Goal: Task Accomplishment & Management: Manage account settings

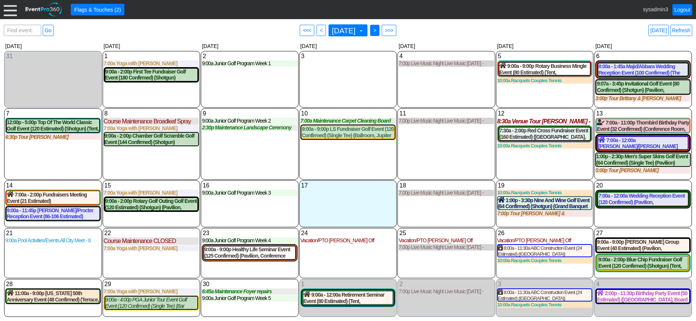
click at [377, 29] on span ">" at bounding box center [375, 30] width 6 height 7
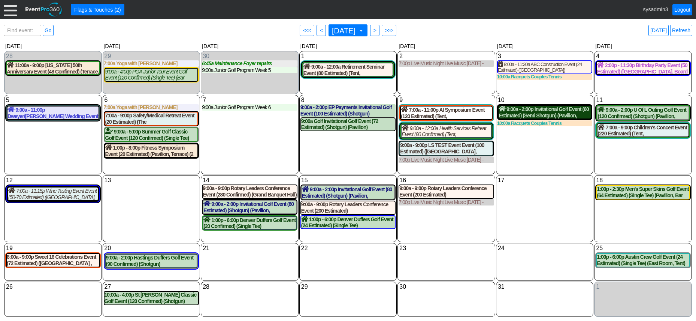
click at [547, 111] on div "9:00a - 2:00p Invitational Golf Event (60 Estimated) (Semi Shotgun) (Pavilion, …" at bounding box center [544, 112] width 92 height 13
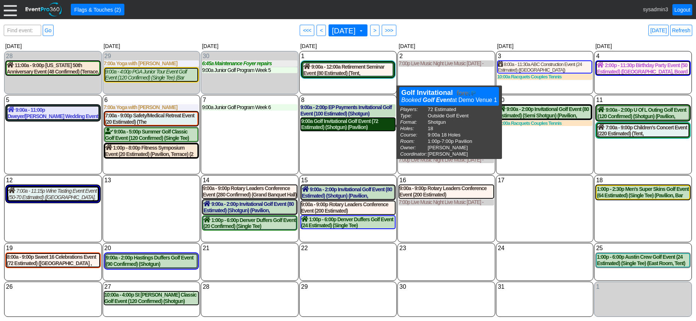
click at [348, 125] on div "9:00a Golf Invitational Golf Event (72 Estimated) (Shotgun) (Pavilion)" at bounding box center [348, 124] width 94 height 13
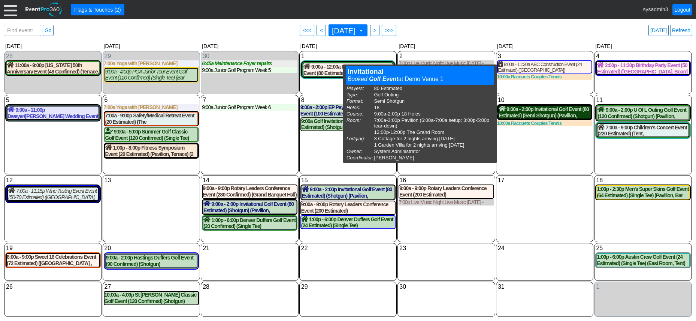
click at [544, 112] on div "9:00a - 2:00p Invitational Golf Event (80 Estimated) (Semi Shotgun) (Pavilion, …" at bounding box center [544, 112] width 92 height 13
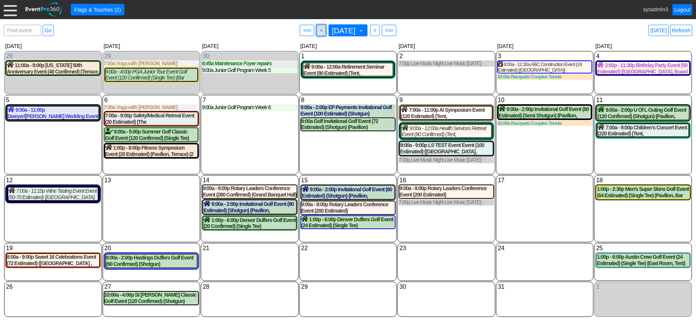
click at [318, 27] on span "<" at bounding box center [321, 30] width 6 height 7
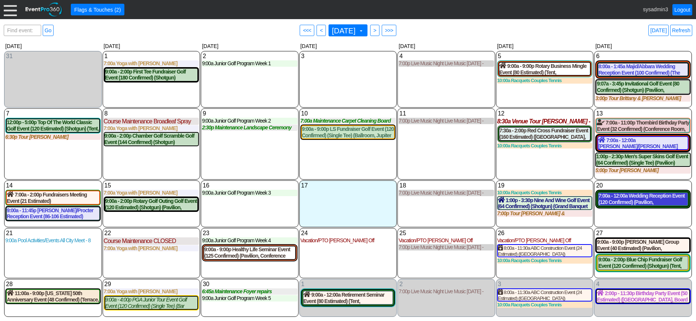
click at [638, 202] on div "7:00a - 12:00a Wedding Reception Event (120 Confirmed) (Pavilion, West Room, Gr…" at bounding box center [642, 198] width 89 height 13
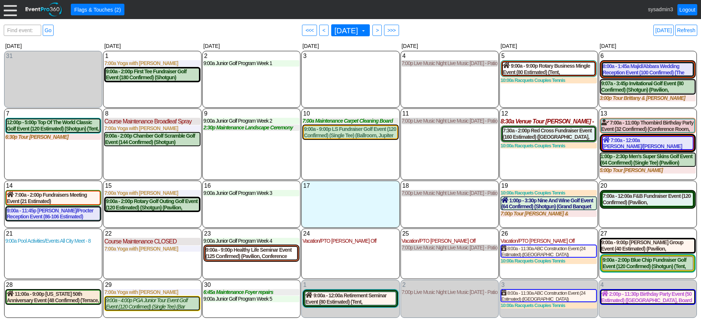
click at [10, 13] on div at bounding box center [10, 9] width 13 height 13
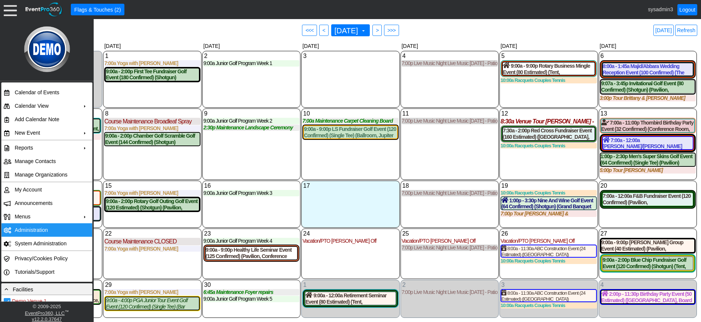
click at [30, 231] on td "Administration" at bounding box center [45, 230] width 67 height 13
click at [234, 145] on div "9 Tuesday 9:00a Junior Golf Program Week 2 Week 2 at Demo Venue 1 Type: Junior …" at bounding box center [251, 145] width 98 height 72
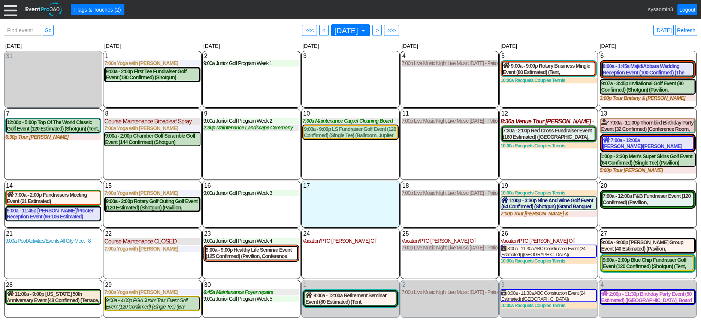
click at [9, 12] on div at bounding box center [10, 9] width 13 height 13
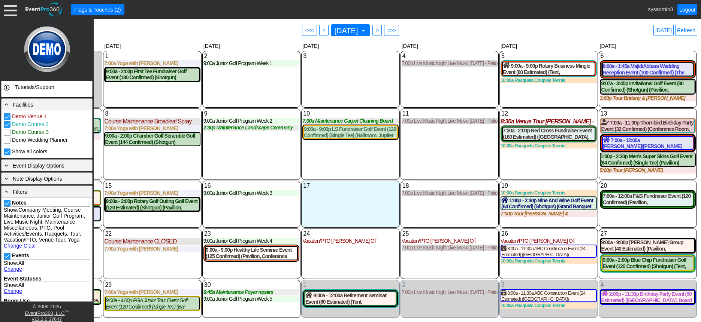
scroll to position [187, 0]
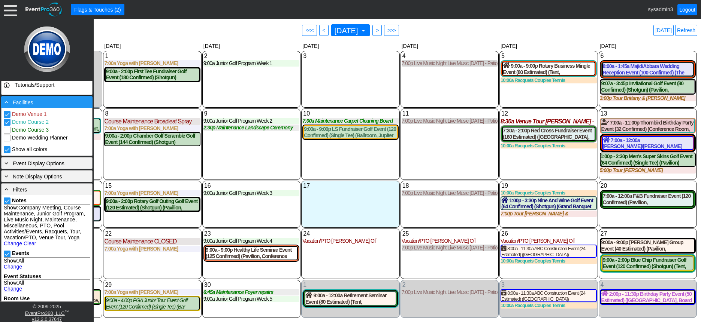
click at [55, 100] on div "- Facilities" at bounding box center [47, 102] width 88 height 8
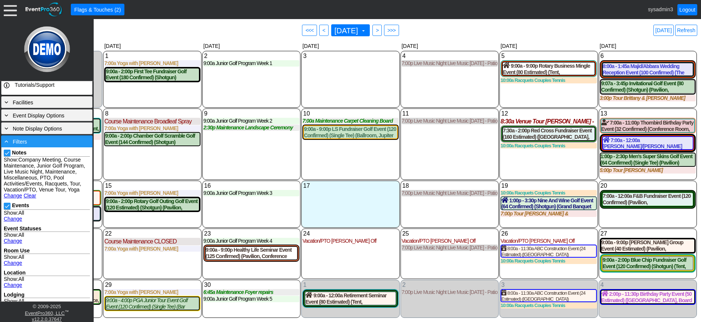
click at [52, 142] on div "- Filters" at bounding box center [47, 141] width 88 height 8
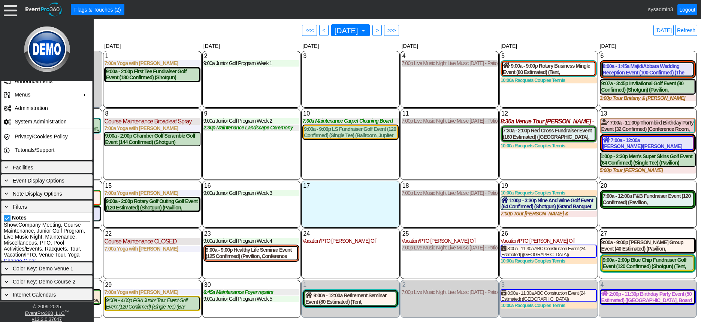
scroll to position [73, 0]
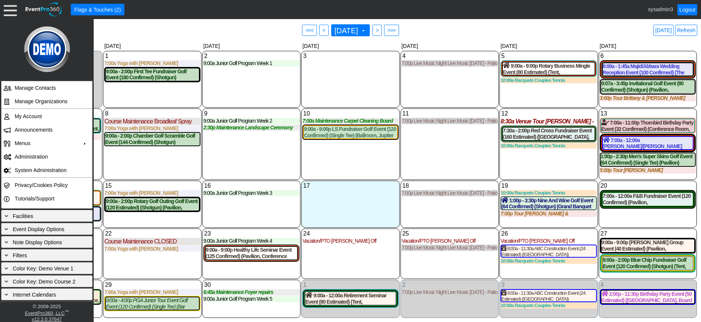
click at [437, 162] on div "11 Thursday 7:00p Live Music Night Live Music Thursday - Patio Room Live Music …" at bounding box center [449, 145] width 98 height 72
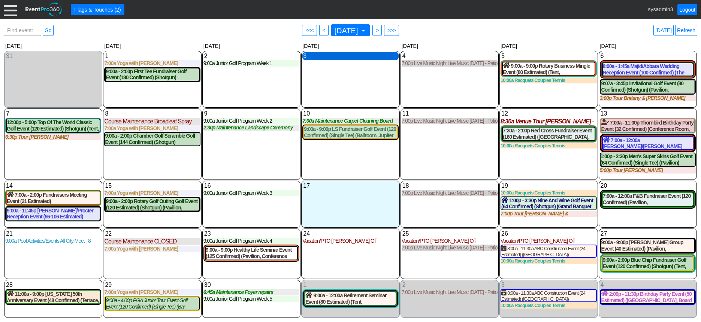
click at [333, 56] on div "3 Wednesday" at bounding box center [350, 56] width 96 height 8
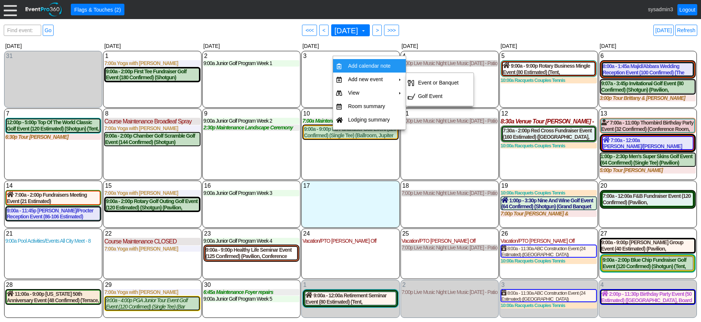
click at [365, 65] on td "Add calendar note" at bounding box center [369, 65] width 49 height 13
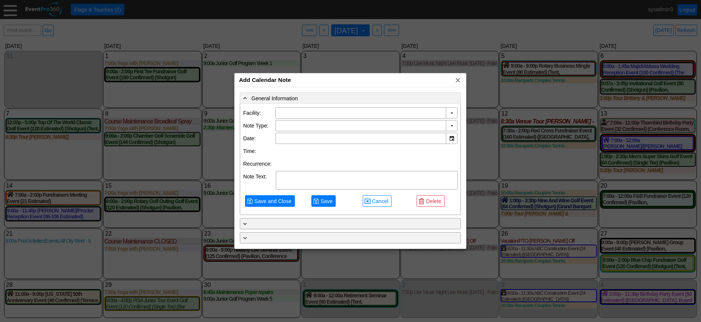
type input "Demo Venue 1"
type input "9/3/2025"
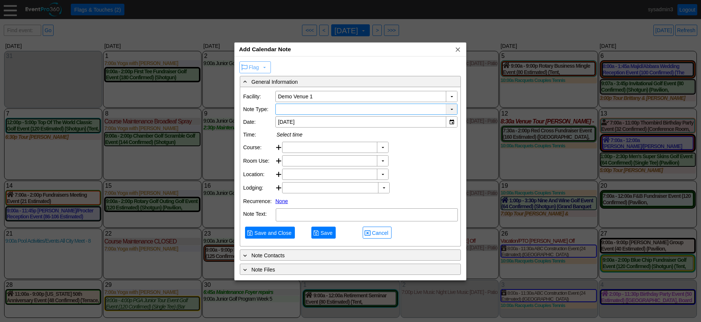
click at [452, 106] on div "▼" at bounding box center [451, 109] width 11 height 10
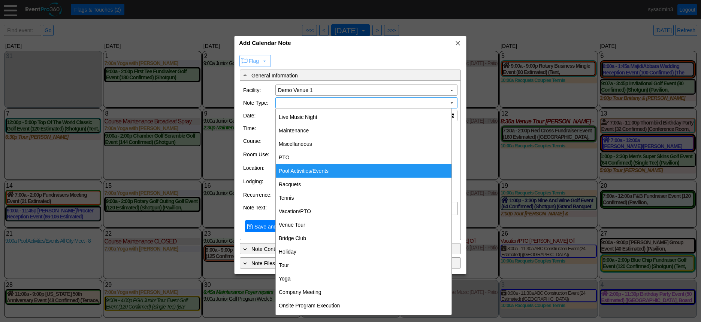
scroll to position [109, 0]
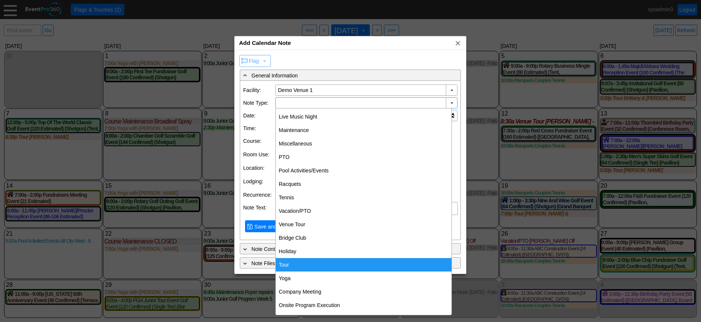
click at [290, 264] on div "Tour" at bounding box center [364, 264] width 176 height 13
type input "Tour"
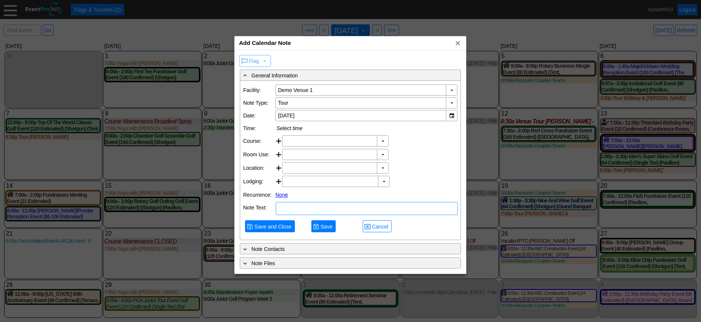
click at [312, 215] on textarea at bounding box center [367, 208] width 182 height 13
type textarea "NOTE"
click at [272, 231] on span "Save and Close" at bounding box center [273, 226] width 40 height 7
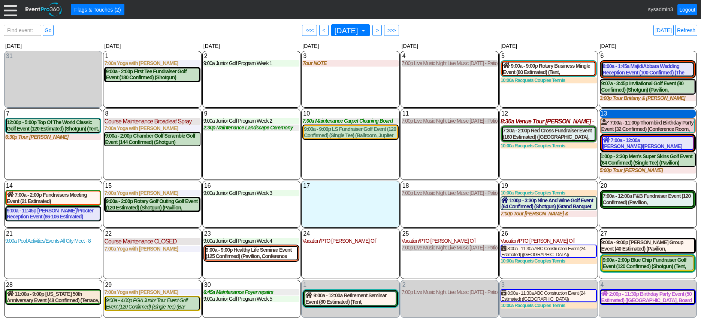
click at [628, 114] on div "13 Saturday" at bounding box center [648, 114] width 96 height 8
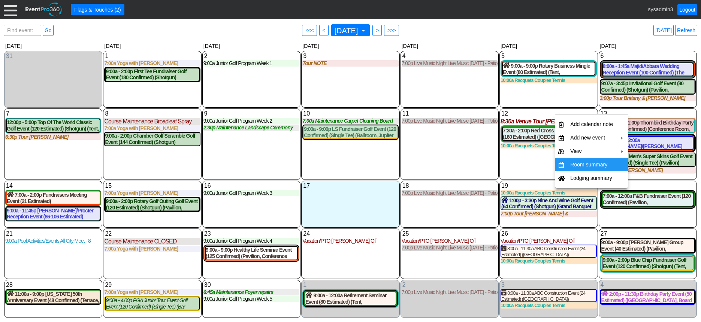
click at [580, 161] on td "Room summary" at bounding box center [591, 164] width 49 height 13
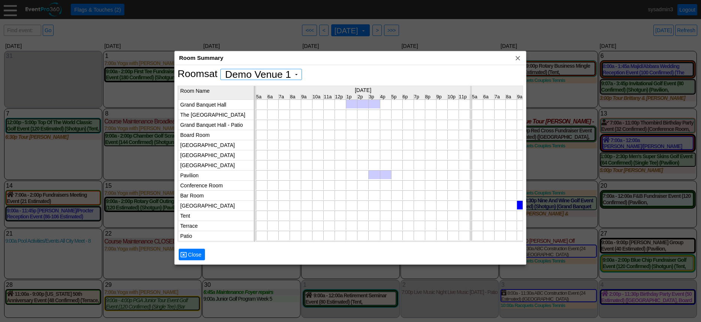
scroll to position [0, 0]
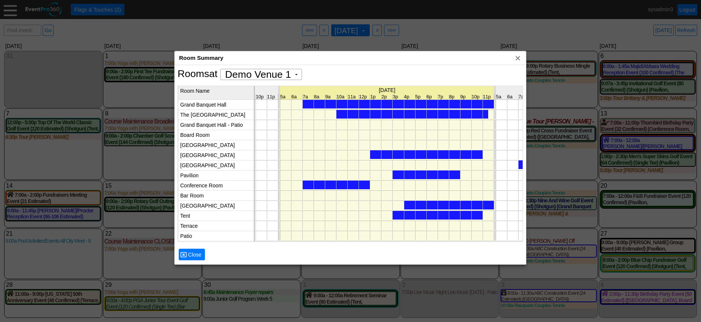
click at [390, 105] on div at bounding box center [398, 104] width 191 height 9
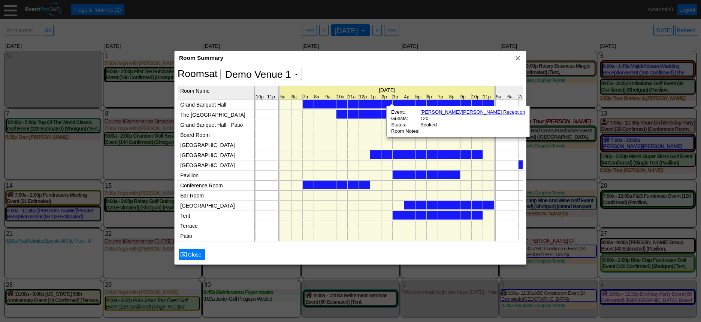
click at [378, 115] on div at bounding box center [412, 114] width 152 height 9
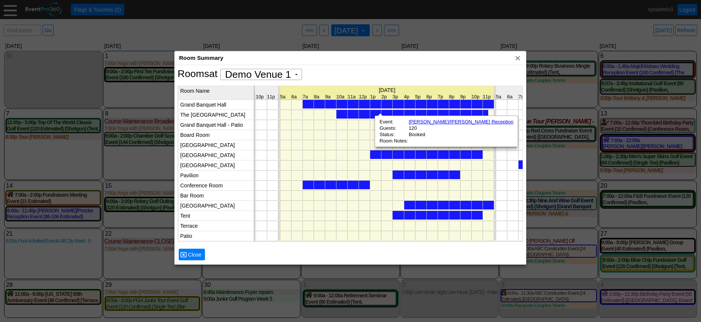
click at [411, 151] on div at bounding box center [426, 155] width 112 height 9
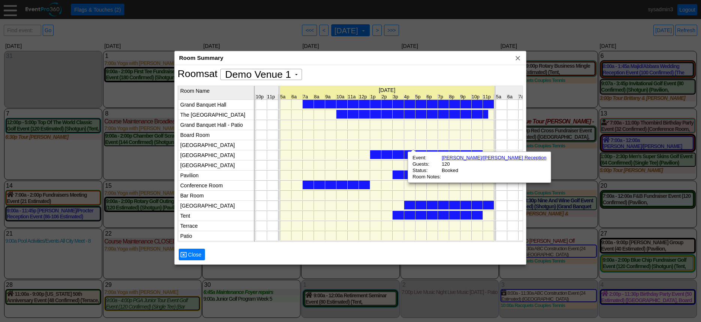
click at [362, 183] on div at bounding box center [336, 185] width 67 height 9
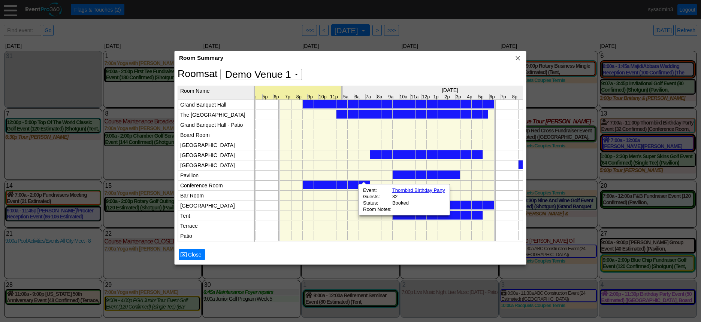
scroll to position [0, 2746]
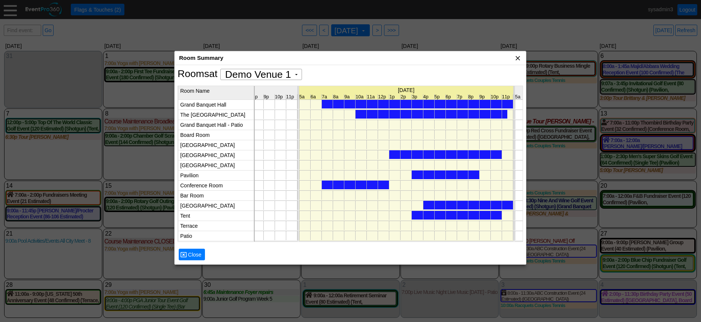
click at [518, 57] on span "x" at bounding box center [517, 57] width 7 height 7
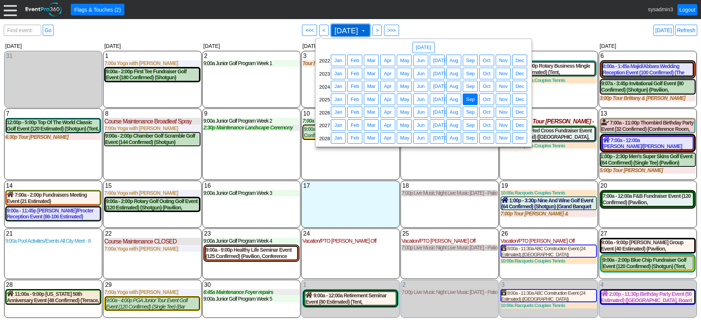
click at [356, 30] on span "September 2025" at bounding box center [346, 30] width 27 height 7
click at [420, 112] on span "Jun" at bounding box center [420, 112] width 11 height 7
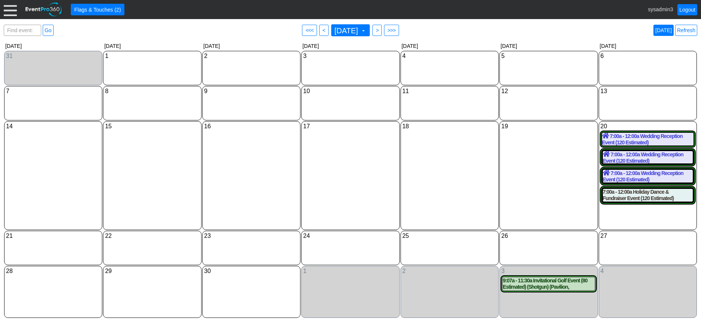
click at [666, 30] on link "Today" at bounding box center [663, 30] width 20 height 11
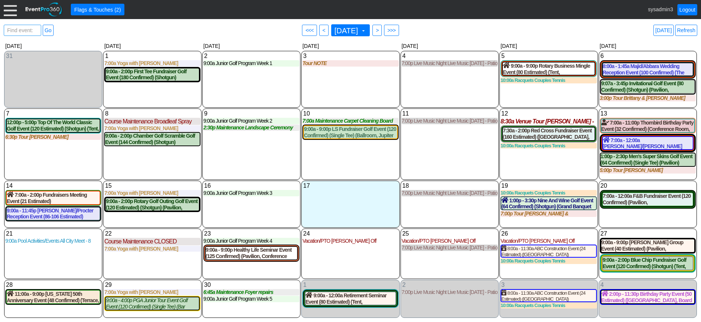
click at [28, 31] on span "Find event: enter title" at bounding box center [23, 34] width 34 height 18
type input "red cr"
click at [48, 30] on link "Go" at bounding box center [48, 30] width 11 height 11
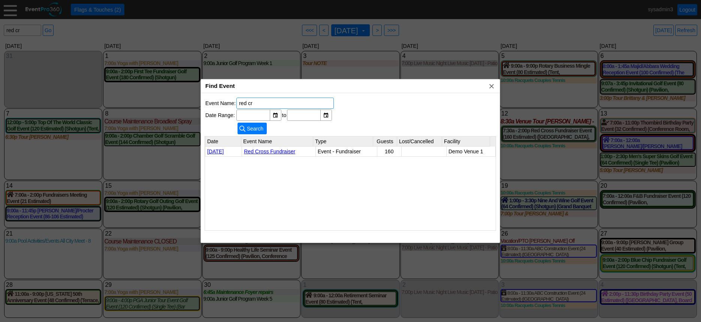
drag, startPoint x: 263, startPoint y: 102, endPoint x: 217, endPoint y: 101, distance: 46.4
click at [217, 101] on tr "Event Name: red cr" at bounding box center [269, 103] width 128 height 11
click at [492, 84] on span "x" at bounding box center [491, 85] width 7 height 7
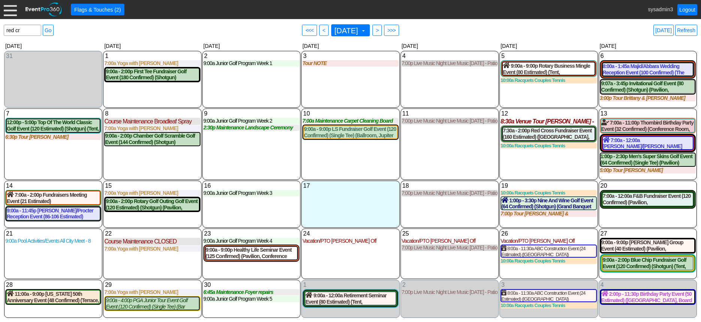
click at [445, 160] on div "11 Thursday 7:00p Live Music Night Live Music Thursday - Patio Room Live Music …" at bounding box center [449, 145] width 98 height 72
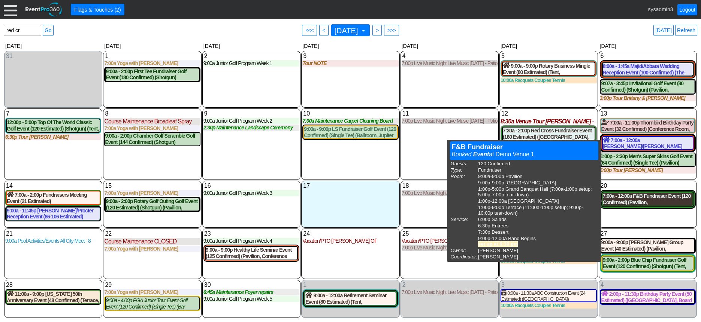
click at [640, 198] on div "7:00a - 12:00a F&B Fundraiser Event (120 Confirmed) (Pavilion, West Room, Grand…" at bounding box center [648, 199] width 90 height 13
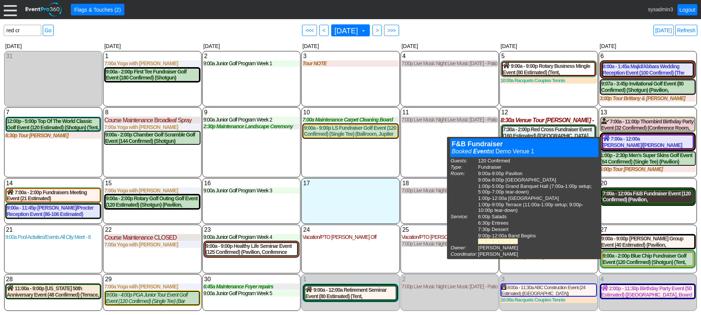
click at [645, 195] on div "7:00a - 12:00a F&B Fundraiser Event (120 Confirmed) (Pavilion, West Room, Grand…" at bounding box center [648, 196] width 90 height 13
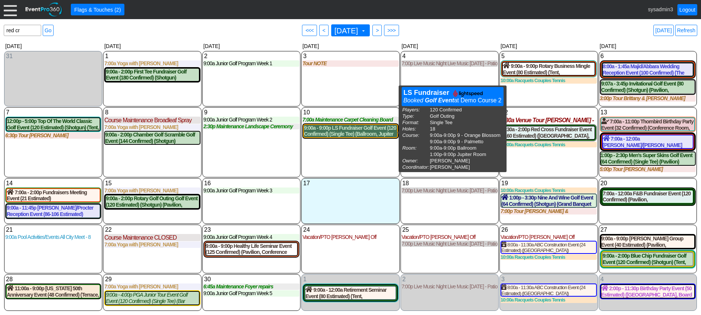
click at [345, 131] on div "9:00a - 9:00p LS Fundraiser Golf Event (120 Confirmed) (Single Tee) (Ballroom, …" at bounding box center [350, 131] width 93 height 13
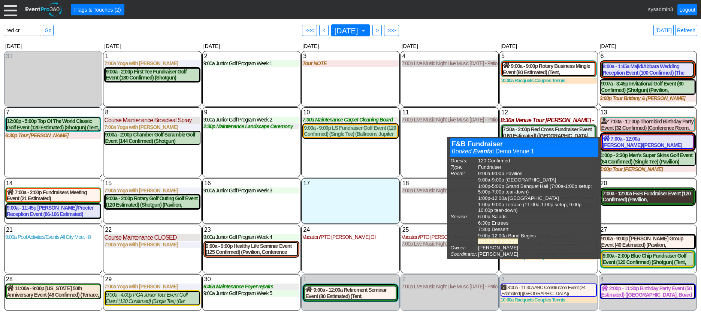
click at [651, 199] on div "7:00a - 12:00a F&B Fundraiser Event (120 Confirmed) (Pavilion, West Room, Grand…" at bounding box center [648, 196] width 90 height 13
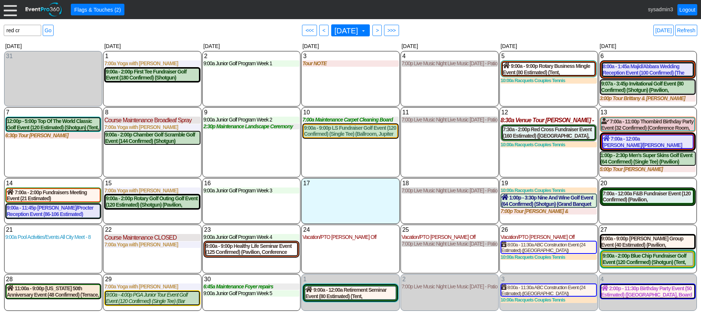
click at [12, 12] on div at bounding box center [10, 9] width 13 height 13
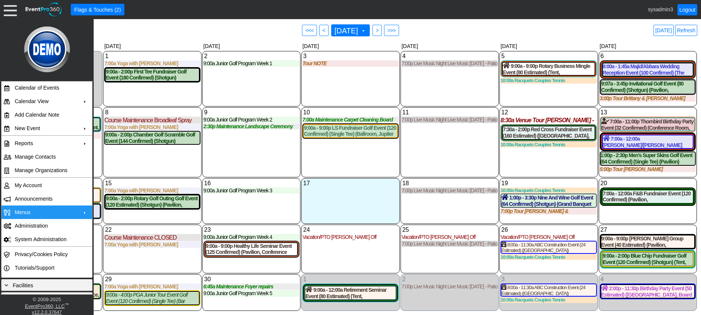
scroll to position [0, 0]
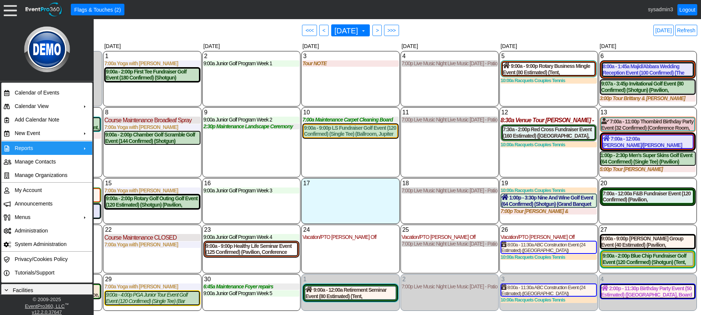
click at [82, 145] on span "+" at bounding box center [85, 148] width 6 height 6
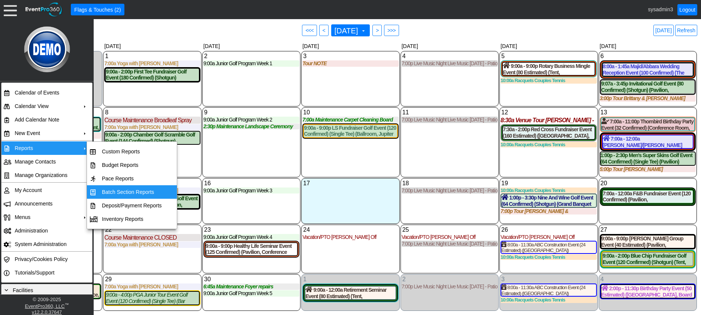
click at [123, 190] on td "Batch Section Reports" at bounding box center [132, 191] width 66 height 13
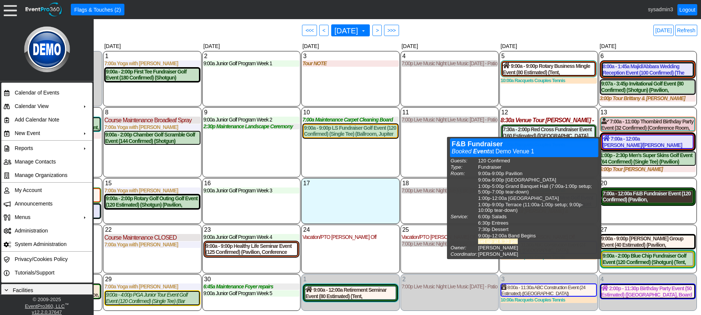
click at [632, 196] on div "7:00a - 12:00a F&B Fundraiser Event (120 Confirmed) (Pavilion, West Room, Grand…" at bounding box center [648, 196] width 90 height 13
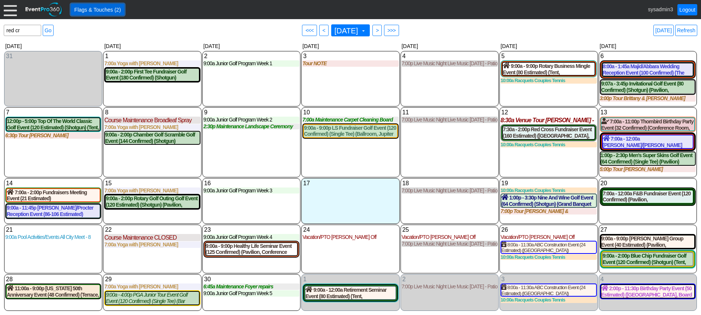
click at [100, 7] on span "Flags & Touches (2)" at bounding box center [97, 9] width 49 height 7
click at [347, 183] on div "17 Wednesday" at bounding box center [350, 183] width 96 height 8
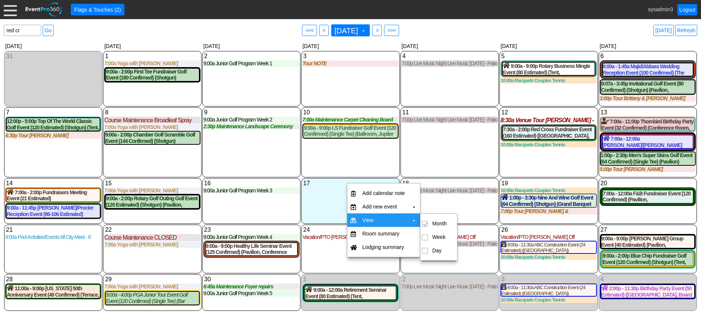
click at [460, 154] on div "11 Thursday 7:00p Live Music Night Live Music Thursday - Patio Room Live Music …" at bounding box center [449, 142] width 98 height 70
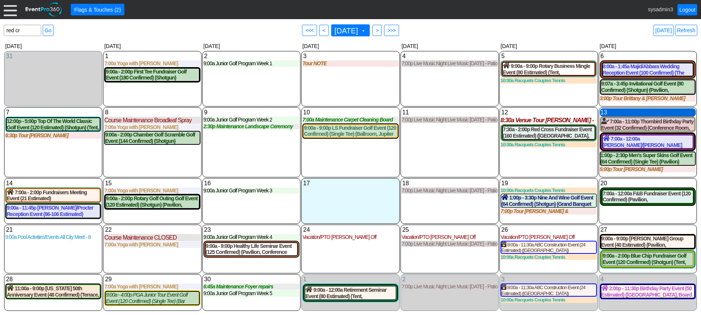
click at [627, 114] on div "13 Saturday" at bounding box center [648, 112] width 96 height 8
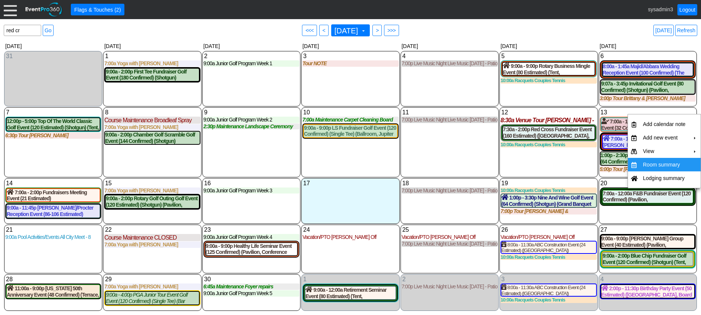
click at [652, 166] on td "Room summary" at bounding box center [664, 164] width 49 height 13
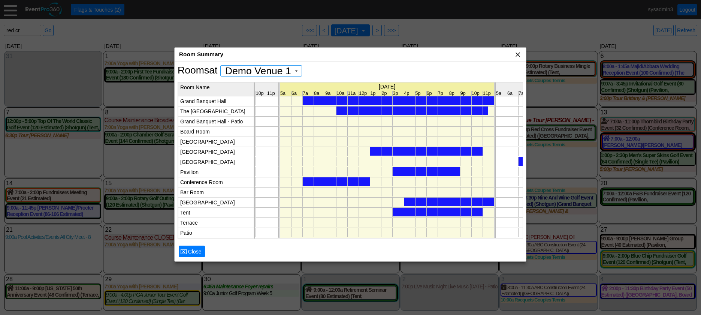
click at [514, 56] on span "x" at bounding box center [517, 54] width 7 height 7
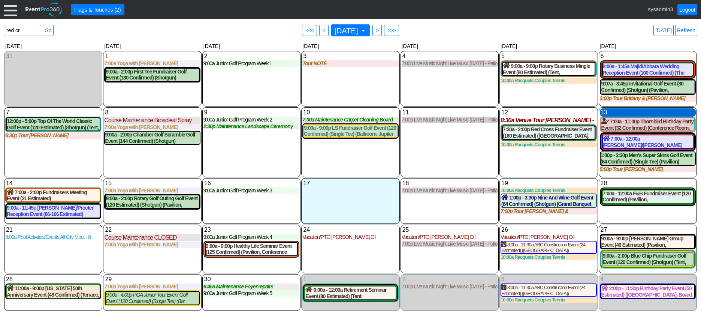
click at [621, 112] on div "13 Saturday" at bounding box center [648, 112] width 96 height 8
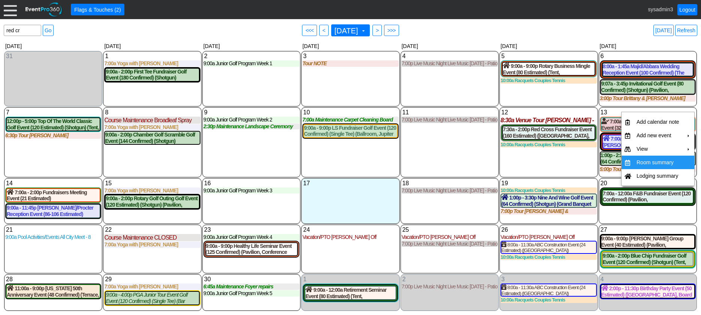
click at [646, 165] on td "Room summary" at bounding box center [657, 161] width 49 height 13
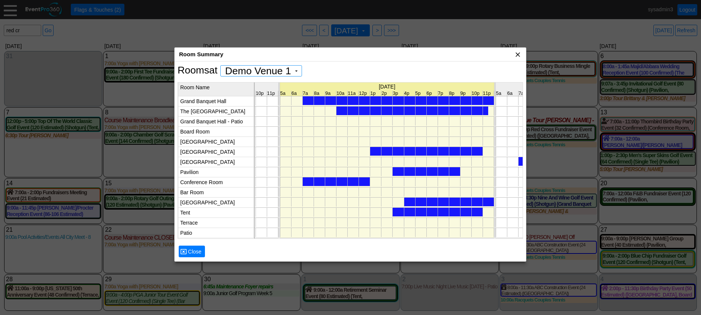
click at [517, 55] on span "x" at bounding box center [517, 54] width 7 height 7
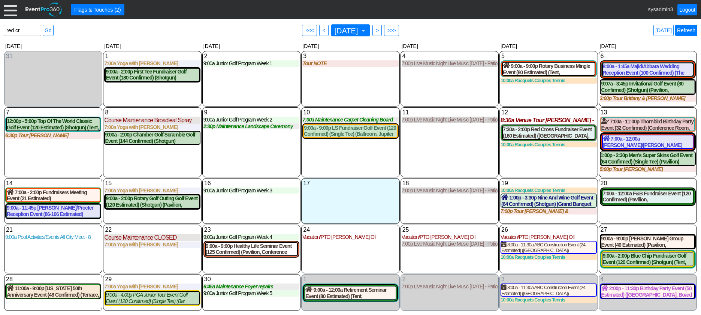
click at [688, 33] on link "Refresh" at bounding box center [686, 30] width 22 height 11
click at [687, 10] on link "Logout" at bounding box center [687, 9] width 20 height 11
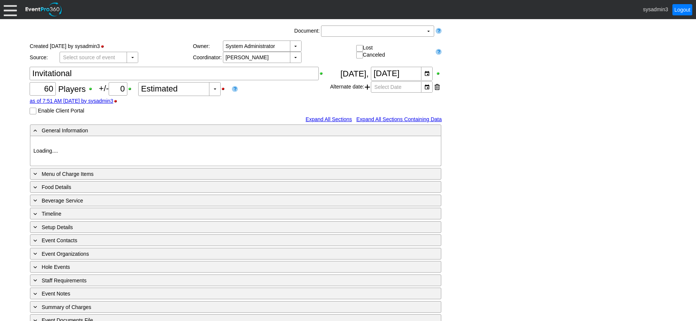
type input "Demo Venue 1"
type input "Golf Outing"
type input "Shamble"
type input "Semi Shotgun"
type input "White"
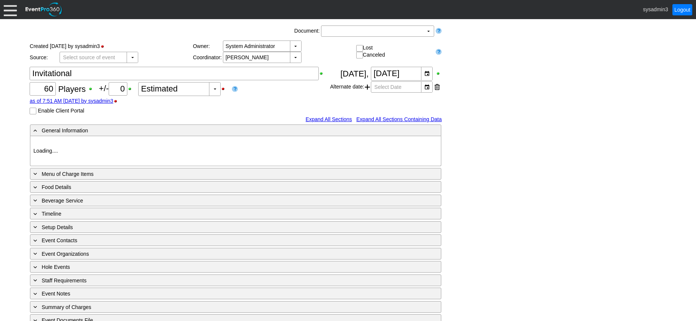
type input "Red"
type input "1018294"
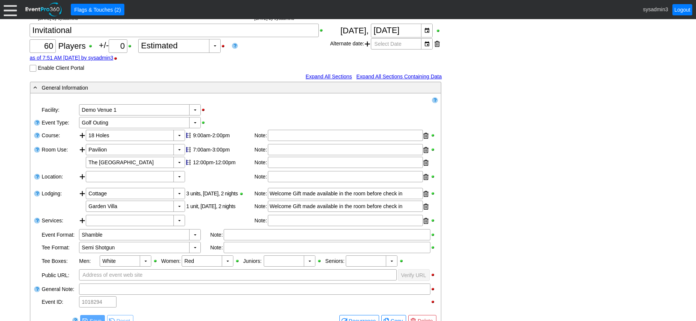
scroll to position [75, 0]
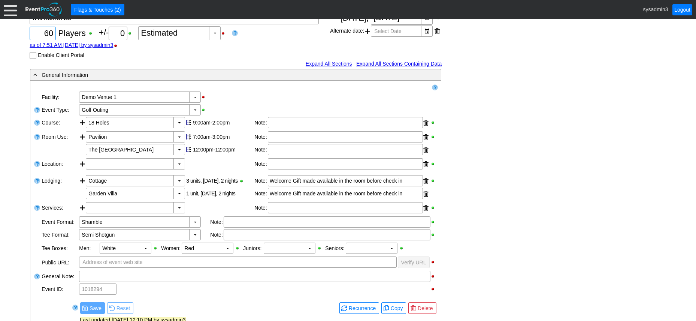
click at [46, 32] on input "60" at bounding box center [42, 33] width 21 height 13
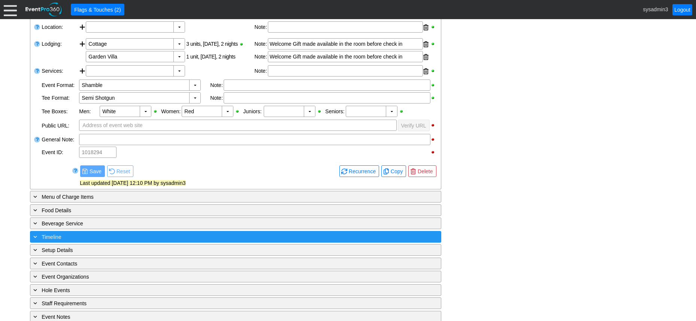
scroll to position [260, 0]
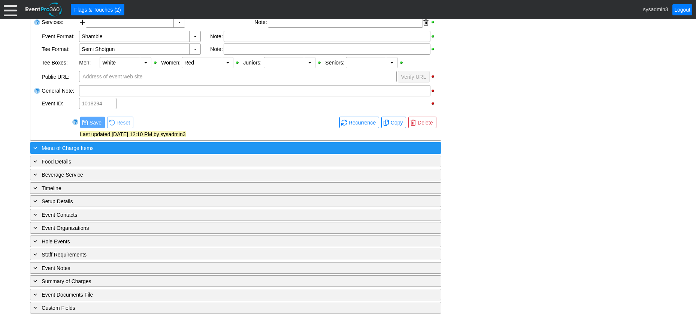
click at [141, 146] on div "+ Menu of Charge Items" at bounding box center [220, 147] width 377 height 9
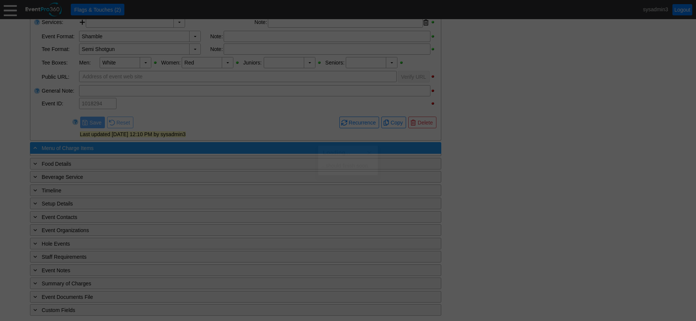
type input "80"
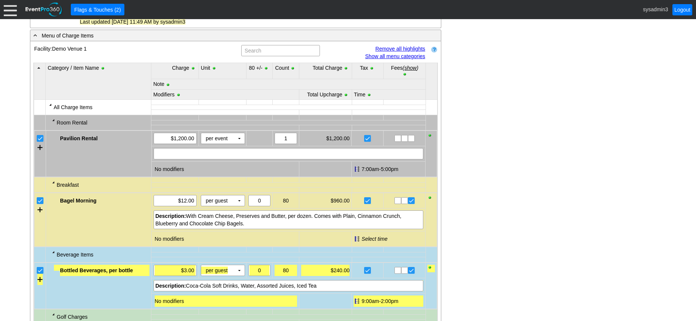
scroll to position [368, 0]
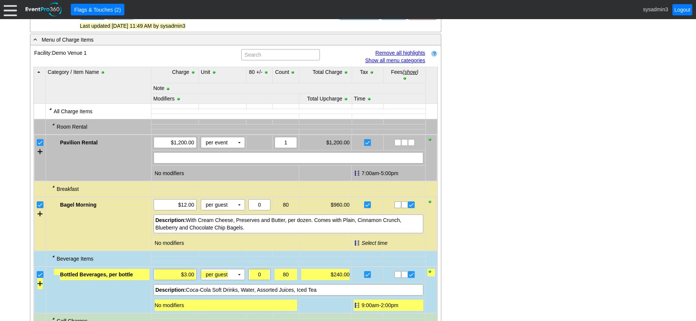
click at [403, 52] on link "Remove all highlights" at bounding box center [400, 53] width 50 height 6
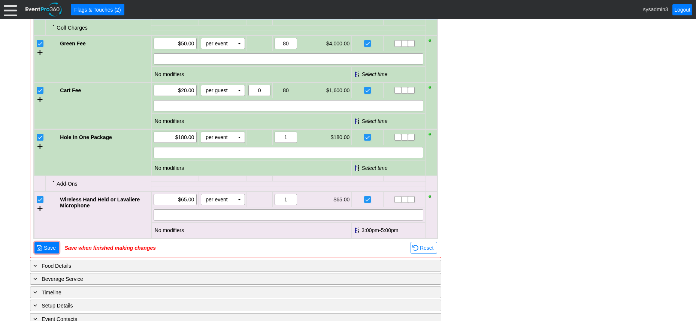
scroll to position [668, 0]
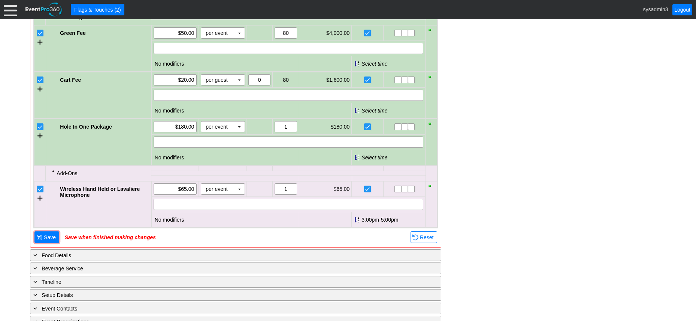
click at [50, 237] on span "Save" at bounding box center [49, 236] width 15 height 7
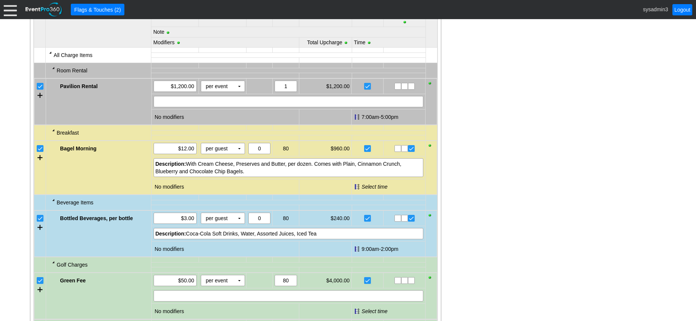
scroll to position [591, 0]
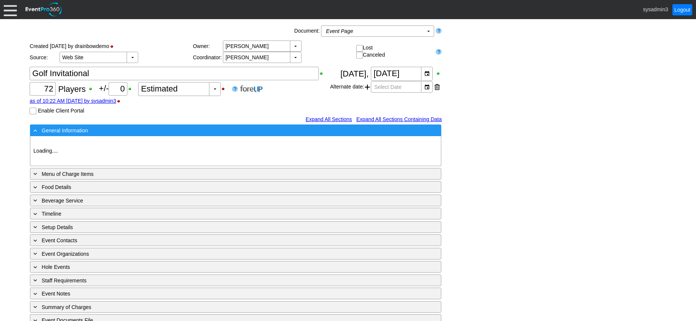
type input "Demo Venue 1"
type input "Outside Golf Event"
type input "Scramble + 2-putt"
type input "Shotgun"
type input "Blue"
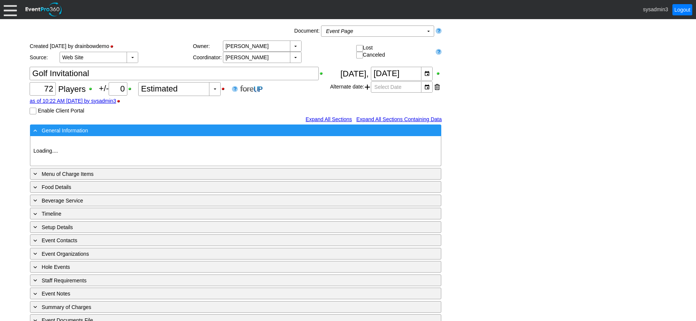
type input "Red"
type input "White"
type input "791229"
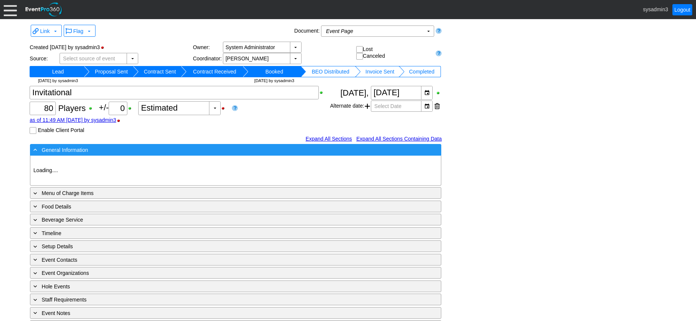
type input "Demo Venue 1"
type input "Golf Outing"
type input "Shamble"
type input "Semi Shotgun"
type input "White"
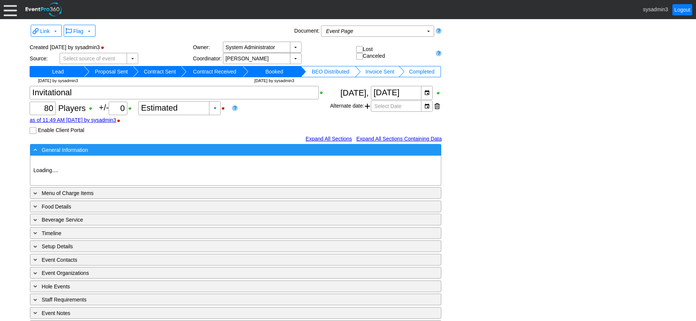
type input "Red"
type input "1018294"
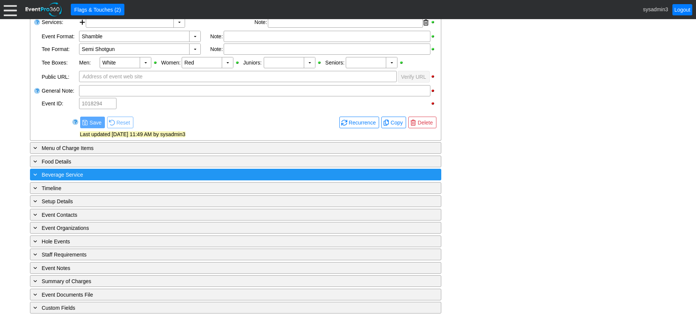
click at [195, 173] on div "+ Beverage Service" at bounding box center [220, 174] width 377 height 9
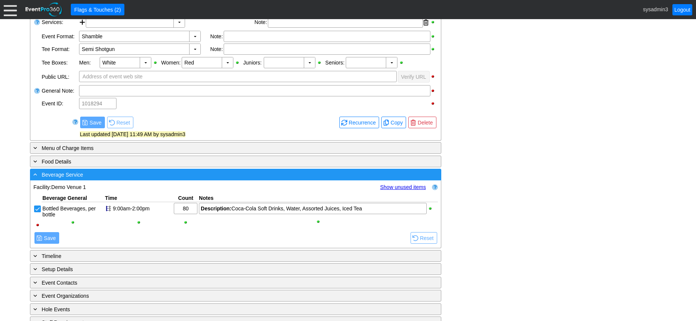
click at [284, 175] on div "- Beverage Service" at bounding box center [220, 174] width 377 height 9
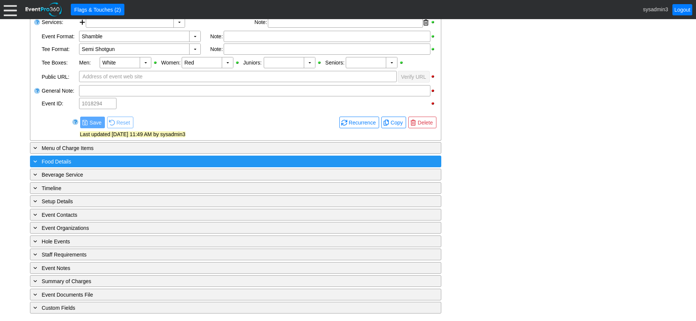
click at [231, 160] on div "+ Food Details" at bounding box center [220, 161] width 377 height 9
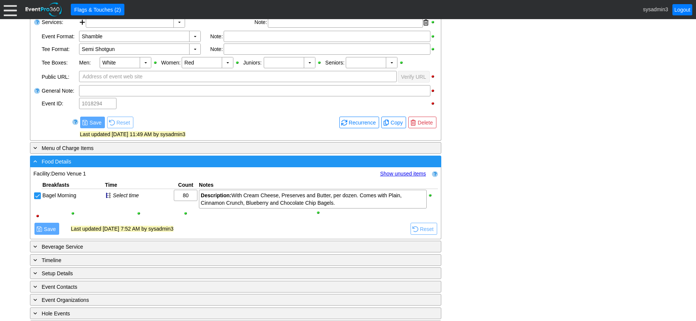
click at [231, 160] on div "- Food Details" at bounding box center [220, 161] width 377 height 9
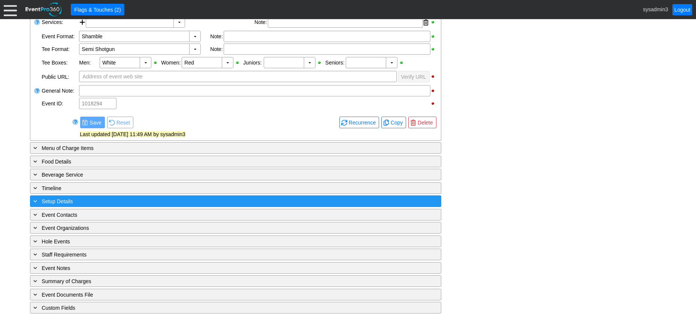
click at [197, 197] on div "+ Setup Details" at bounding box center [220, 201] width 377 height 9
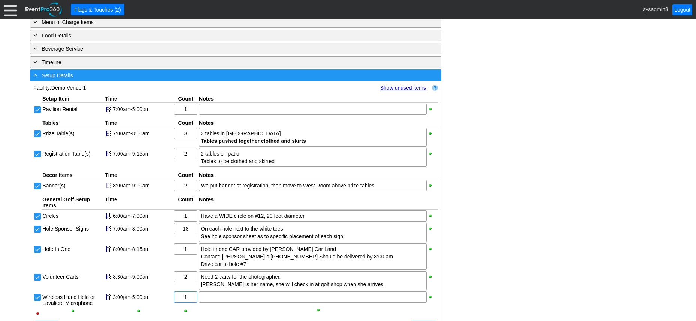
scroll to position [373, 0]
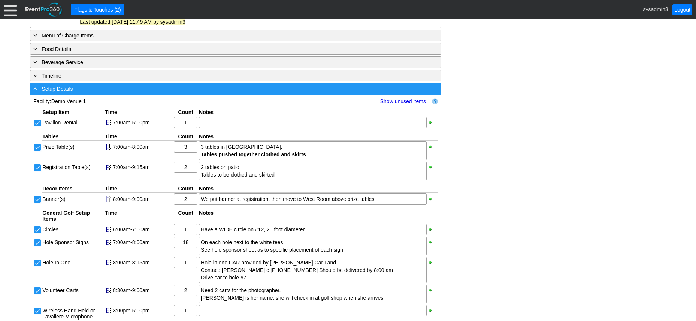
click at [222, 90] on div "- Setup Details" at bounding box center [220, 88] width 377 height 9
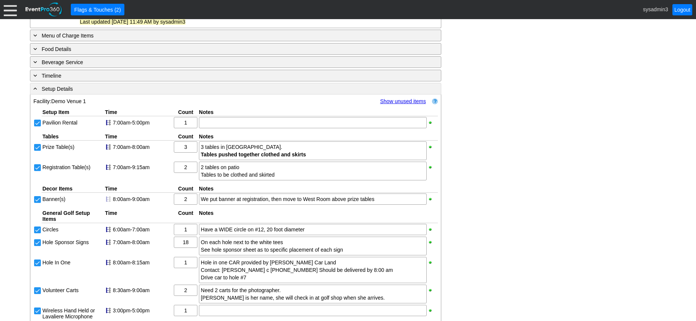
scroll to position [260, 0]
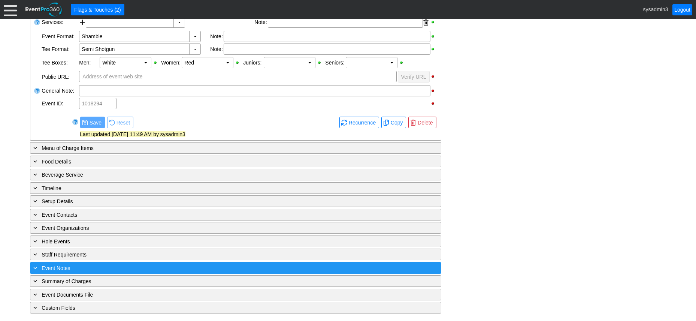
click at [146, 271] on div "+ Event Notes" at bounding box center [220, 267] width 377 height 9
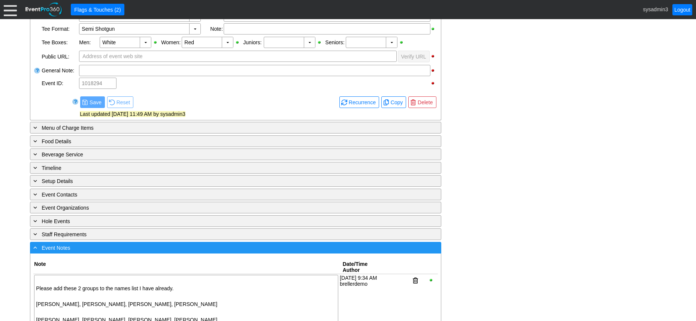
scroll to position [373, 0]
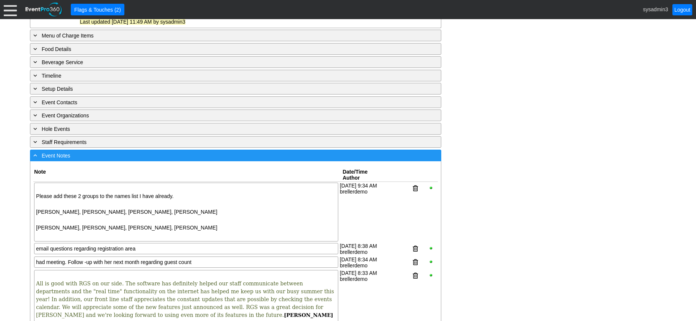
click at [164, 155] on div "- Event Notes" at bounding box center [220, 155] width 377 height 9
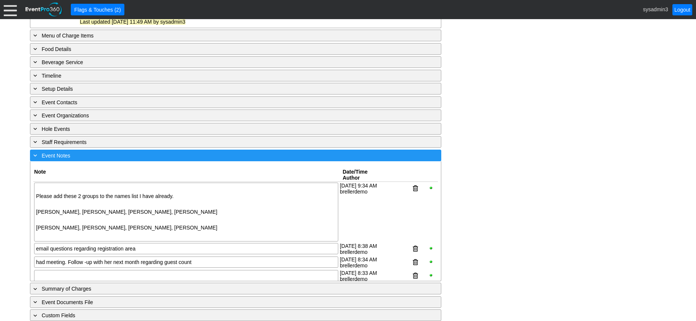
scroll to position [260, 0]
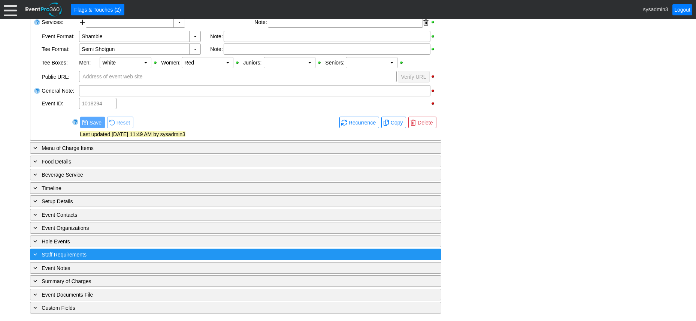
click at [161, 252] on div "+ Staff Requirements" at bounding box center [220, 254] width 377 height 9
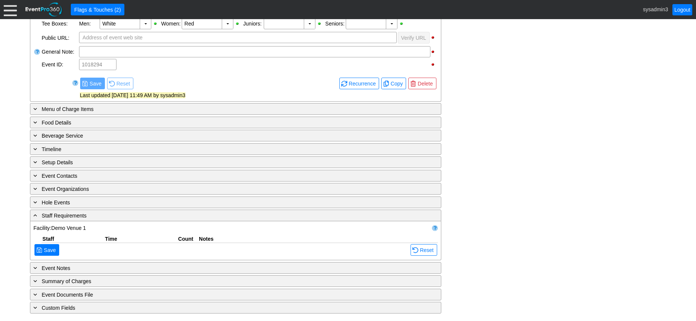
scroll to position [355, 0]
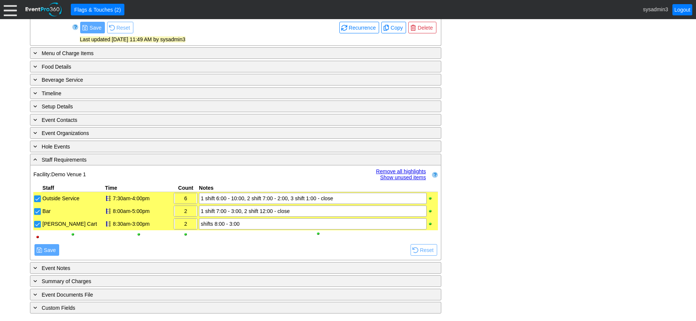
click at [392, 170] on link "Remove all highlights" at bounding box center [401, 171] width 50 height 6
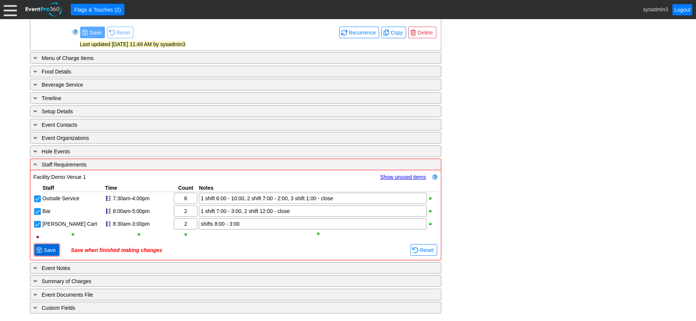
click at [45, 251] on span "Save" at bounding box center [49, 249] width 15 height 7
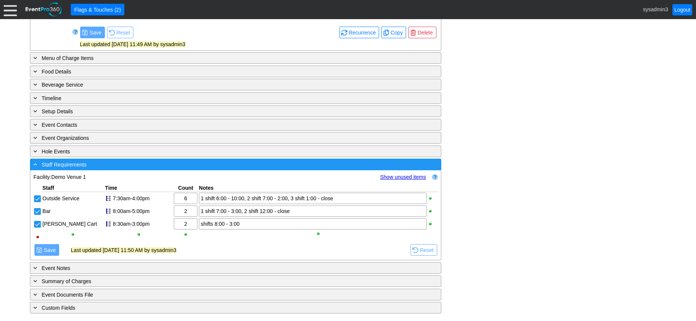
click at [140, 166] on div "- Staff Requirements" at bounding box center [220, 164] width 377 height 9
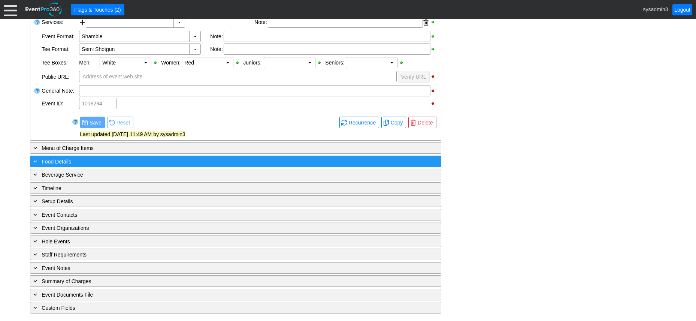
scroll to position [260, 0]
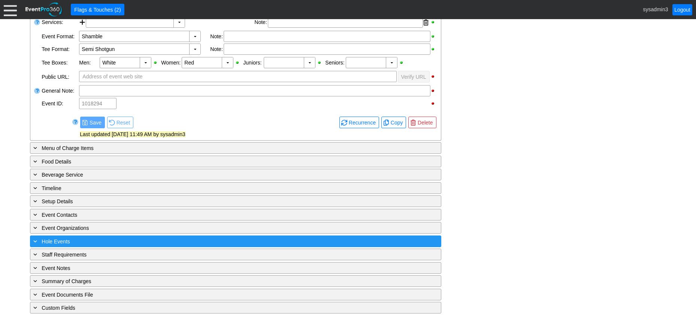
click at [115, 242] on div "+ Hole Events" at bounding box center [220, 241] width 377 height 9
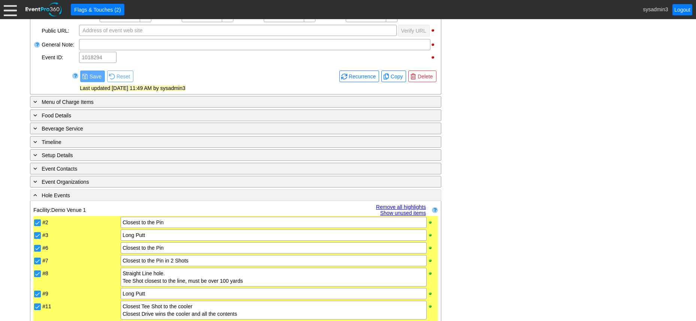
scroll to position [335, 0]
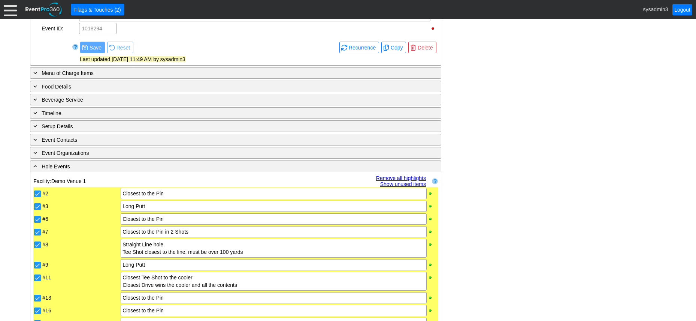
click at [399, 176] on link "Remove all highlights" at bounding box center [401, 178] width 50 height 6
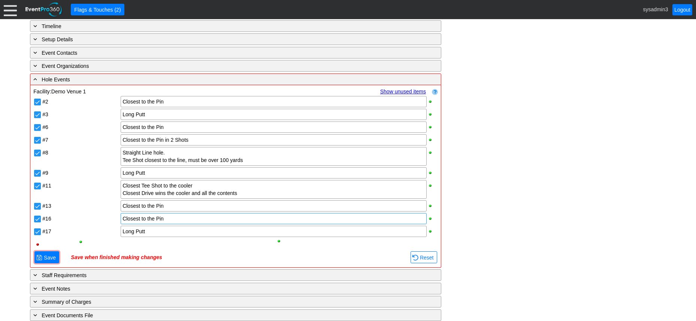
scroll to position [443, 0]
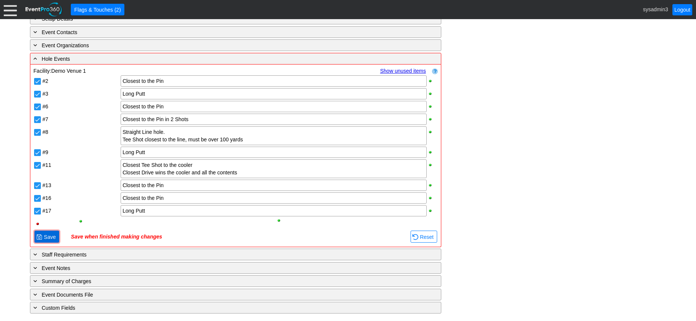
click at [48, 237] on span "Save" at bounding box center [49, 236] width 15 height 7
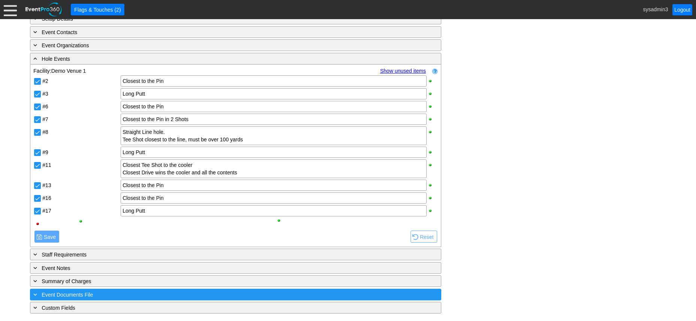
click at [141, 292] on div "+ Event Documents File" at bounding box center [220, 294] width 377 height 9
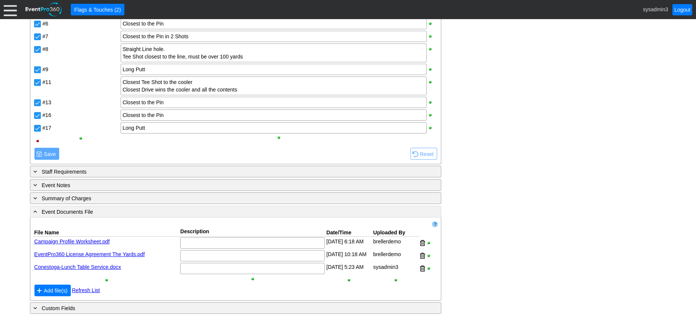
scroll to position [528, 0]
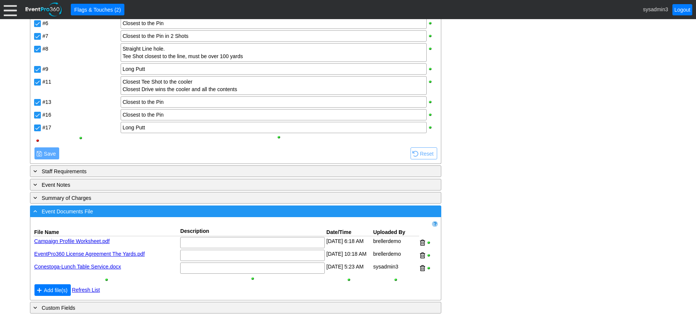
click at [163, 211] on div "- Event Documents File" at bounding box center [220, 211] width 377 height 9
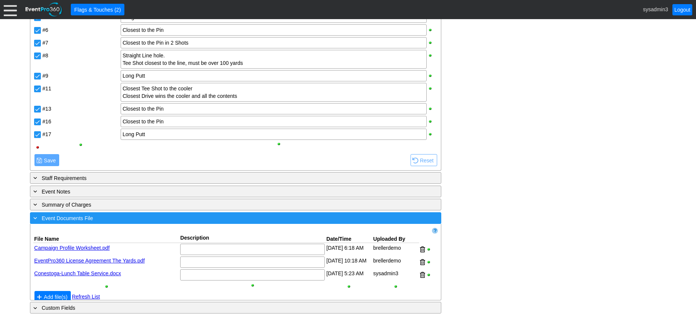
scroll to position [443, 0]
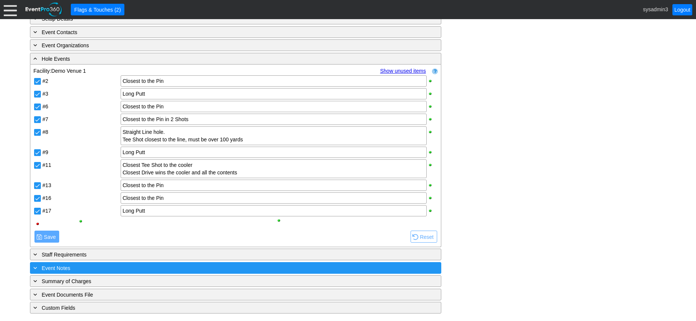
click at [156, 268] on div "+ Event Notes" at bounding box center [220, 267] width 377 height 9
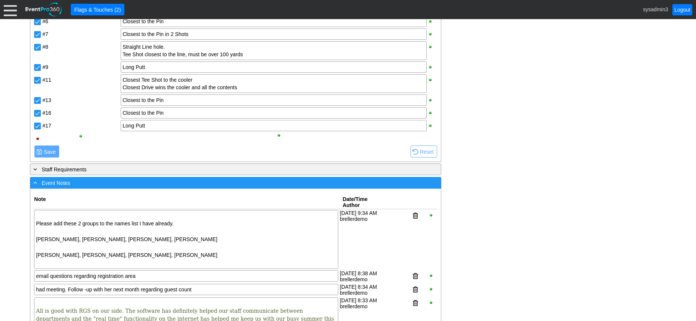
click at [172, 182] on div "- Event Notes" at bounding box center [220, 182] width 377 height 9
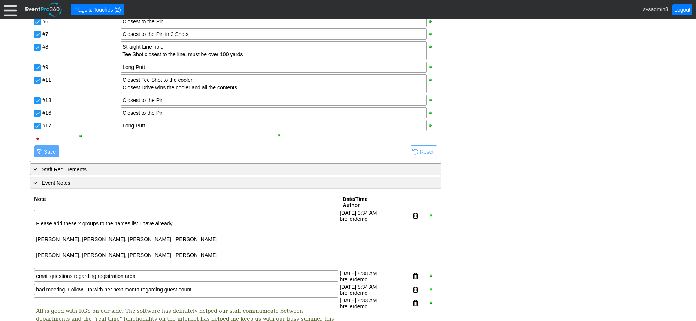
scroll to position [443, 0]
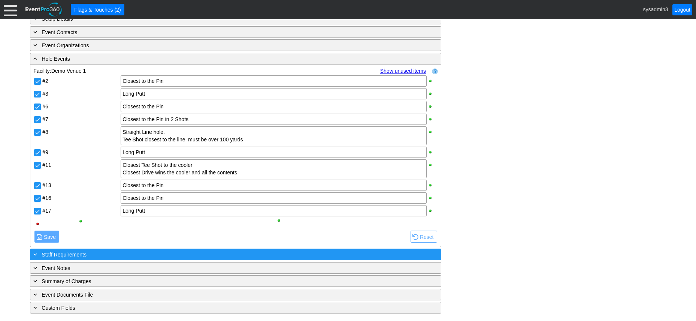
click at [167, 254] on div "+ Staff Requirements" at bounding box center [220, 254] width 377 height 9
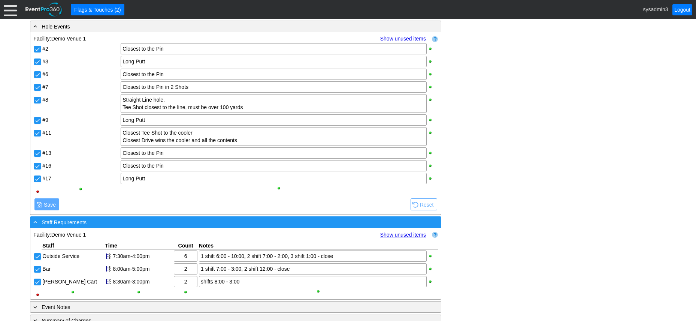
scroll to position [528, 0]
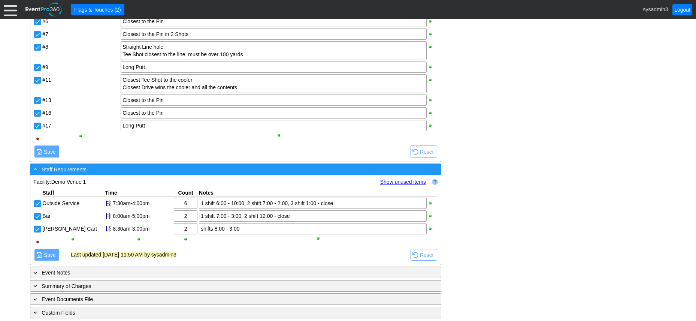
click at [195, 170] on div "- Staff Requirements" at bounding box center [220, 169] width 377 height 9
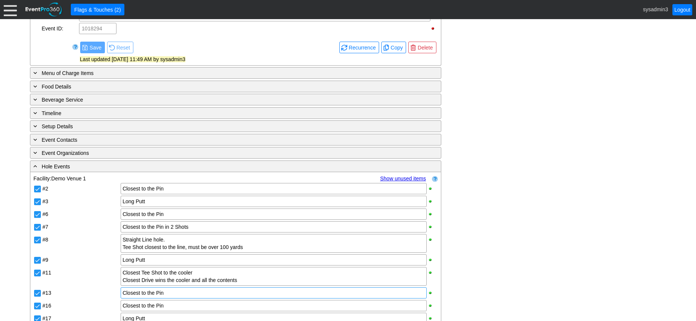
scroll to position [293, 0]
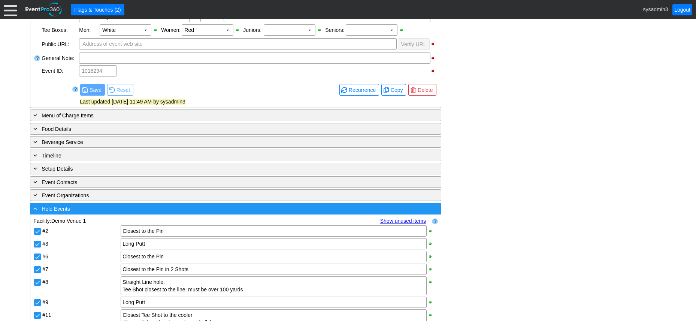
click at [188, 207] on div "- Hole Events" at bounding box center [220, 208] width 377 height 9
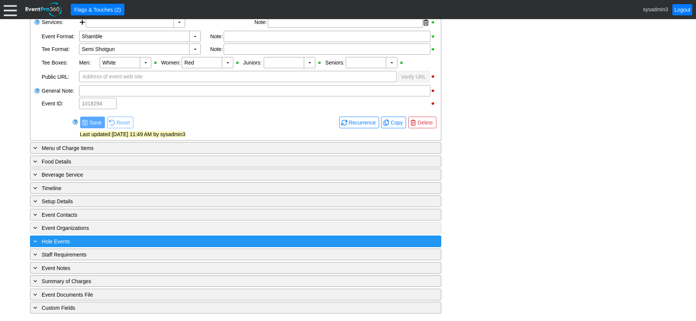
scroll to position [260, 0]
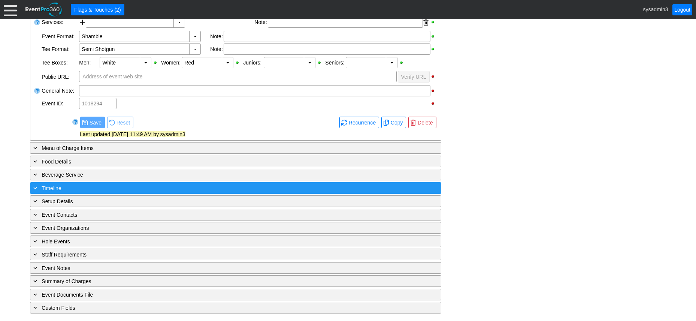
click at [157, 188] on div "+ Timeline" at bounding box center [220, 187] width 377 height 9
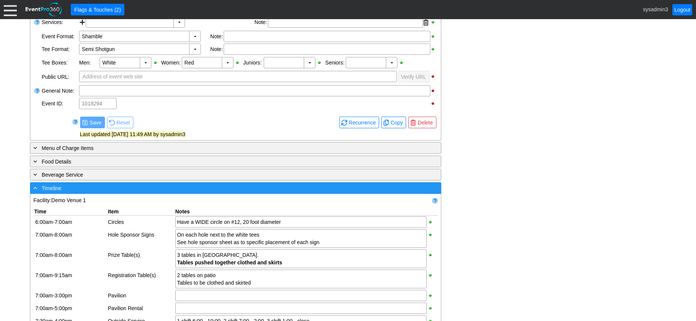
click at [195, 187] on div "- Timeline" at bounding box center [220, 187] width 377 height 9
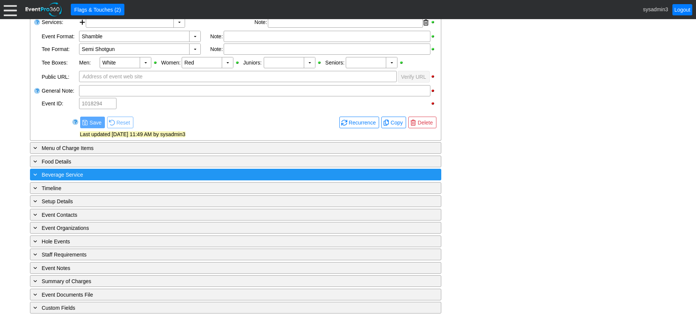
click at [205, 174] on div "+ Beverage Service" at bounding box center [220, 174] width 377 height 9
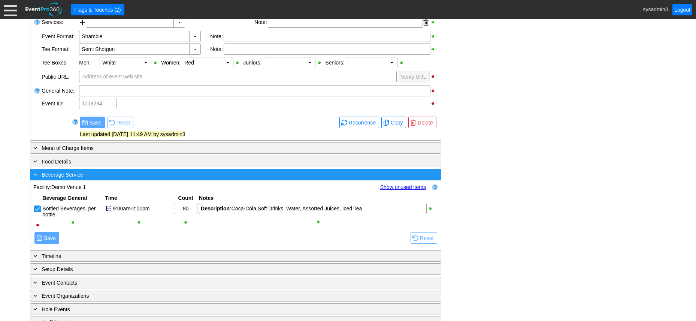
click at [205, 174] on div "- Beverage Service" at bounding box center [220, 174] width 377 height 9
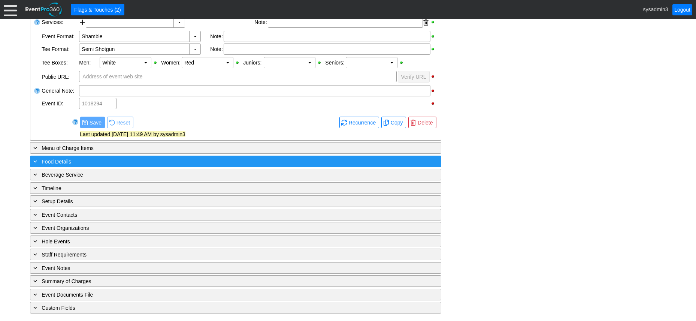
click at [206, 160] on div "+ Food Details" at bounding box center [220, 161] width 377 height 9
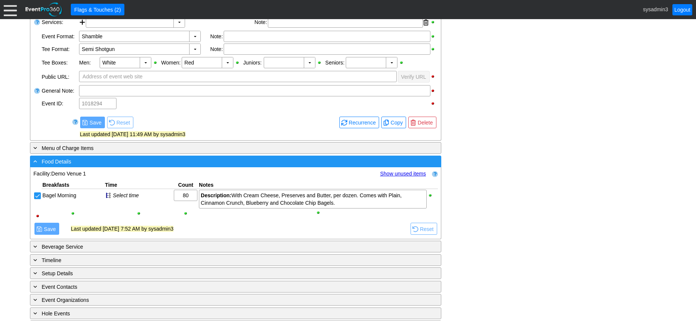
click at [206, 163] on div "- Food Details" at bounding box center [220, 161] width 377 height 9
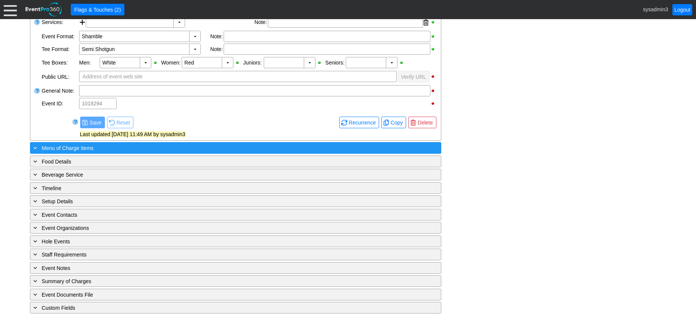
click at [214, 152] on div "+ Menu of Charge Items" at bounding box center [220, 147] width 377 height 9
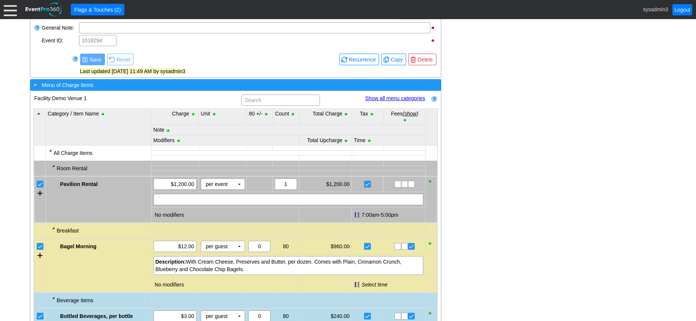
scroll to position [223, 0]
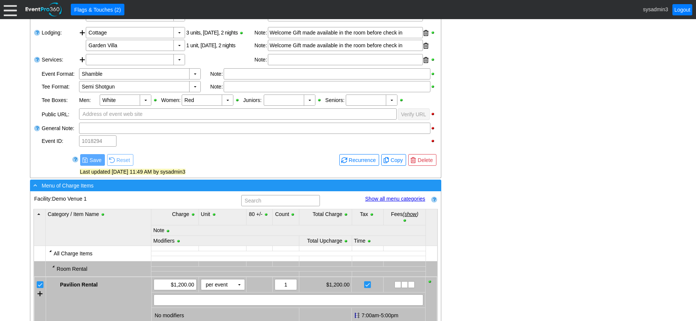
click at [224, 186] on div "- Menu of Charge Items" at bounding box center [220, 185] width 377 height 9
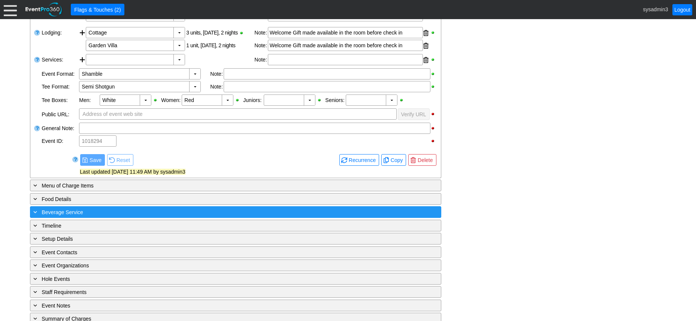
scroll to position [260, 0]
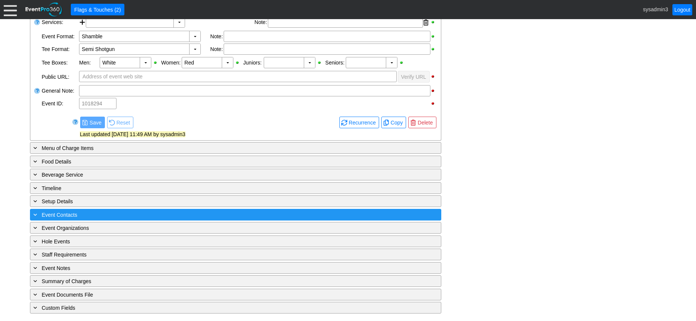
click at [197, 215] on div "+ Event Contacts" at bounding box center [220, 214] width 377 height 9
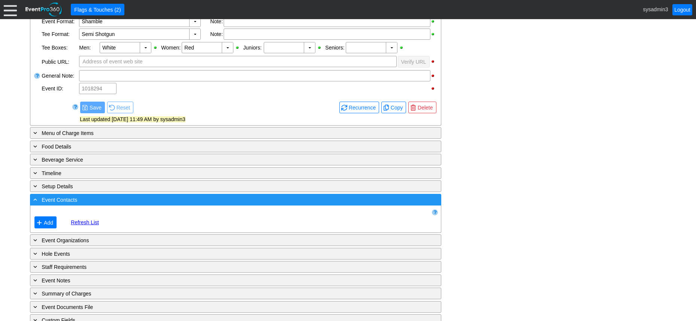
scroll to position [288, 0]
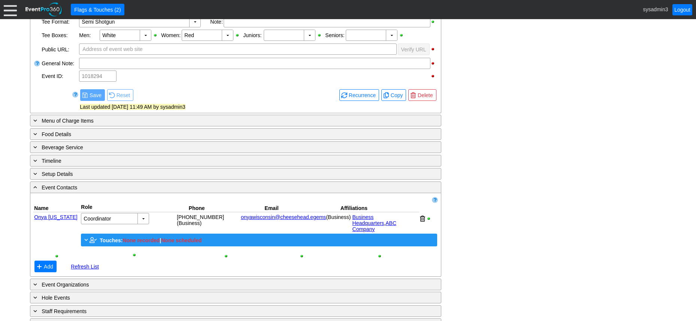
click at [117, 237] on span "Touches:" at bounding box center [111, 240] width 23 height 6
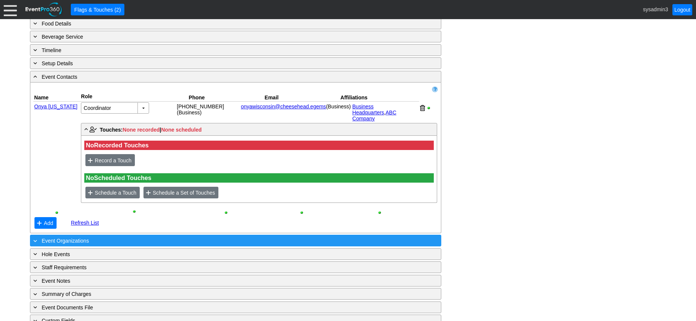
scroll to position [405, 0]
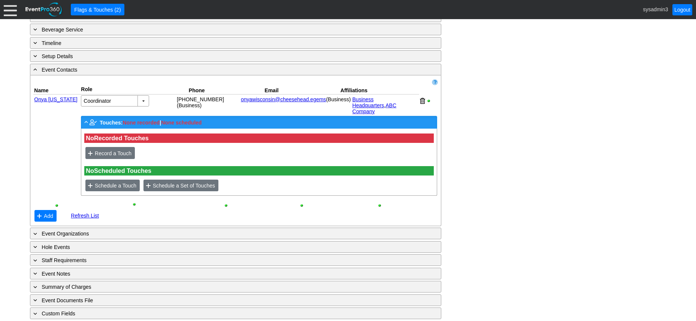
click at [106, 119] on span "Touches:" at bounding box center [111, 122] width 23 height 6
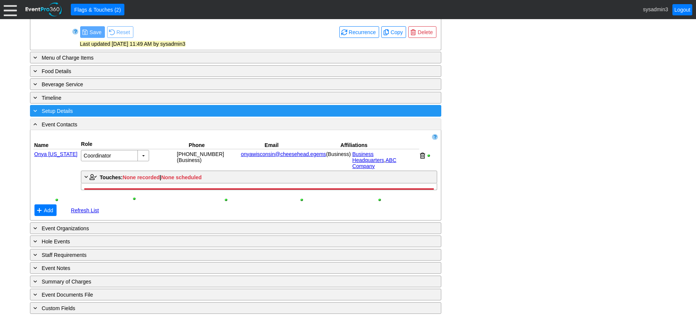
scroll to position [338, 0]
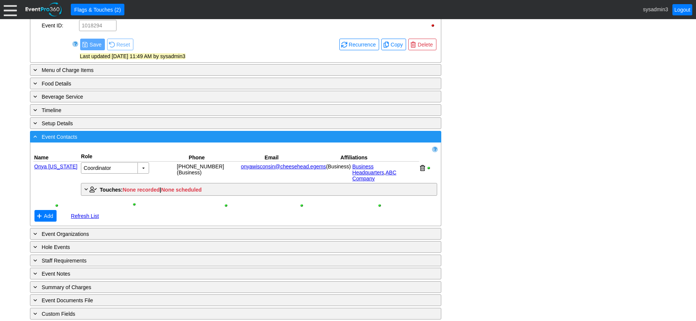
click at [184, 139] on div "- Event Contacts" at bounding box center [220, 136] width 377 height 9
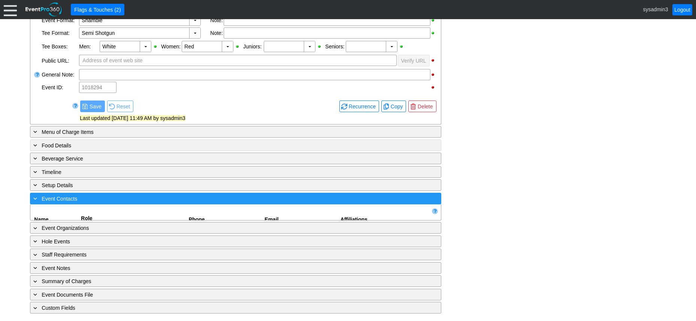
scroll to position [260, 0]
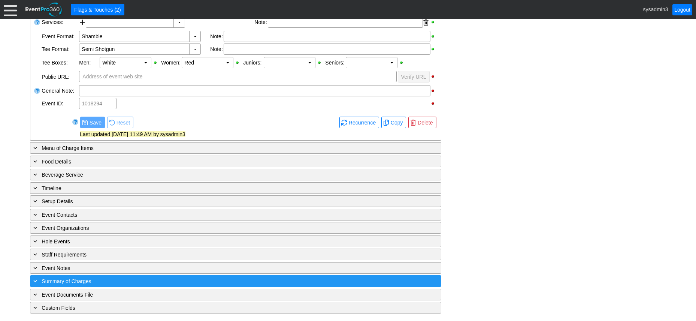
click at [154, 281] on div "+ Summary of Charges" at bounding box center [220, 280] width 377 height 9
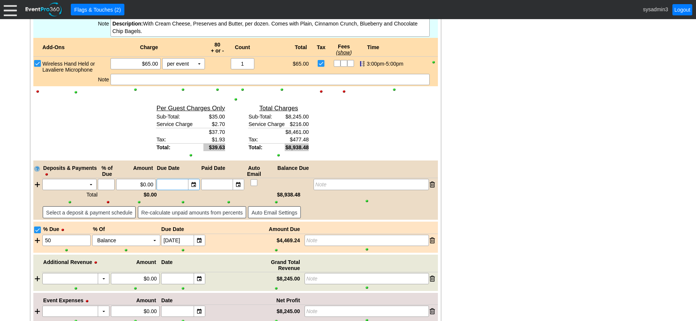
scroll to position [778, 0]
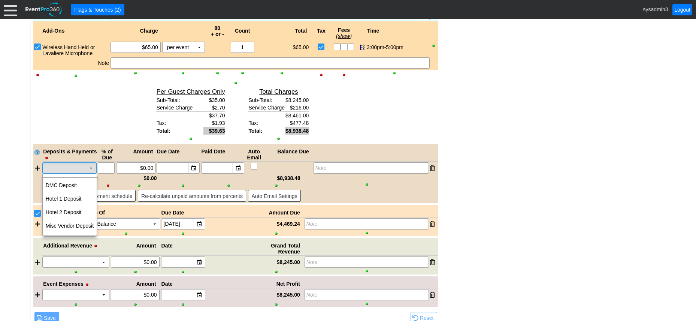
click at [88, 167] on td "▼" at bounding box center [91, 168] width 10 height 10
click at [70, 185] on td "DMC Deposit" at bounding box center [70, 184] width 54 height 13
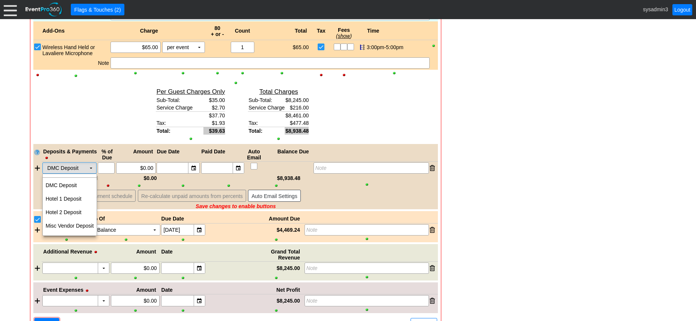
click at [89, 169] on td "▼" at bounding box center [91, 168] width 10 height 10
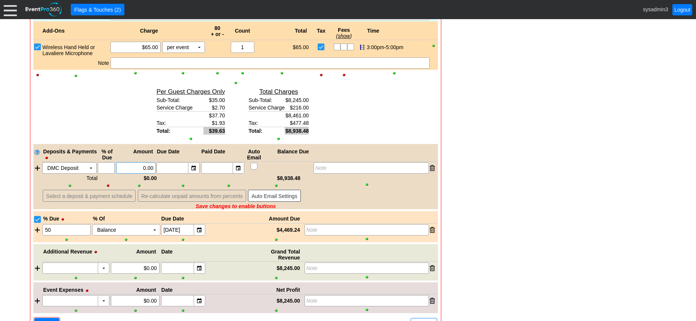
click at [144, 168] on input "0.00" at bounding box center [136, 168] width 34 height 10
click at [146, 167] on input "0.00" at bounding box center [136, 168] width 34 height 10
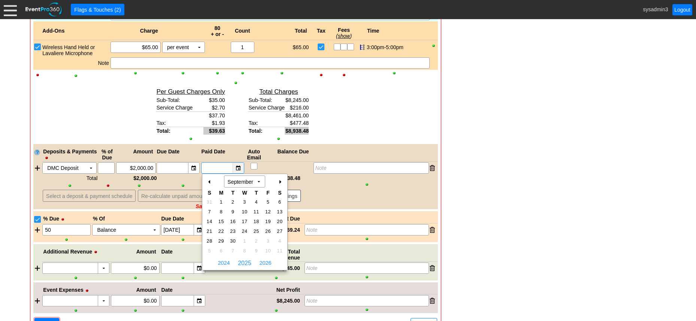
type input "$2,000.00"
click at [238, 167] on div "▼" at bounding box center [238, 168] width 11 height 10
click at [231, 210] on span "9" at bounding box center [232, 211] width 9 height 7
type input "9/9/2025"
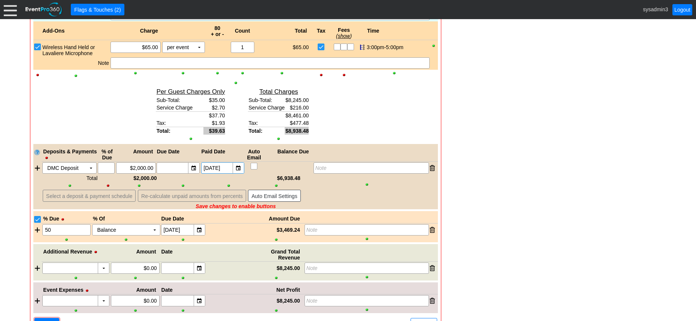
click at [89, 166] on td "▼" at bounding box center [91, 168] width 10 height 10
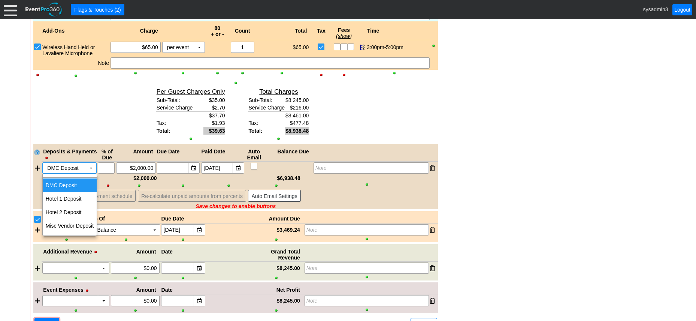
click at [76, 186] on td "DMC Deposit" at bounding box center [70, 184] width 54 height 13
click at [91, 169] on td "▼" at bounding box center [91, 168] width 10 height 10
click at [76, 224] on td "Misc Vendor Deposit" at bounding box center [70, 225] width 54 height 13
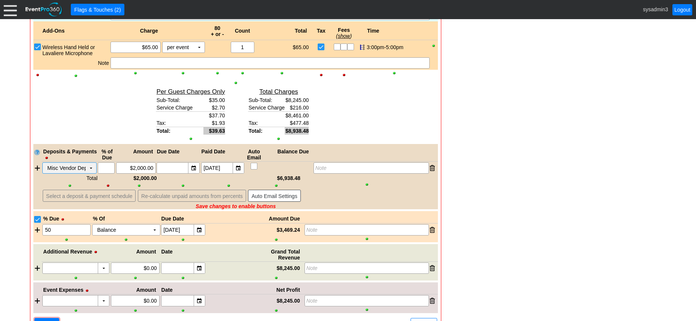
click at [91, 167] on td "▼" at bounding box center [91, 168] width 10 height 10
click at [38, 168] on div at bounding box center [37, 167] width 8 height 11
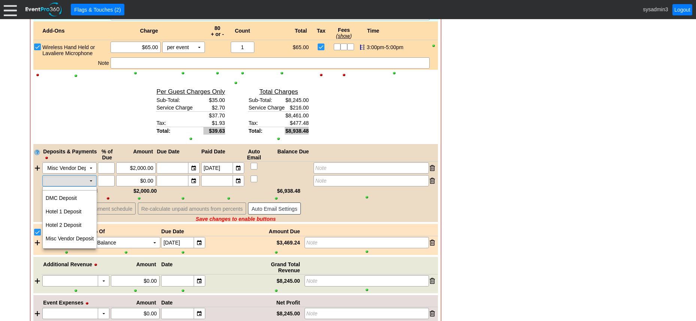
click at [92, 180] on td "▼" at bounding box center [91, 180] width 10 height 10
click at [65, 197] on td "DMC Deposit" at bounding box center [70, 197] width 54 height 13
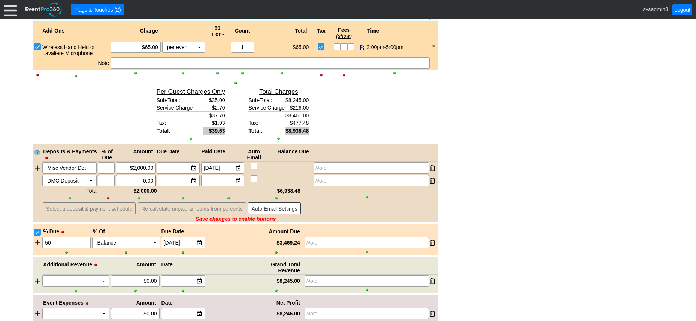
click at [144, 180] on input "0.00" at bounding box center [136, 180] width 34 height 10
click at [146, 181] on input "0.00" at bounding box center [136, 180] width 34 height 10
type input "$0.00"
click at [194, 181] on div "▼" at bounding box center [193, 180] width 11 height 10
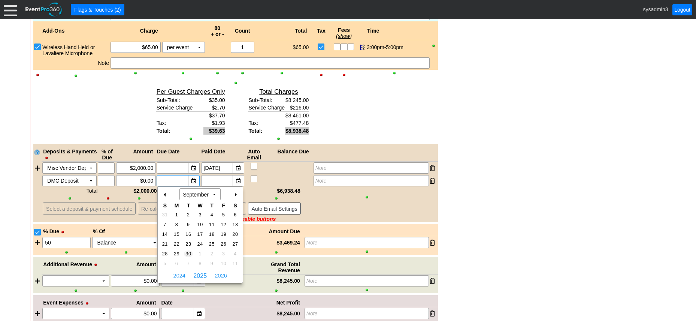
click at [188, 251] on span "30" at bounding box center [188, 253] width 9 height 7
type input "9/30/2025"
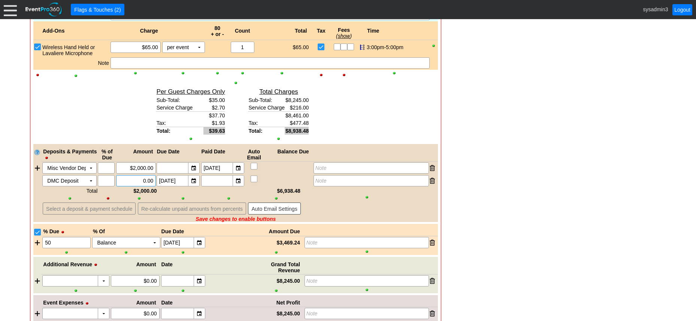
click at [145, 183] on input "0.00" at bounding box center [136, 180] width 34 height 10
type input "$2,000.00"
click at [255, 179] on input "checkbox" at bounding box center [254, 179] width 7 height 7
checkbox input "true"
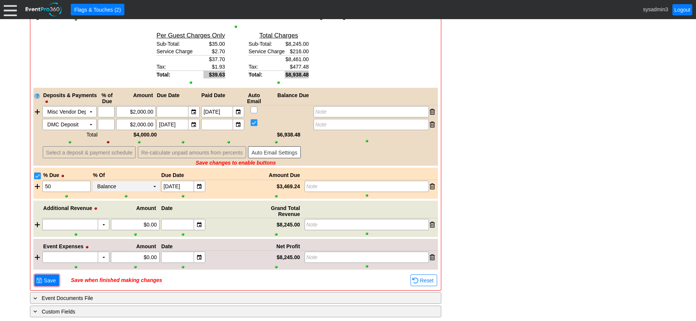
scroll to position [838, 0]
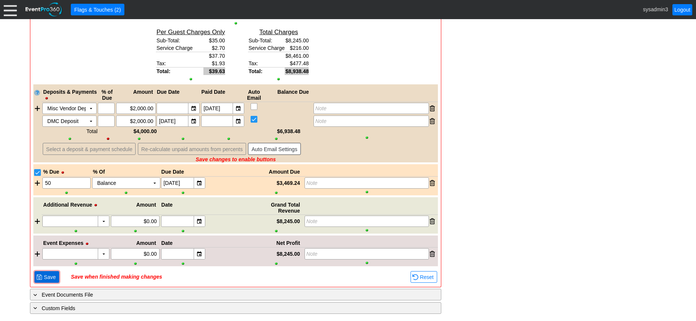
click at [51, 275] on span "Save" at bounding box center [49, 276] width 15 height 7
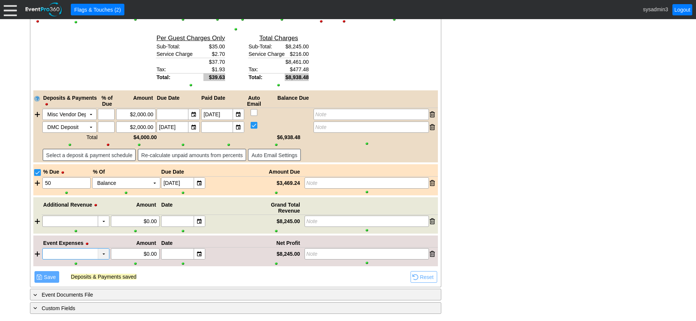
click at [101, 252] on div "▼" at bounding box center [103, 253] width 11 height 10
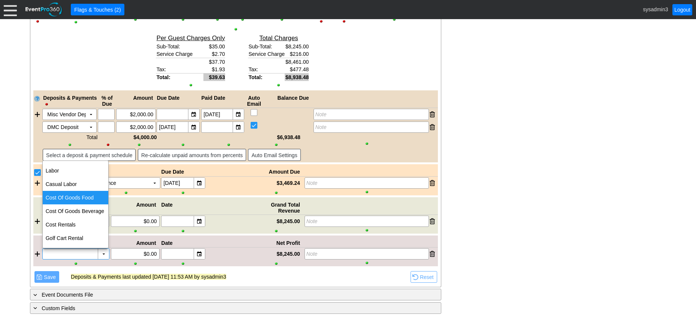
click at [65, 197] on div "Cost Of Goods Food" at bounding box center [76, 197] width 66 height 13
type input "Cost Of Goods Food"
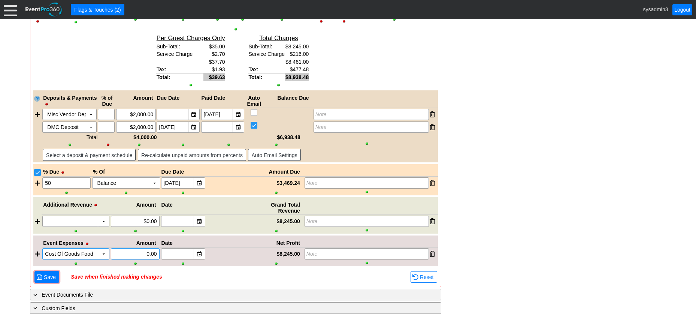
click at [148, 252] on input "0.00" at bounding box center [134, 253] width 43 height 10
type input "$567.00"
click at [37, 253] on div at bounding box center [37, 253] width 8 height 11
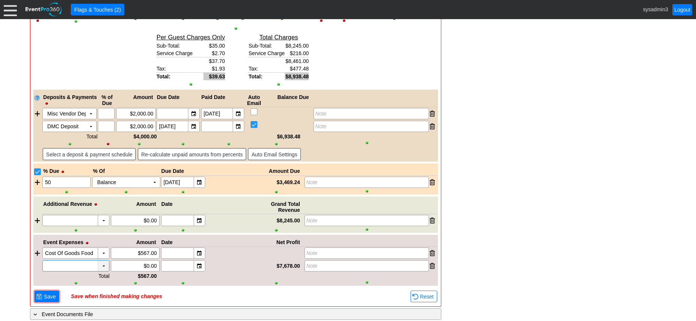
click at [103, 265] on div "▼" at bounding box center [103, 265] width 11 height 10
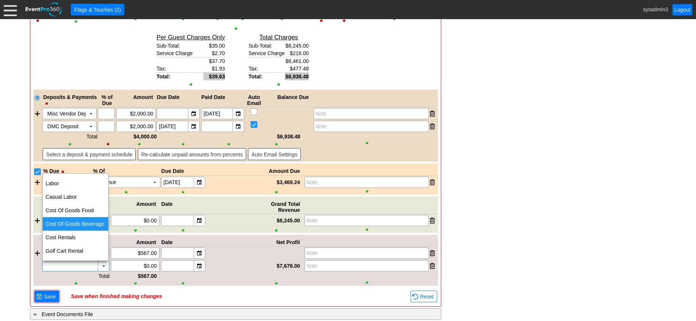
click at [87, 228] on div "Cost Of Goods Beverage" at bounding box center [76, 223] width 66 height 13
type input "Cost Of Goods Beverage"
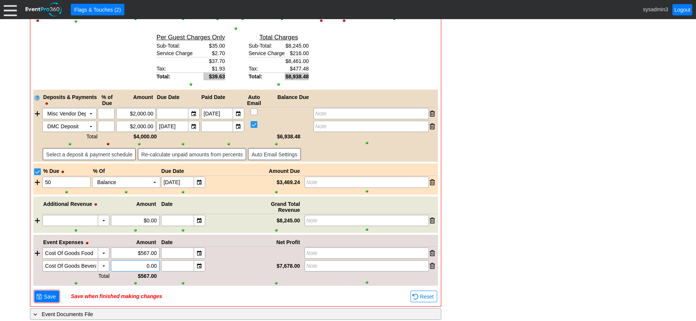
click at [148, 265] on input "0.00" at bounding box center [134, 265] width 43 height 10
type input "$782.00"
click at [35, 251] on div at bounding box center [37, 252] width 8 height 11
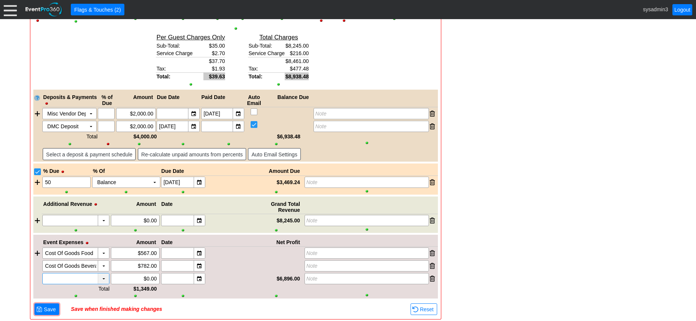
click at [103, 279] on div "▼" at bounding box center [103, 278] width 11 height 10
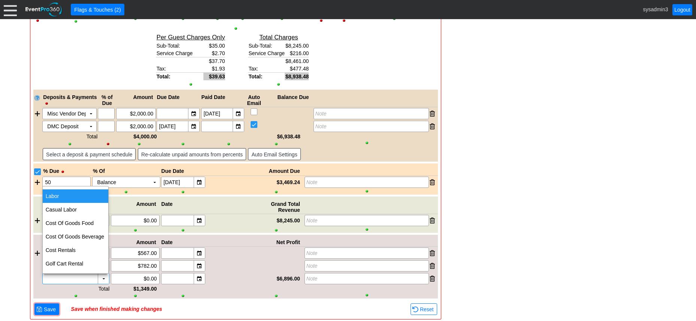
click at [58, 197] on div "Labor" at bounding box center [76, 195] width 66 height 13
type input "Labor"
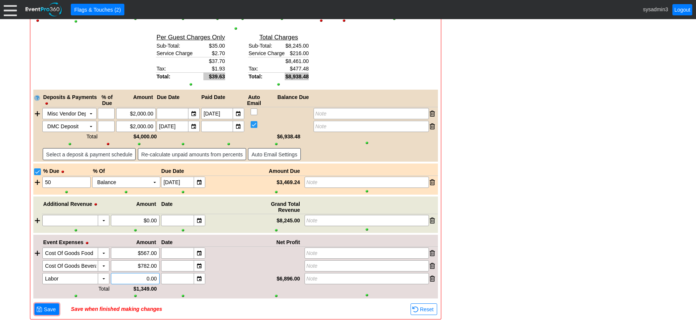
click at [149, 277] on input "0.00" at bounding box center [134, 278] width 43 height 10
type input "$1,456.00"
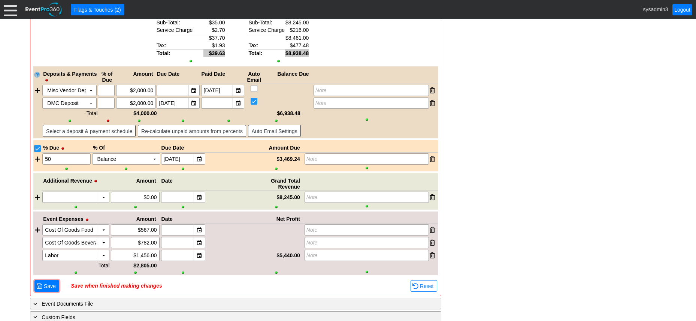
scroll to position [865, 0]
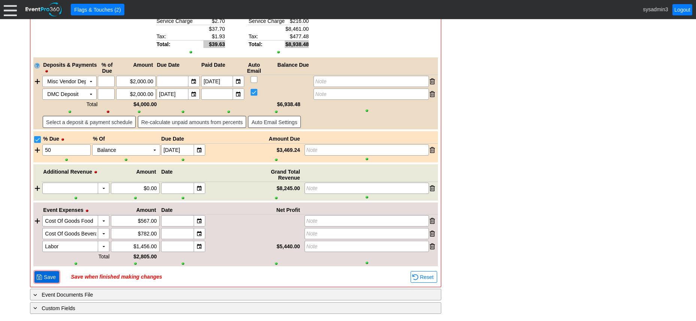
click at [52, 273] on span "Save" at bounding box center [49, 276] width 15 height 7
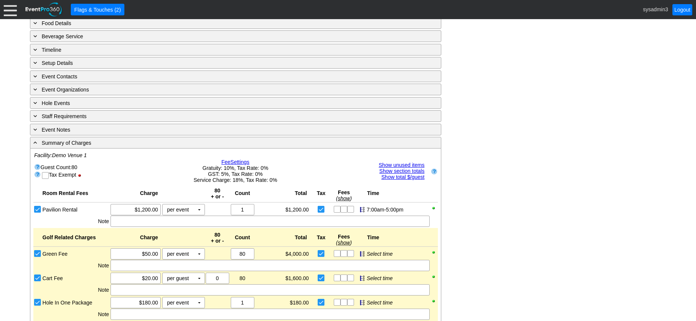
scroll to position [416, 0]
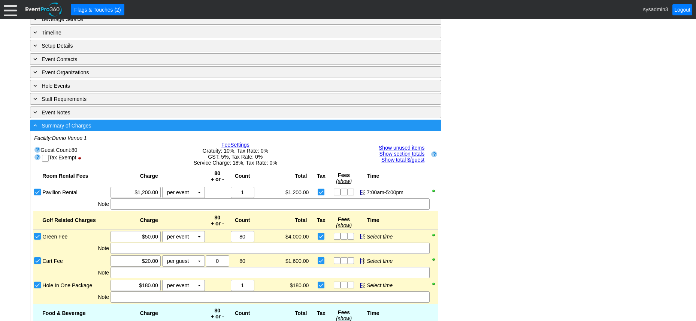
click at [190, 127] on div "- Summary of Charges" at bounding box center [220, 125] width 377 height 9
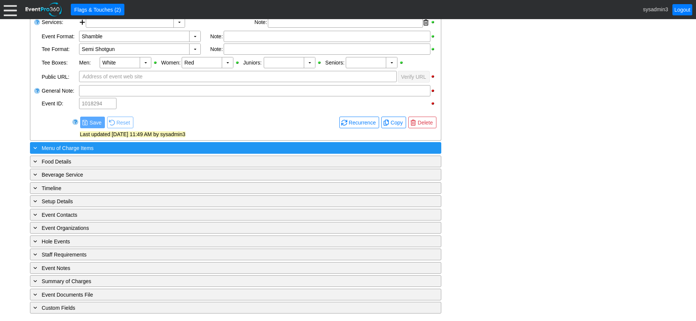
click at [155, 147] on div "+ Menu of Charge Items" at bounding box center [220, 147] width 377 height 9
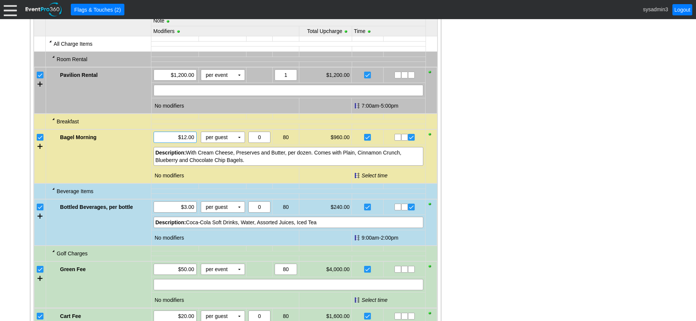
scroll to position [410, 0]
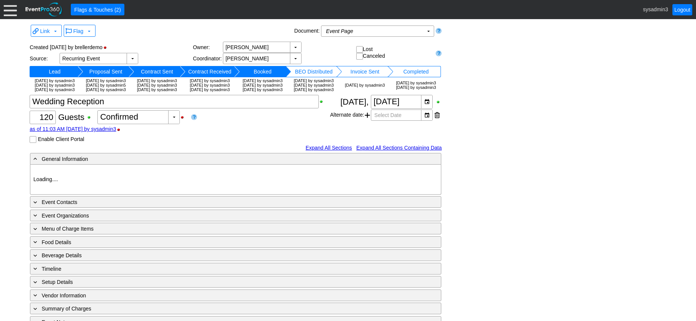
type input "Demo Venue 1"
type input "Wedding"
type input "[URL][DOMAIN_NAME]"
type input "675609"
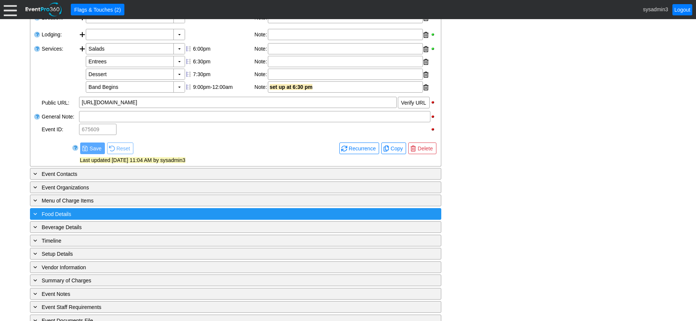
scroll to position [293, 0]
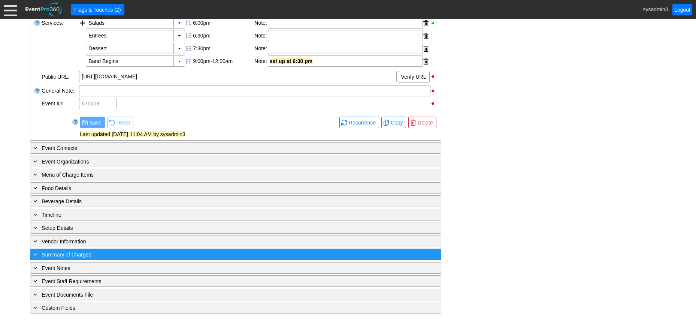
click at [169, 257] on div "+ Summary of Charges" at bounding box center [220, 254] width 377 height 9
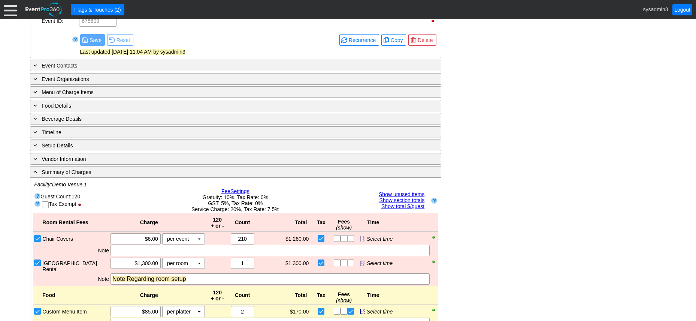
scroll to position [361, 0]
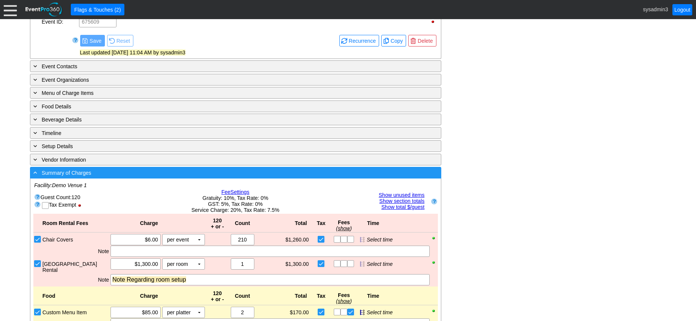
click at [160, 177] on div "- Summary of Charges" at bounding box center [220, 172] width 377 height 9
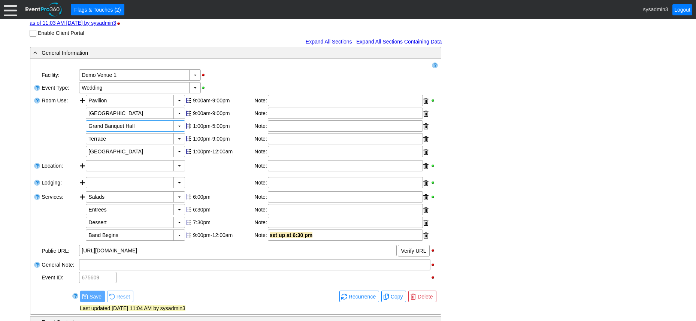
scroll to position [0, 0]
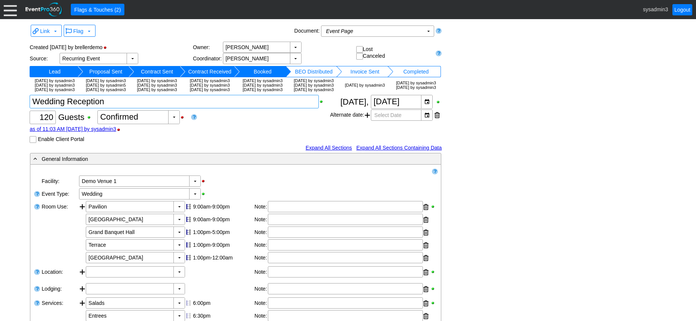
click at [104, 108] on textarea at bounding box center [174, 101] width 289 height 13
type textarea "W"
type textarea "F&B Fundraiser"
click at [192, 199] on div "▼" at bounding box center [194, 193] width 11 height 10
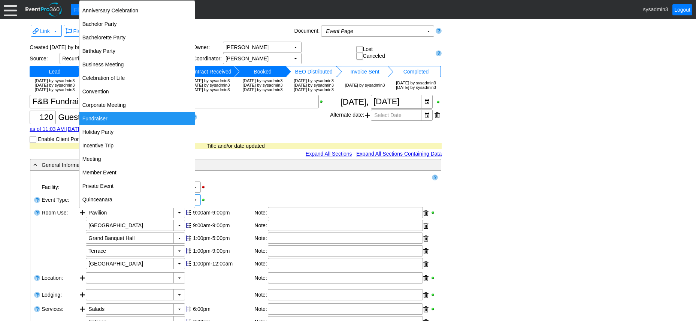
click at [103, 118] on div "Fundraiser" at bounding box center [136, 118] width 115 height 13
type input "Fundraiser"
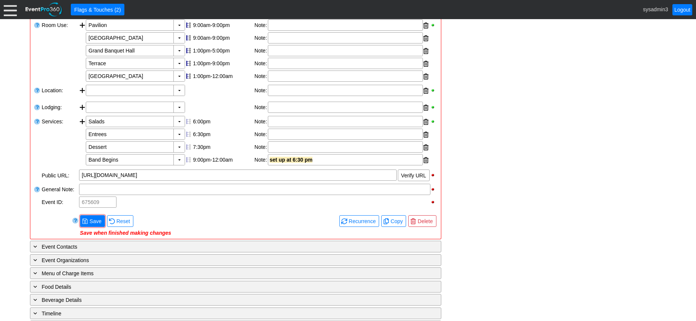
scroll to position [181, 0]
click at [98, 225] on span "Save" at bounding box center [95, 220] width 15 height 7
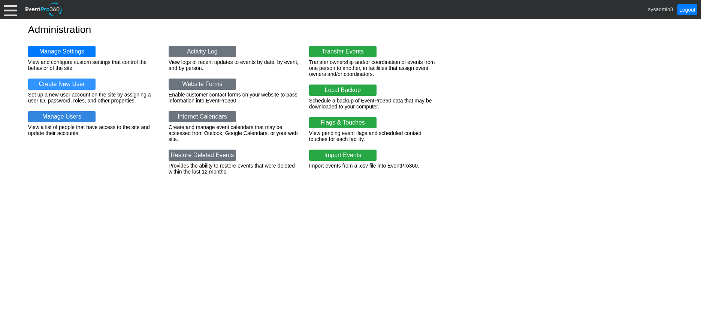
click at [66, 116] on link "Manage Users" at bounding box center [61, 116] width 67 height 11
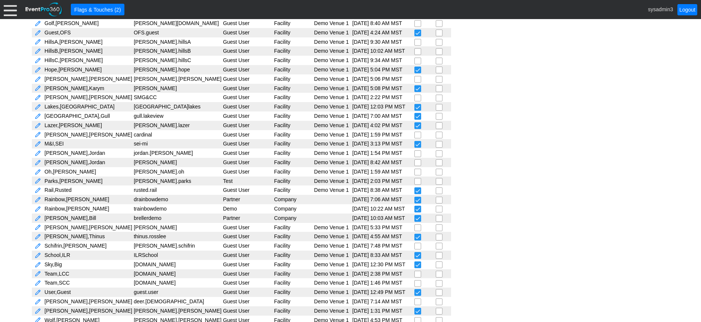
scroll to position [262, 0]
click at [38, 218] on link at bounding box center [37, 217] width 7 height 7
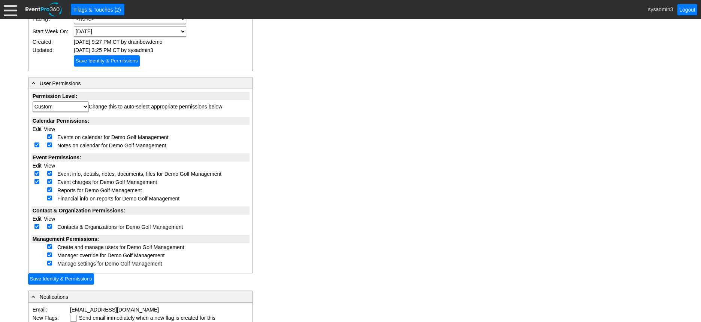
scroll to position [150, 0]
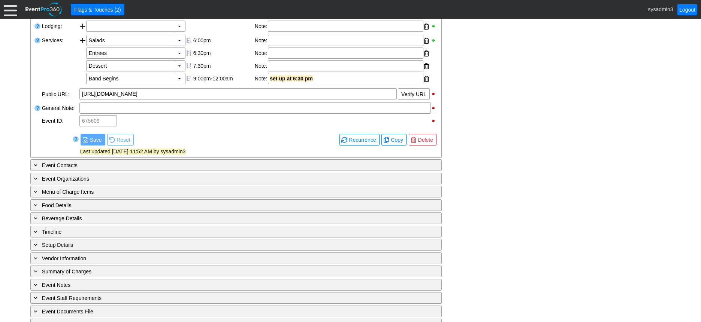
scroll to position [291, 0]
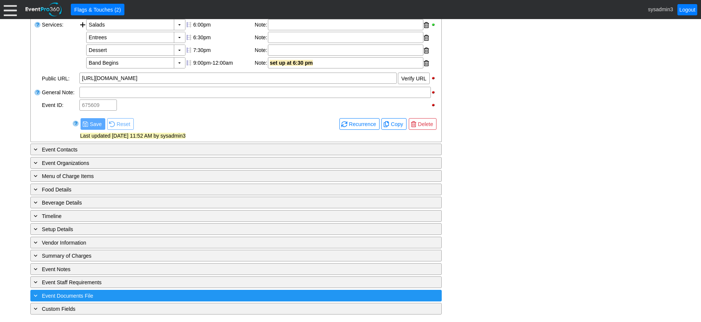
click at [125, 294] on div "+ Event Documents File" at bounding box center [220, 296] width 377 height 9
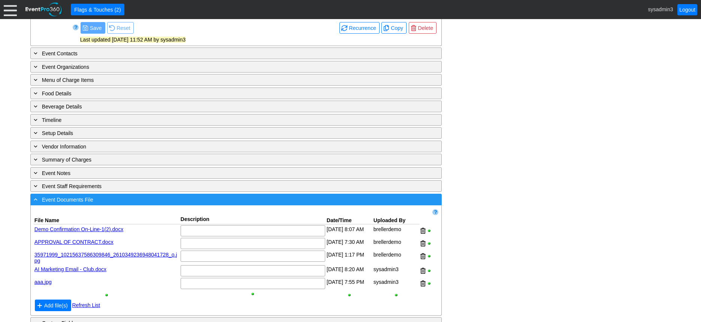
scroll to position [402, 0]
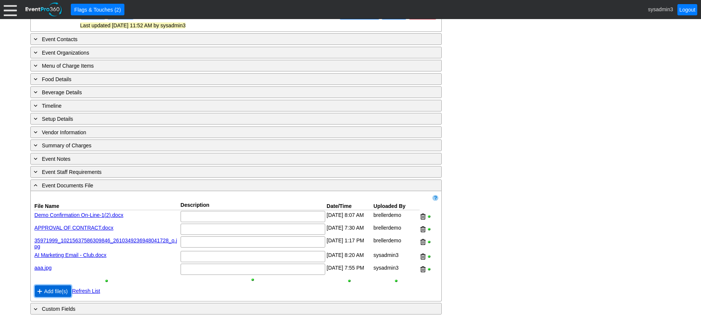
click at [54, 293] on span "Add file(s)" at bounding box center [56, 291] width 27 height 7
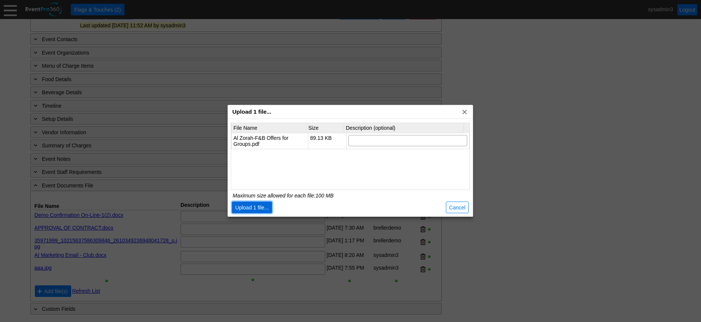
click at [251, 207] on span "Upload 1 file..." at bounding box center [252, 207] width 37 height 7
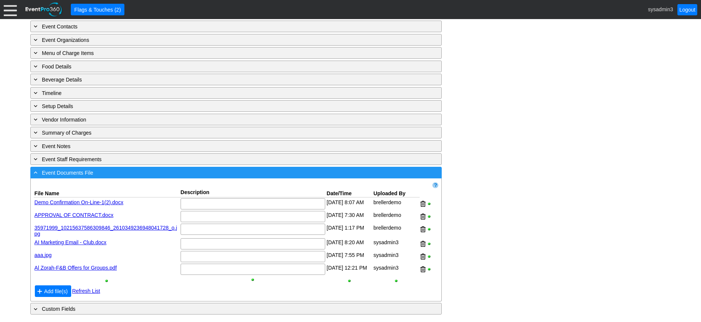
click at [125, 177] on div "- Event Documents File" at bounding box center [220, 173] width 377 height 9
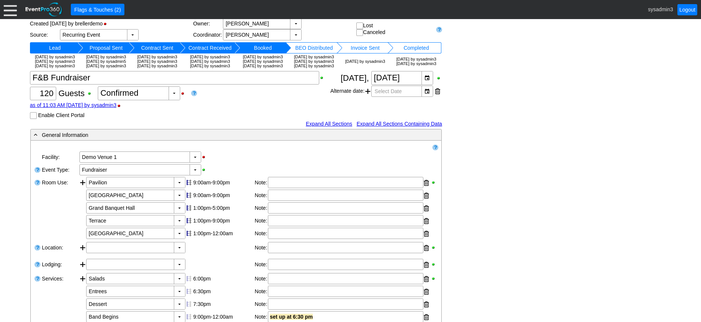
scroll to position [0, 0]
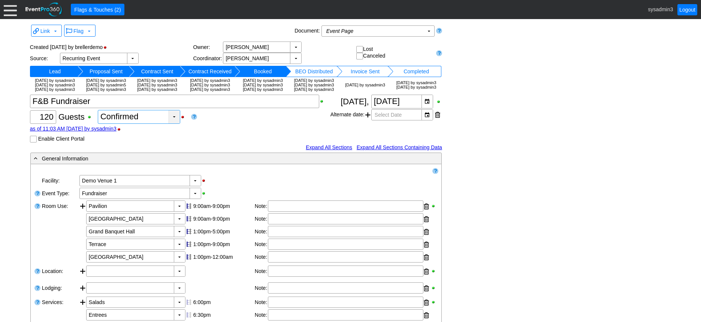
click at [172, 124] on div "▼" at bounding box center [174, 116] width 11 height 13
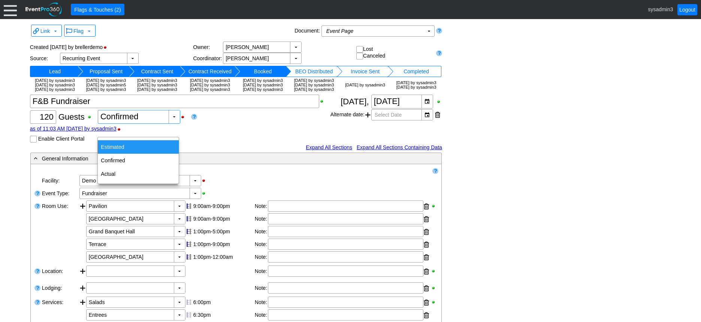
click at [119, 146] on div "Estimated" at bounding box center [138, 146] width 81 height 13
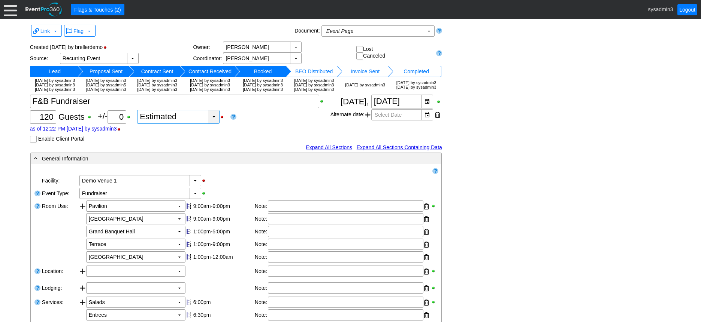
click at [215, 124] on div "▼" at bounding box center [213, 116] width 11 height 13
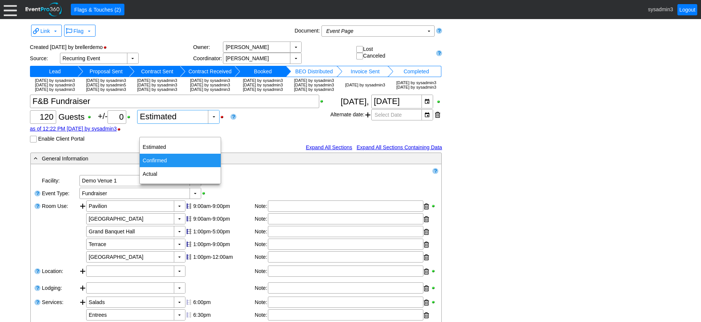
click at [151, 158] on div "Confirmed" at bounding box center [180, 160] width 81 height 13
type input "Confirmed"
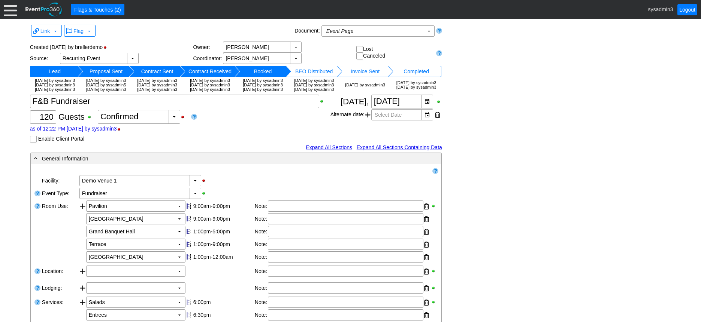
click at [117, 132] on link "as of 12:22 PM [DATE] by sysadmin3" at bounding box center [73, 129] width 87 height 6
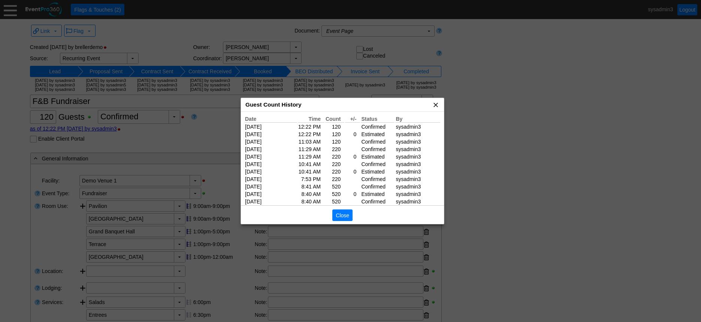
click at [439, 103] on span "x" at bounding box center [435, 104] width 7 height 7
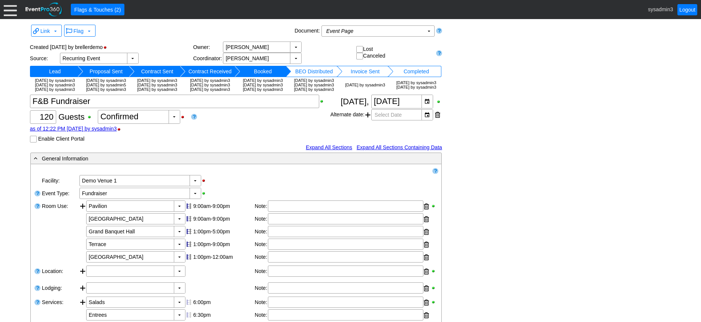
click at [213, 143] on div "Χ 120 Guests +/- Χ 0 ▼ Χ Confirmed as of 12:22 PM [DATE] by sysadmin3 Enable Cl…" at bounding box center [180, 119] width 300 height 48
click at [369, 121] on span at bounding box center [367, 114] width 5 height 11
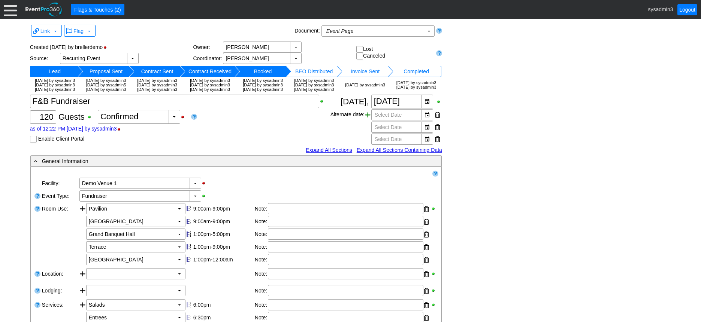
click at [369, 121] on span at bounding box center [367, 114] width 5 height 11
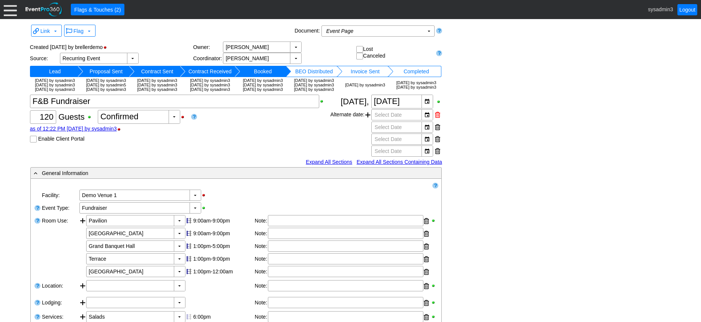
click at [437, 121] on div at bounding box center [437, 114] width 5 height 11
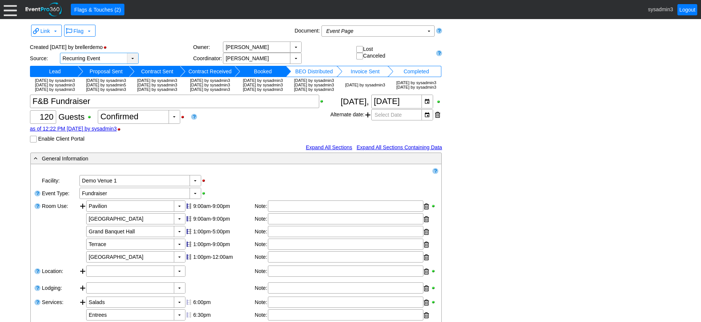
click at [132, 57] on div "▼" at bounding box center [132, 58] width 11 height 10
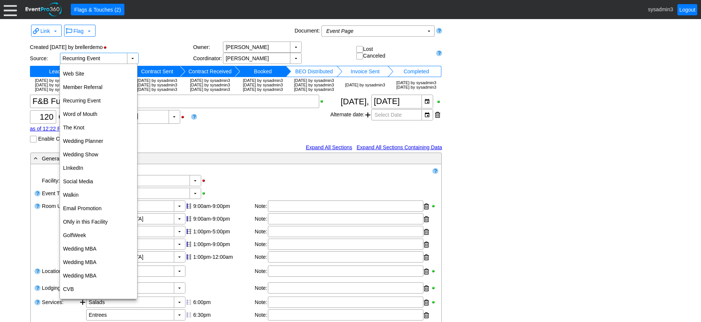
click at [203, 132] on div "as of 12:22 PM [DATE] by sysadmin3" at bounding box center [180, 129] width 300 height 6
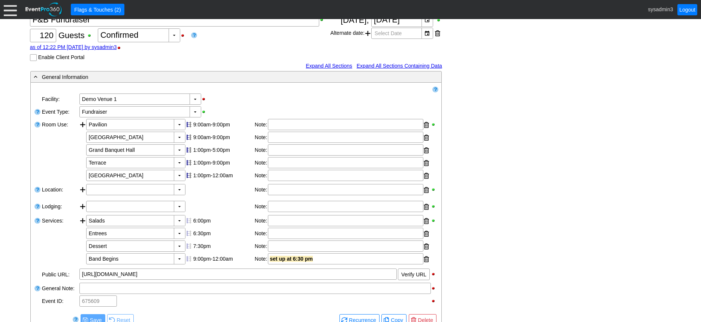
scroll to position [112, 0]
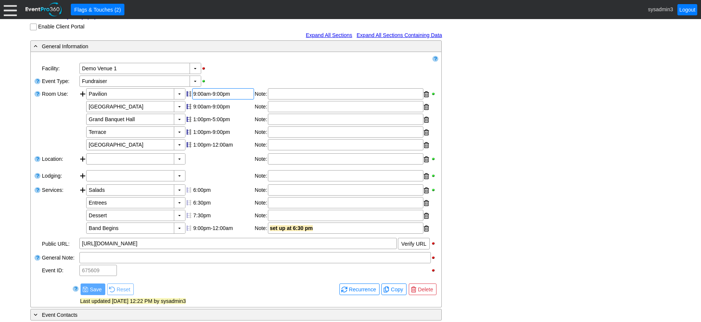
click at [201, 97] on div "9:00am-9:00pm" at bounding box center [223, 94] width 60 height 6
type input "0:00"
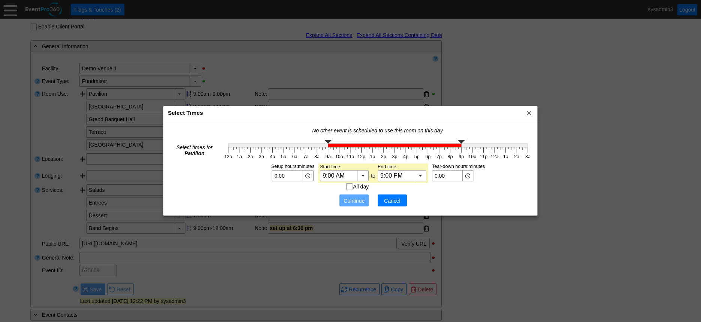
click at [394, 202] on span "Cancel" at bounding box center [392, 200] width 22 height 7
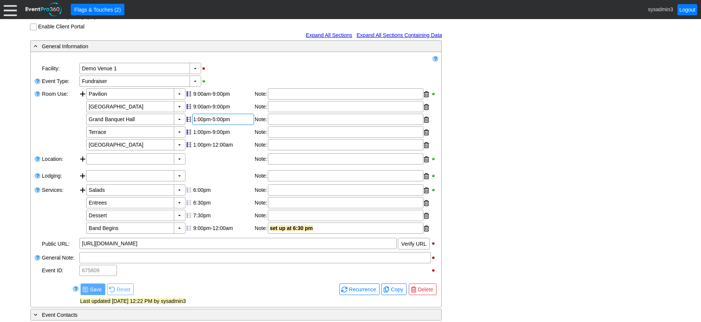
click at [203, 122] on div "1:00pm-5:00pm" at bounding box center [223, 119] width 60 height 6
type input "6:00"
type input "2:00"
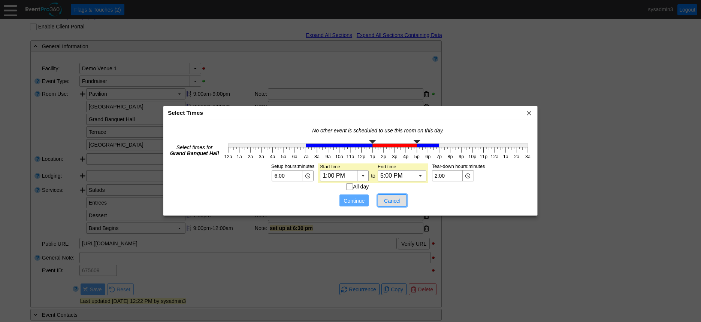
click at [394, 202] on span "Cancel" at bounding box center [392, 200] width 22 height 7
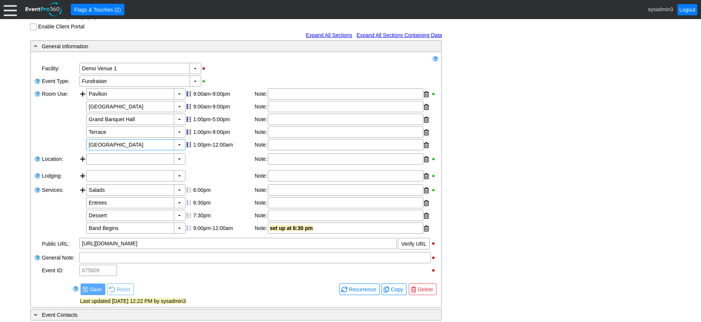
scroll to position [150, 0]
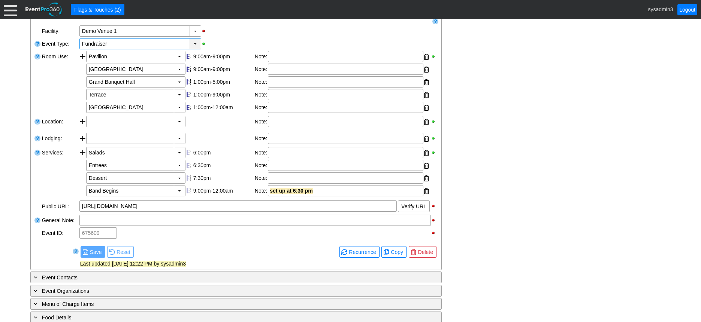
click at [194, 49] on div "▼" at bounding box center [194, 44] width 11 height 10
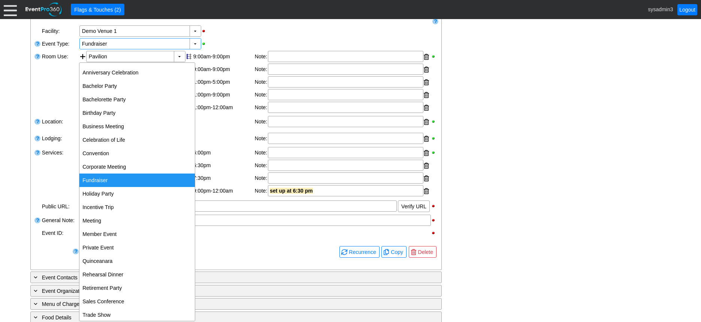
click at [118, 181] on div "Fundraiser" at bounding box center [136, 180] width 115 height 13
type input "Fundraiser"
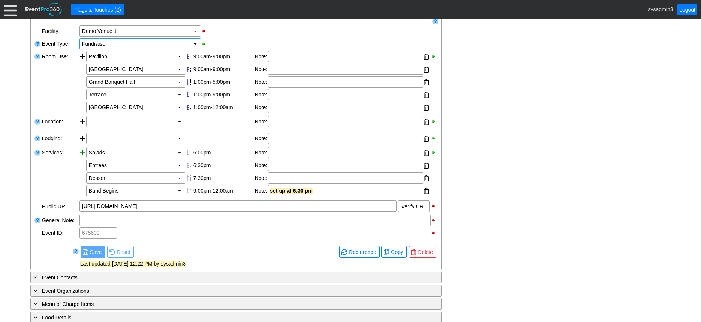
click at [82, 163] on div at bounding box center [82, 172] width 7 height 51
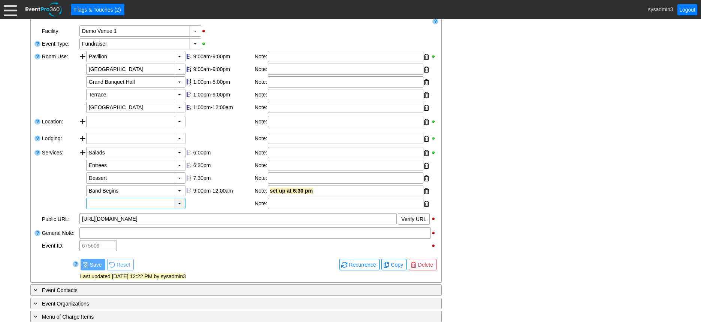
click at [182, 209] on div "▼" at bounding box center [179, 203] width 11 height 10
click at [523, 148] on div "- General Information ▼ Loading.... Remove all highlights Facility: ▼ Χ Demo Ve…" at bounding box center [350, 229] width 644 height 453
click at [426, 210] on div at bounding box center [426, 203] width 5 height 11
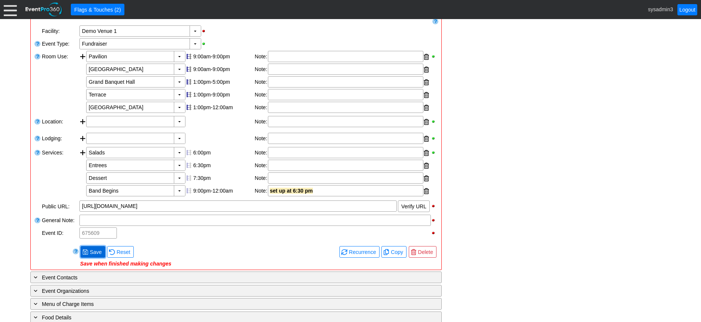
click at [94, 256] on span "Save" at bounding box center [95, 252] width 15 height 7
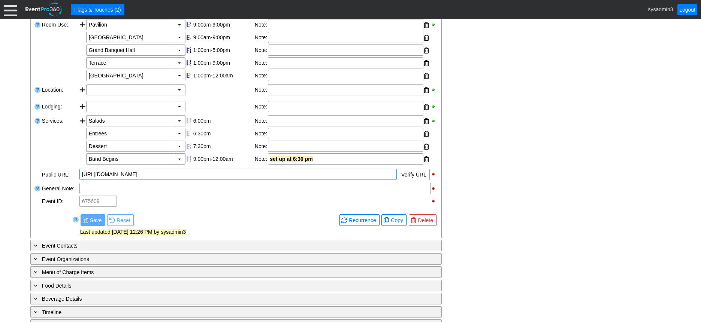
scroll to position [187, 0]
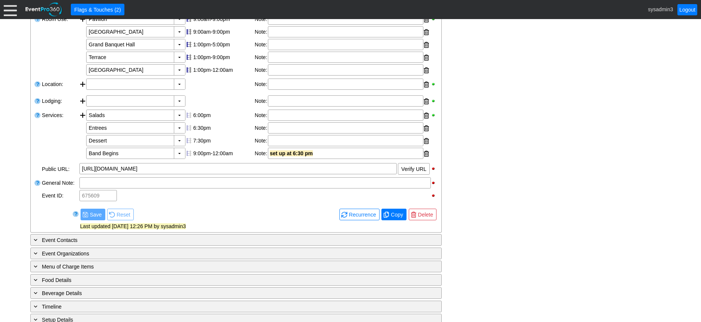
click at [391, 219] on span "Copy" at bounding box center [396, 214] width 15 height 7
type input "Lead"
checkbox input "true"
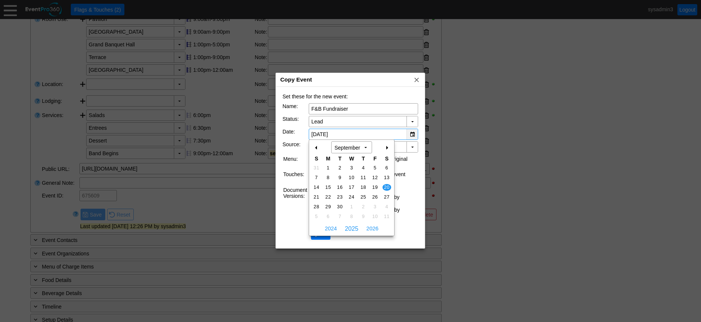
click at [413, 134] on div "▼" at bounding box center [411, 134] width 11 height 10
click at [370, 230] on span "2026" at bounding box center [372, 228] width 16 height 11
click at [385, 188] on span "19" at bounding box center [386, 187] width 9 height 7
type input "[DATE]"
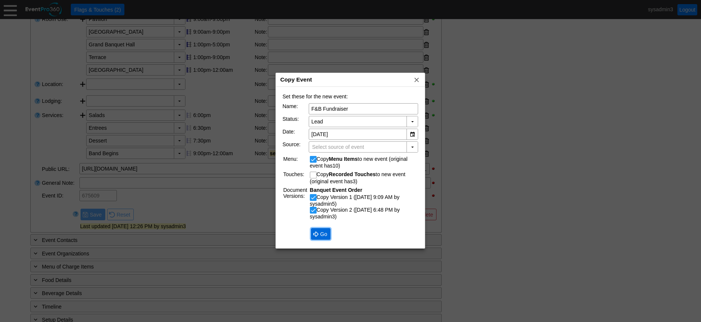
click at [320, 236] on span "Go" at bounding box center [324, 234] width 10 height 7
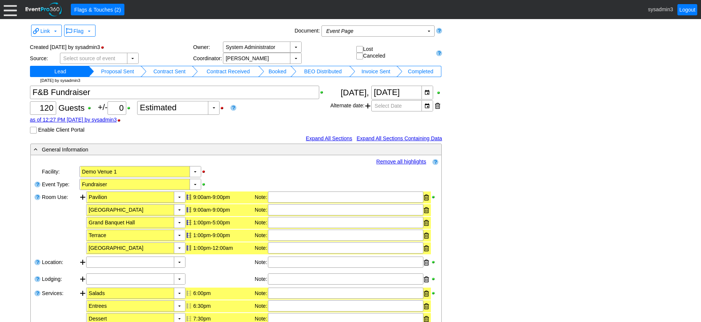
click at [277, 72] on td "Booked" at bounding box center [277, 71] width 27 height 11
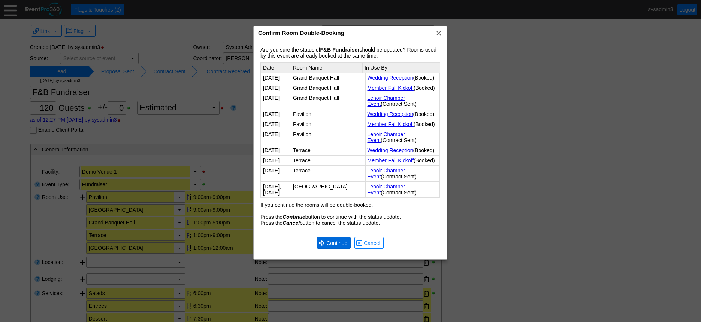
click at [328, 247] on span "● Continue" at bounding box center [334, 243] width 30 height 8
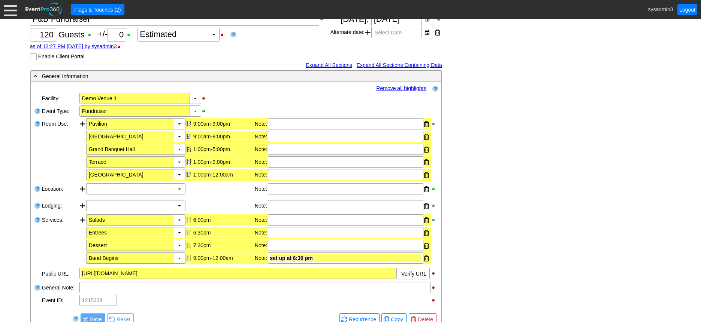
scroll to position [75, 0]
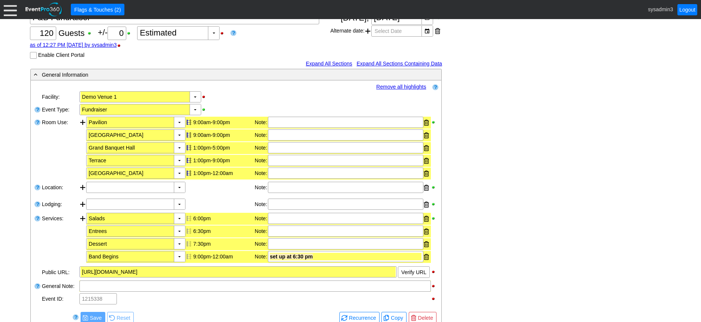
click at [394, 88] on link "Remove all highlights" at bounding box center [401, 87] width 50 height 6
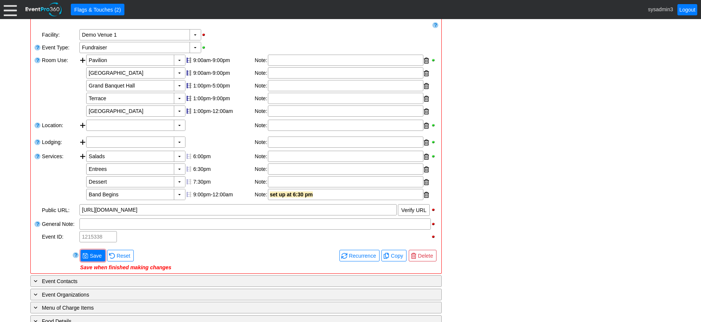
scroll to position [150, 0]
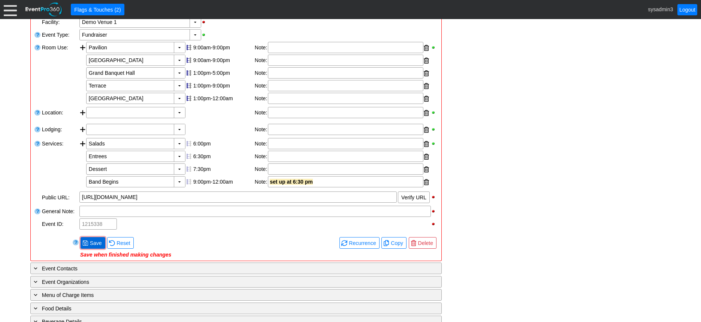
click at [93, 244] on span "Save" at bounding box center [95, 243] width 15 height 7
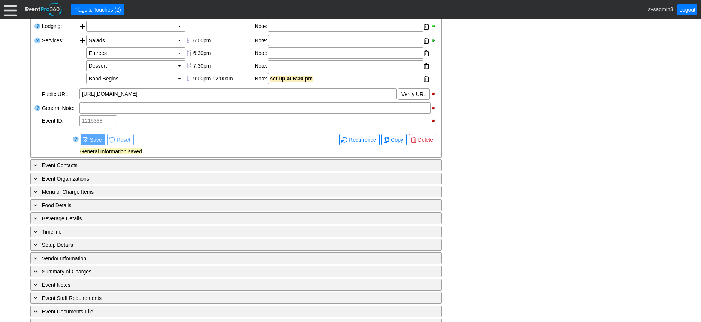
scroll to position [269, 0]
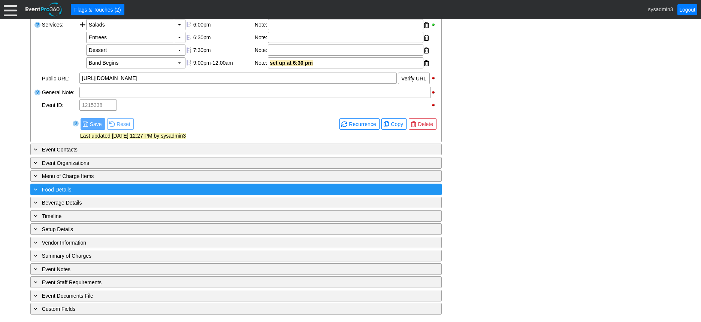
click at [134, 186] on div "+ Food Details" at bounding box center [220, 189] width 377 height 9
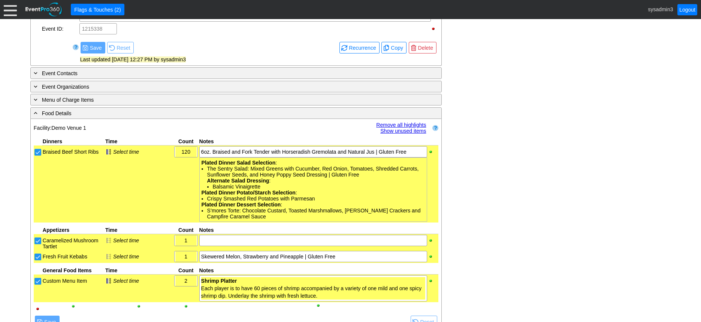
scroll to position [383, 0]
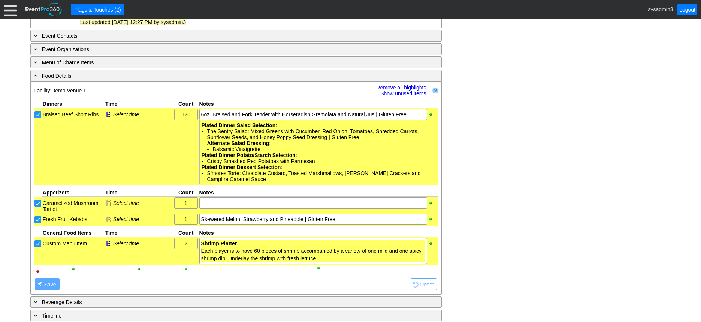
click at [397, 87] on link "Remove all highlights" at bounding box center [401, 88] width 50 height 6
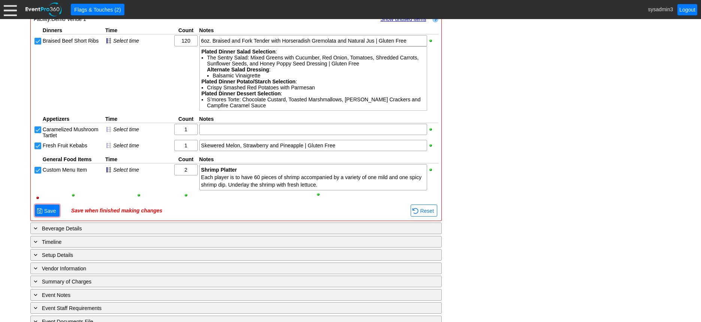
scroll to position [458, 0]
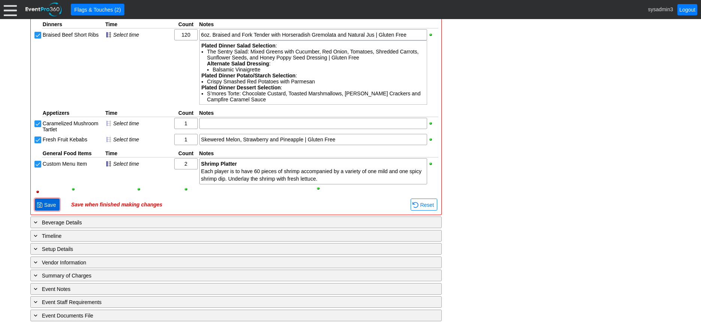
click at [49, 201] on span "Save" at bounding box center [50, 204] width 15 height 7
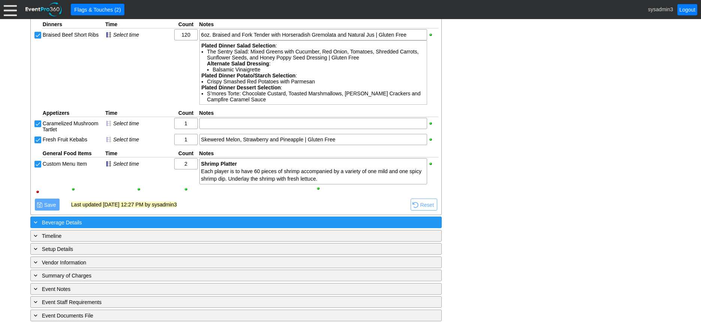
click at [120, 223] on div "+ Beverage Details" at bounding box center [220, 222] width 377 height 9
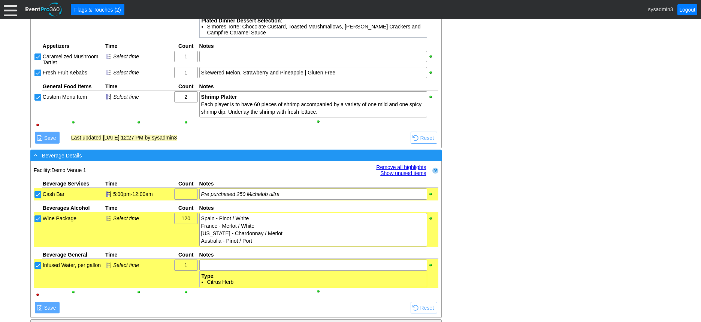
scroll to position [554, 0]
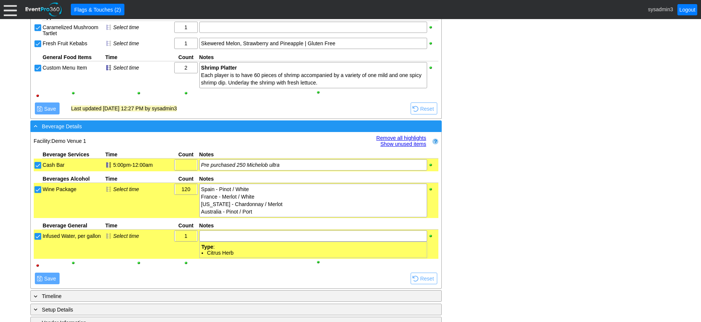
click at [194, 126] on div "- Beverage Details" at bounding box center [220, 126] width 377 height 9
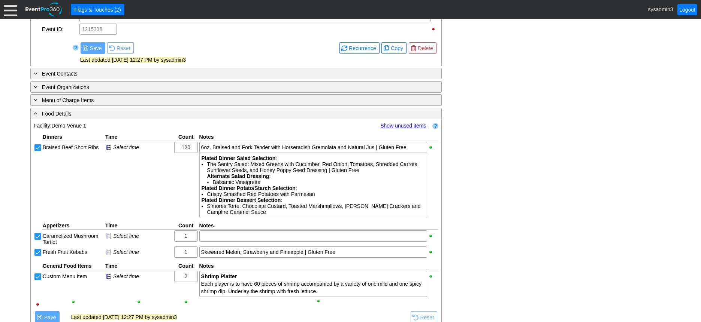
scroll to position [290, 0]
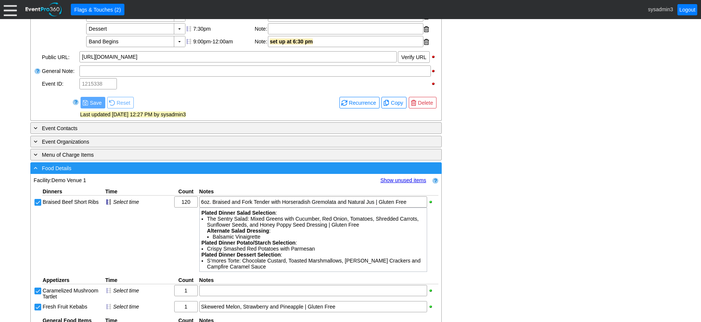
click at [201, 169] on div "- Food Details" at bounding box center [220, 168] width 377 height 9
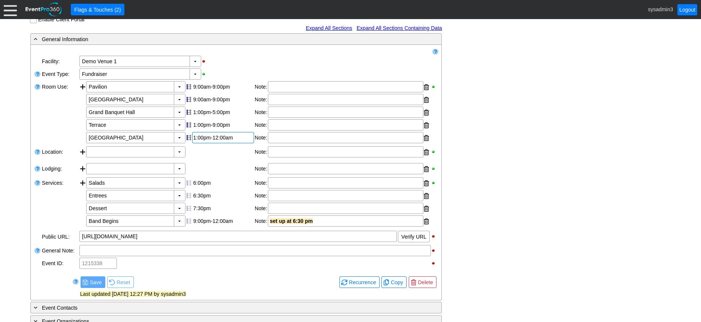
scroll to position [82, 0]
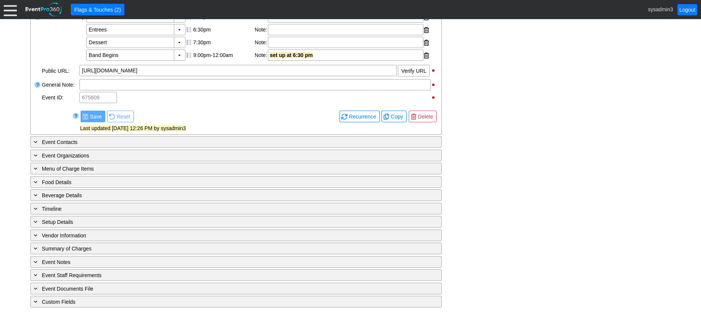
scroll to position [299, 0]
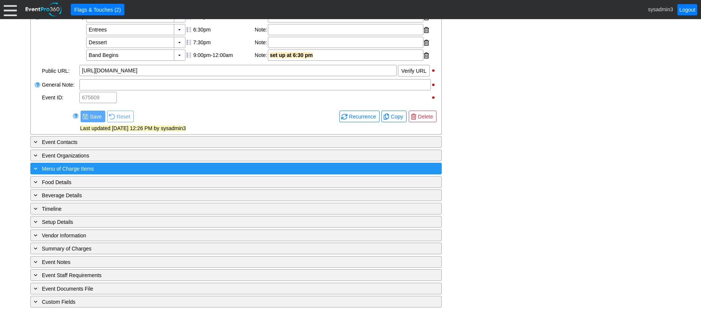
click at [129, 167] on div "+ Menu of Charge Items" at bounding box center [220, 168] width 377 height 9
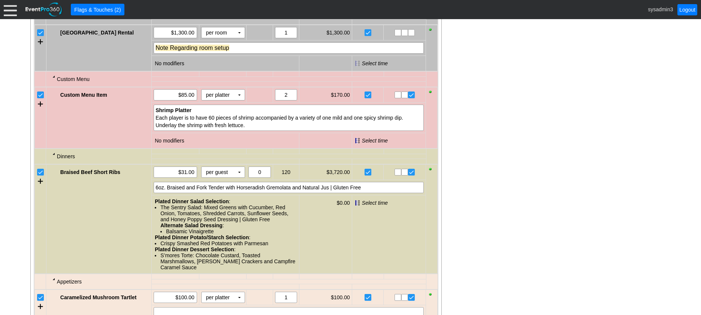
scroll to position [524, 0]
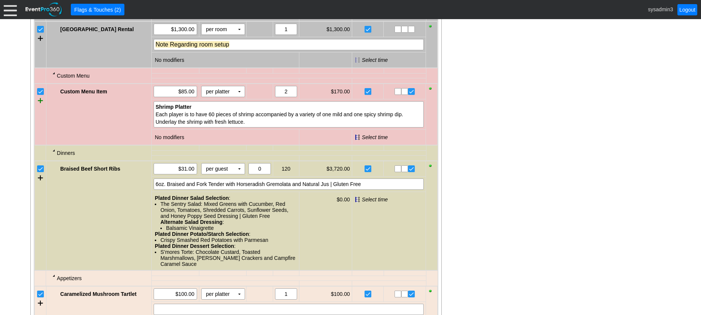
click at [41, 106] on div at bounding box center [40, 100] width 5 height 11
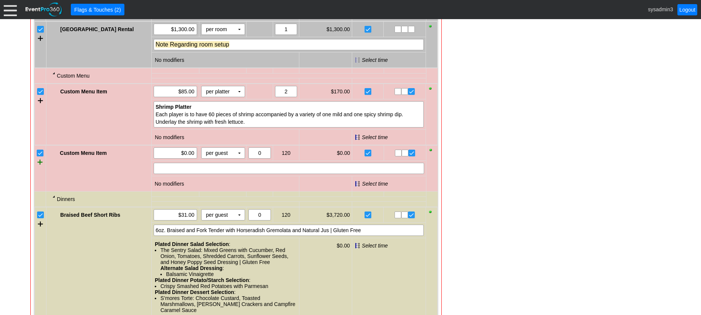
click at [40, 167] on div at bounding box center [39, 161] width 5 height 11
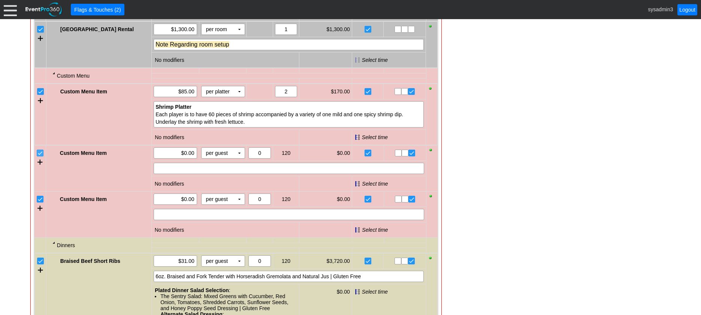
click at [42, 157] on input "checkbox" at bounding box center [40, 153] width 7 height 7
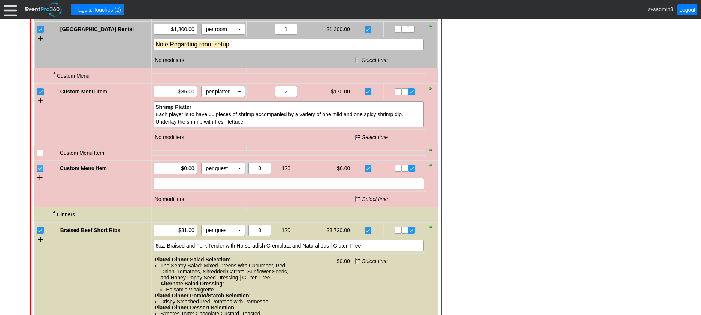
click at [40, 173] on input "checkbox" at bounding box center [40, 168] width 7 height 7
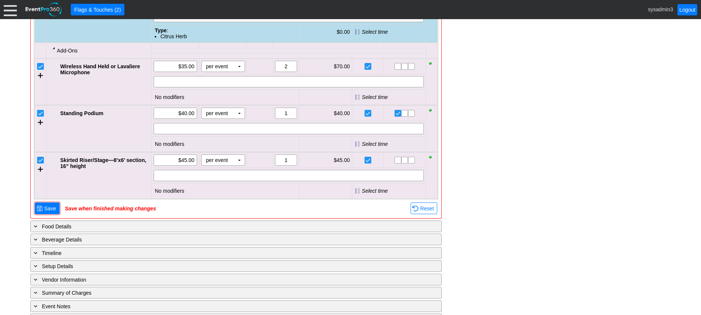
scroll to position [1048, 0]
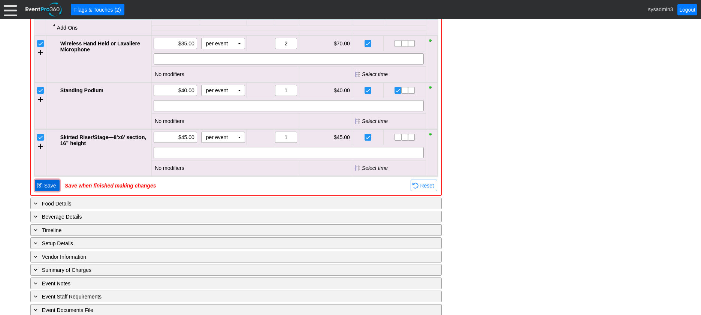
click at [55, 189] on span "Save" at bounding box center [50, 185] width 15 height 7
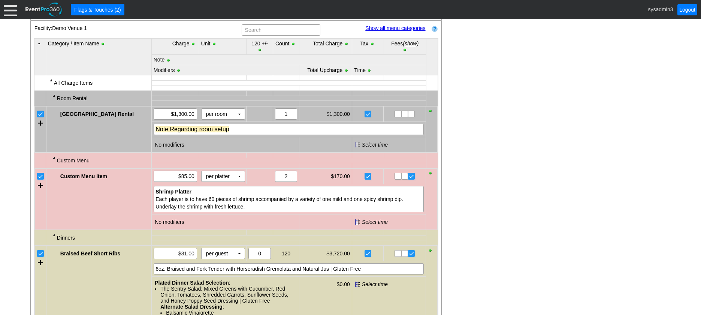
scroll to position [426, 0]
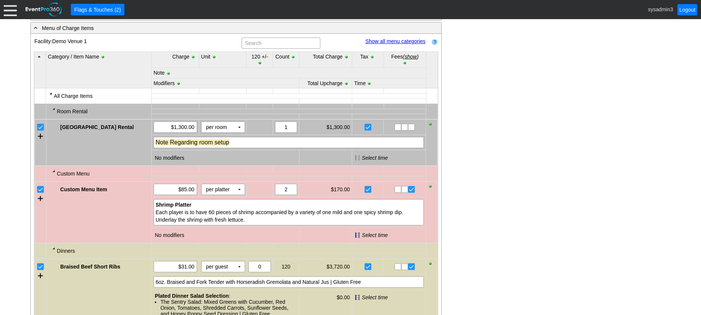
click at [387, 44] on link "Show all menu categories" at bounding box center [395, 41] width 60 height 6
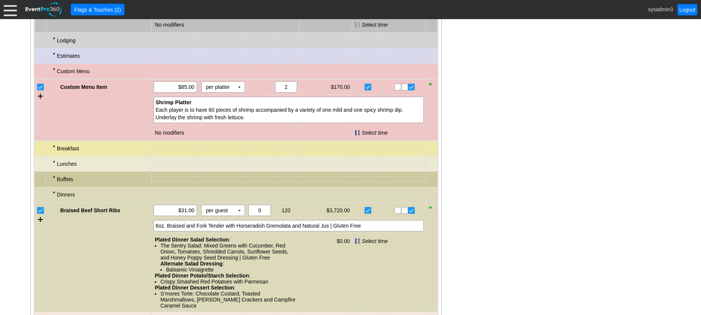
scroll to position [576, 0]
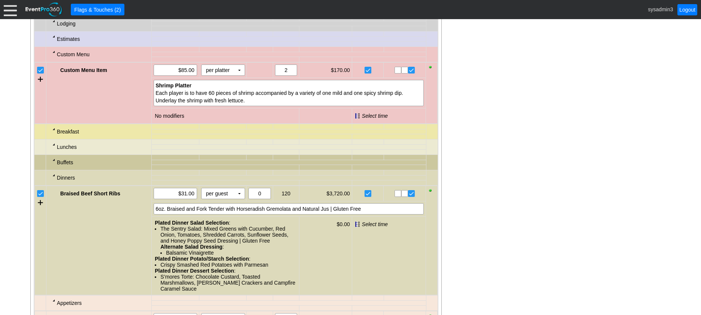
click at [54, 132] on div at bounding box center [54, 129] width 6 height 6
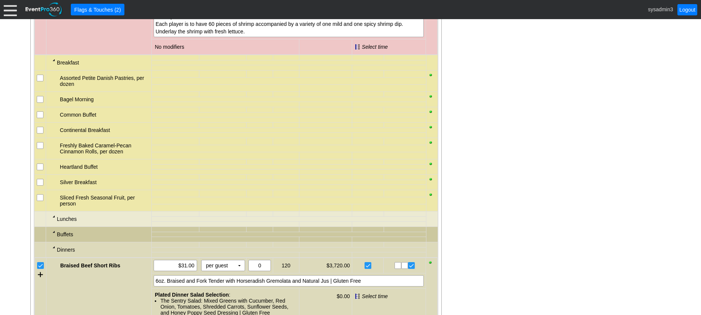
scroll to position [651, 0]
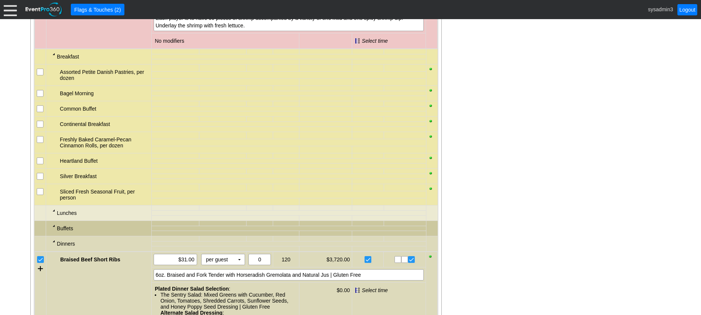
click at [53, 57] on div at bounding box center [54, 54] width 6 height 6
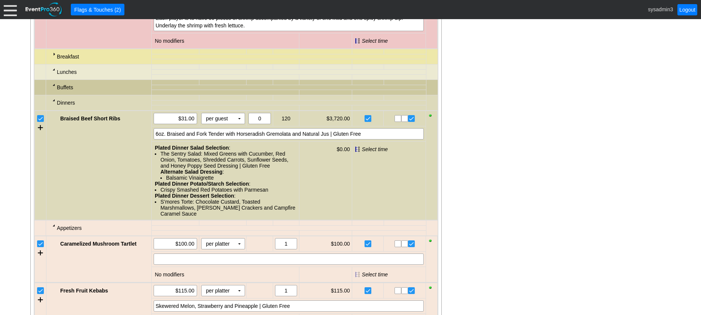
click at [52, 72] on div at bounding box center [54, 69] width 6 height 6
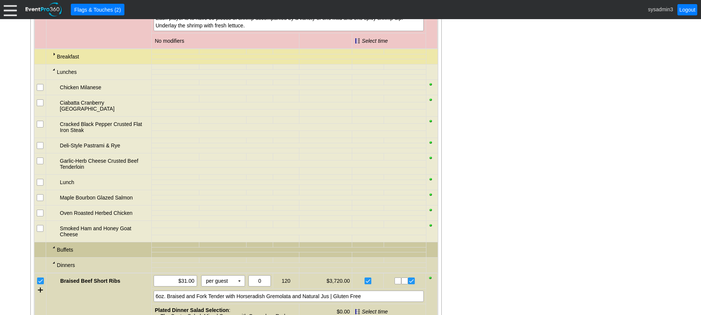
click at [52, 72] on div at bounding box center [54, 69] width 6 height 6
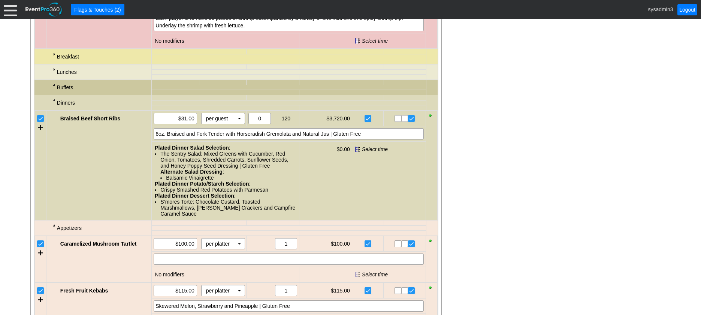
click at [53, 103] on div at bounding box center [54, 100] width 6 height 6
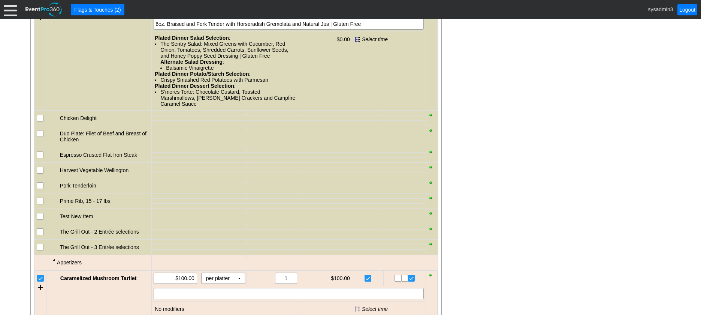
scroll to position [801, 0]
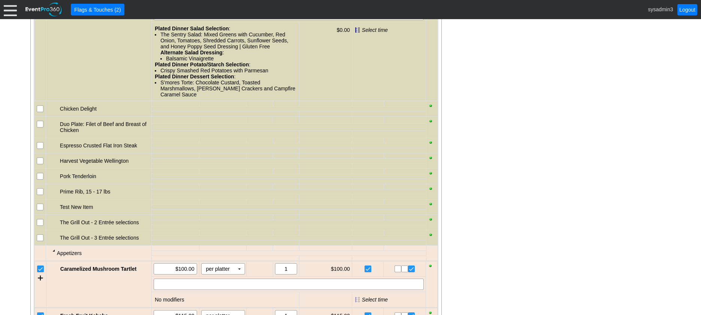
click at [39, 113] on input "checkbox" at bounding box center [40, 109] width 7 height 7
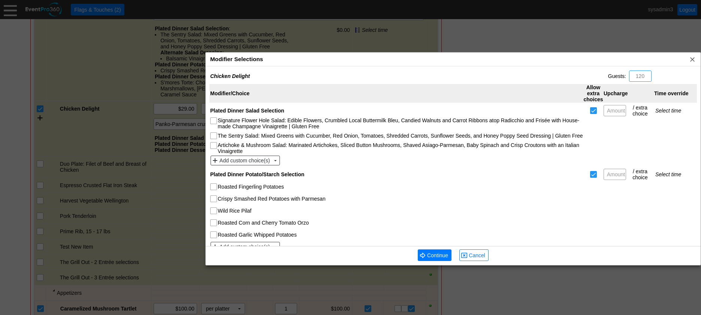
click at [287, 61] on div "Modifier Selections x" at bounding box center [453, 59] width 495 height 14
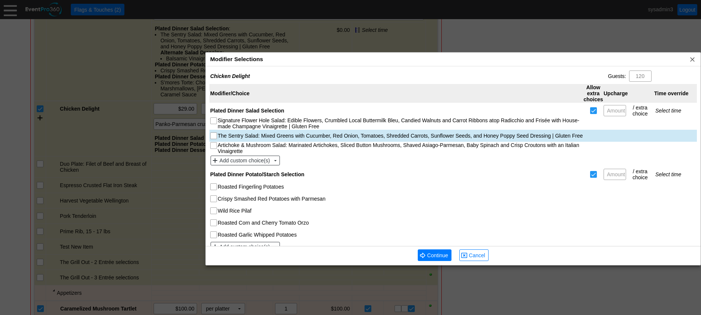
click at [214, 134] on input "The Sentry Salad: Mixed Greens with Cucumber, Red Onion, Tomatoes, Shredded Car…" at bounding box center [213, 136] width 7 height 7
checkbox input "true"
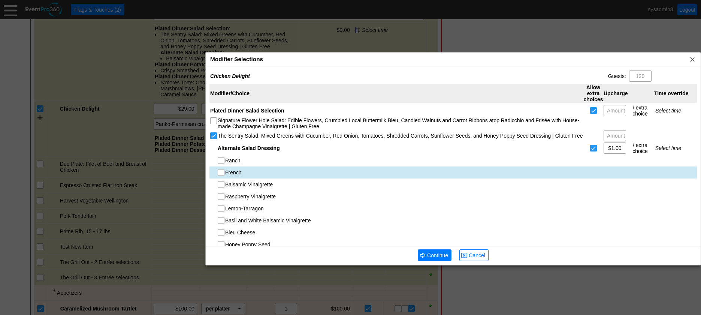
click at [222, 173] on input "French" at bounding box center [221, 172] width 7 height 7
checkbox input "true"
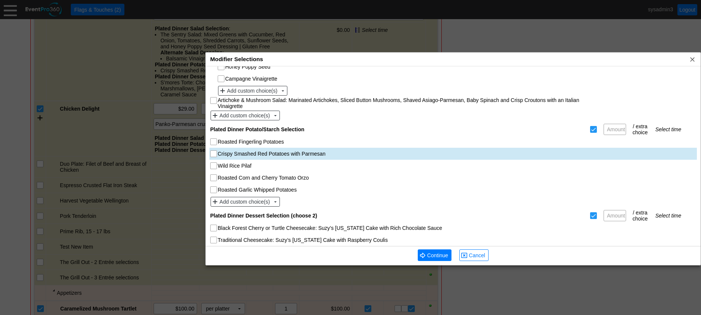
scroll to position [187, 0]
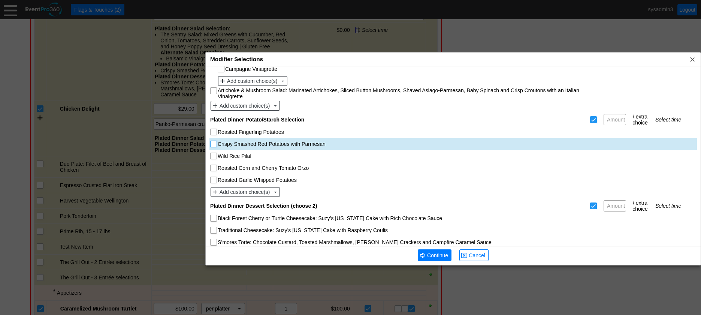
click at [214, 145] on input "Crispy Smashed Red Potatoes with Parmesan" at bounding box center [213, 144] width 7 height 7
checkbox input "true"
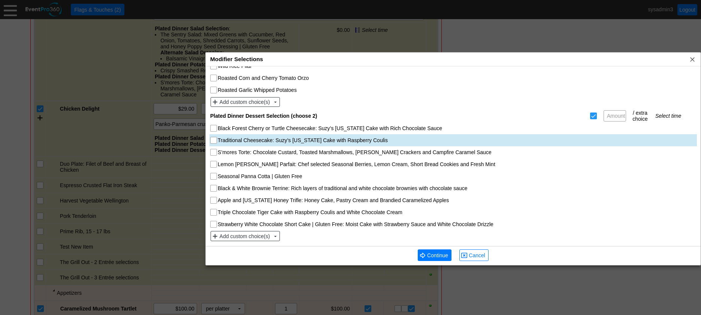
scroll to position [278, 0]
click at [214, 140] on input "Traditional Cheesecake: Suzy’s Wisconsin Cake with Raspberry Coulis" at bounding box center [213, 140] width 7 height 7
checkbox input "true"
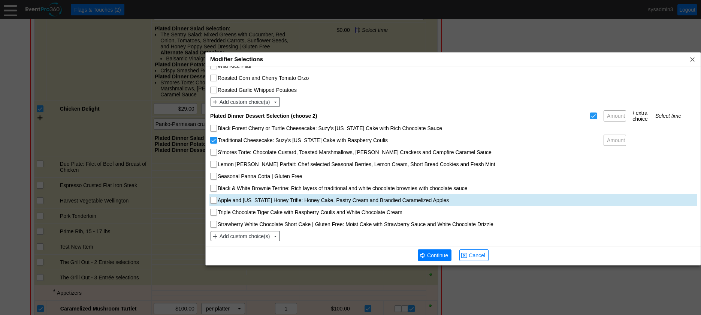
click at [216, 201] on input "Apple and Wisconsin Honey Trifle: Honey Cake, Pastry Cream and Brandied Caramel…" at bounding box center [213, 200] width 7 height 7
checkbox input "true"
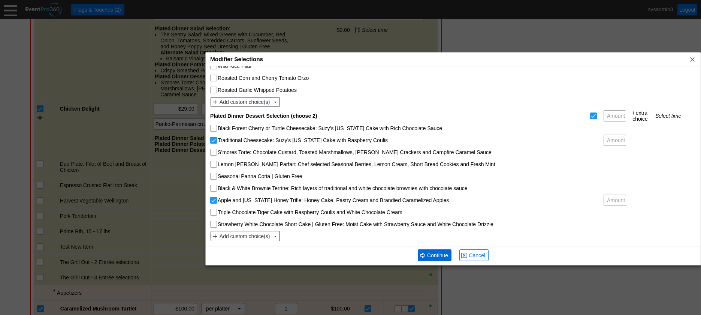
click at [433, 254] on span "Continue" at bounding box center [437, 254] width 24 height 7
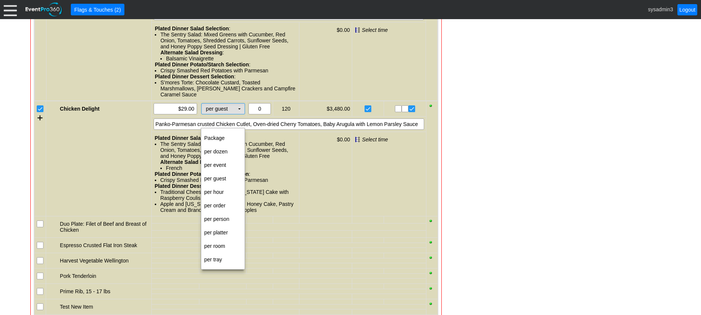
click at [240, 114] on td "▼" at bounding box center [239, 108] width 10 height 10
click at [215, 220] on td "per person" at bounding box center [222, 218] width 43 height 13
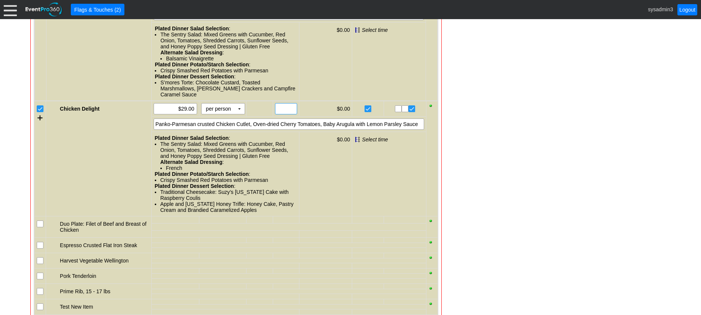
click at [282, 114] on input "text" at bounding box center [285, 108] width 17 height 10
type input "110"
click at [419, 130] on div "Panko-Parmesan crusted Chicken Cutlet, Oven-dried Cherry Tomatoes, Baby Arugula…" at bounding box center [289, 123] width 270 height 11
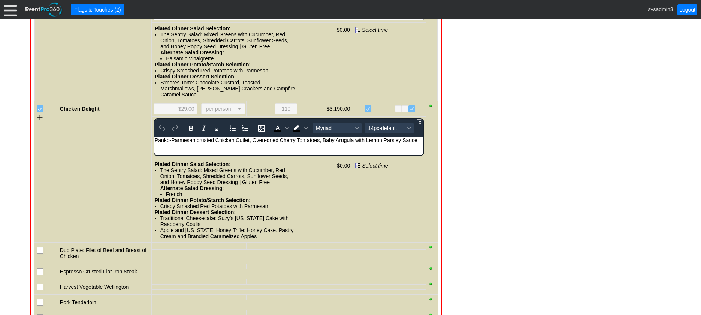
scroll to position [0, 0]
click at [416, 140] on div "Panko-Parmesan crusted Chicken Cutlet, Oven-dried Cherry Tomatoes, Baby Arugula…" at bounding box center [288, 140] width 268 height 6
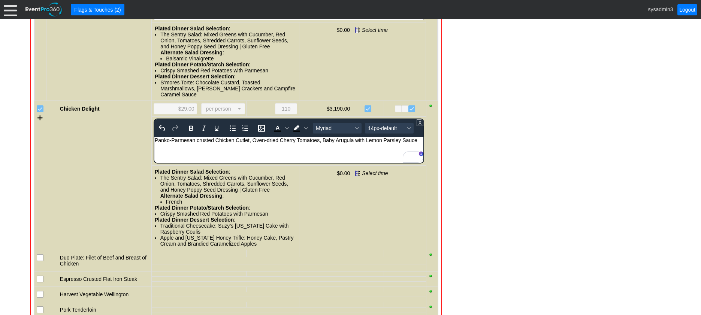
click at [177, 154] on div "To enrich screen reader interactions, please activate Accessibility in Grammarl…" at bounding box center [288, 152] width 268 height 6
drag, startPoint x: 182, startPoint y: 150, endPoint x: 148, endPoint y: 151, distance: 34.5
click at [154, 151] on html "Panko-Parmesan crusted Chicken Cutlet, Oven-dried Cherry Tomatoes, Baby Arugula…" at bounding box center [288, 148] width 269 height 22
click at [188, 133] on icon "Bold" at bounding box center [190, 128] width 9 height 9
click at [384, 131] on span "14px-default" at bounding box center [386, 128] width 37 height 6
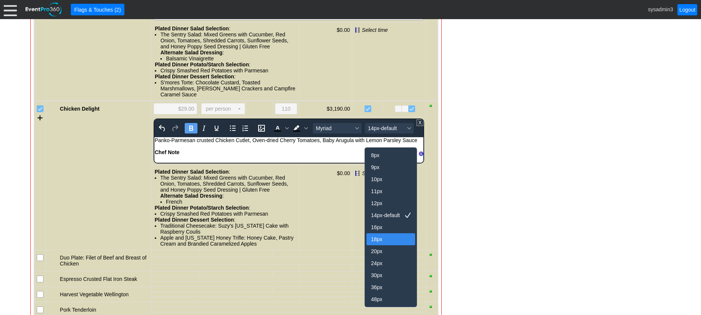
click at [379, 239] on div "18px" at bounding box center [385, 238] width 29 height 9
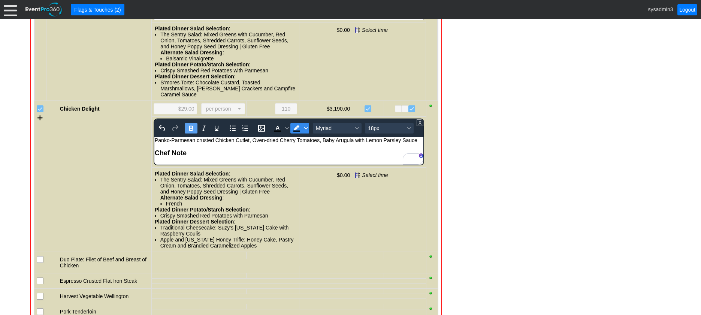
click at [303, 133] on span "Background color Black" at bounding box center [306, 128] width 6 height 10
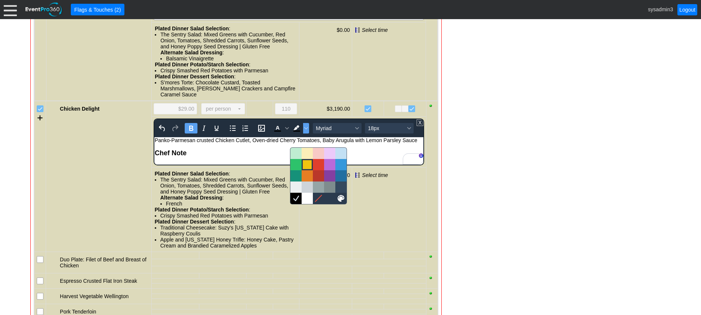
click at [306, 162] on div at bounding box center [307, 164] width 9 height 9
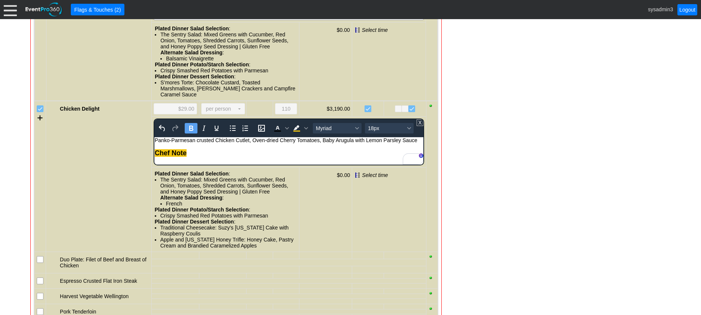
click at [477, 167] on div "- General Information ▼ Loading.... Remove all highlights Facility: ▼ Χ Demo Ve…" at bounding box center [350, 219] width 644 height 1734
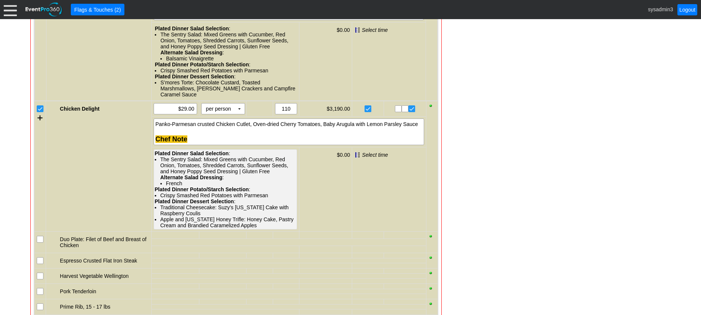
click at [179, 186] on div "The Sentry Salad: Mixed Greens with Cucumber, Red Onion, Tomatoes, Shredded Car…" at bounding box center [228, 171] width 136 height 30
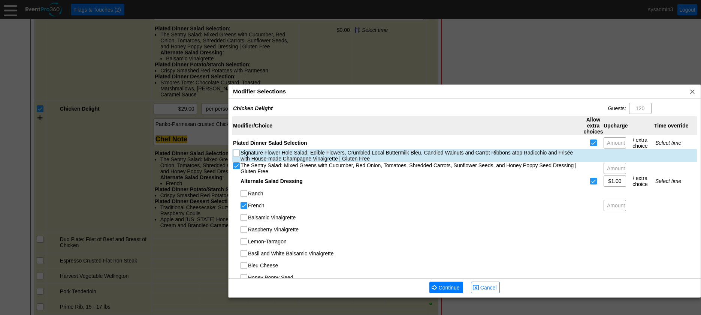
click at [236, 153] on input "Signature Flower Hole Salad: Edible Flowers, Crumbled Local Buttermilk Bleu, Ca…" at bounding box center [236, 153] width 7 height 7
checkbox input "true"
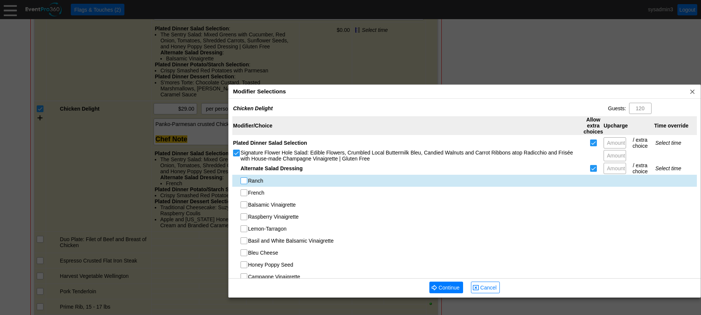
click at [244, 181] on input "Ranch" at bounding box center [244, 180] width 7 height 7
checkbox input "true"
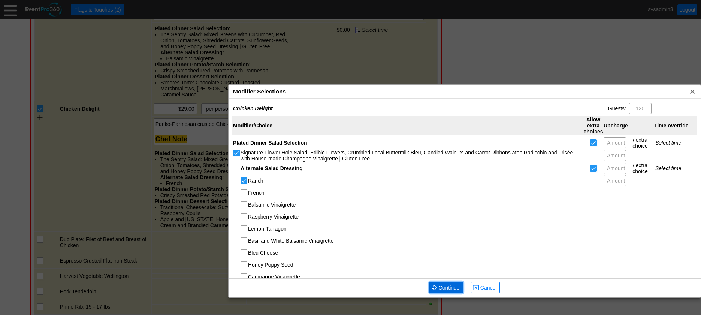
click at [439, 288] on span "Continue" at bounding box center [449, 286] width 24 height 7
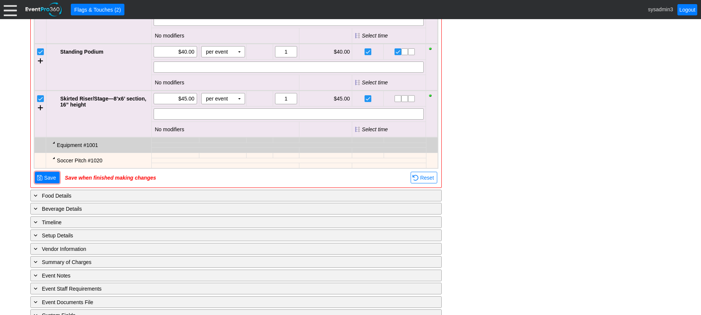
scroll to position [1587, 0]
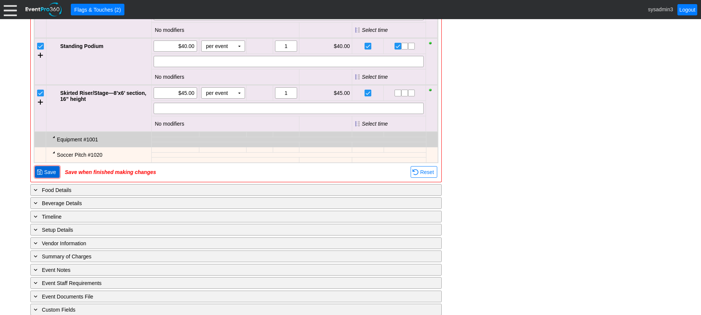
click at [53, 176] on span "Save" at bounding box center [50, 171] width 15 height 7
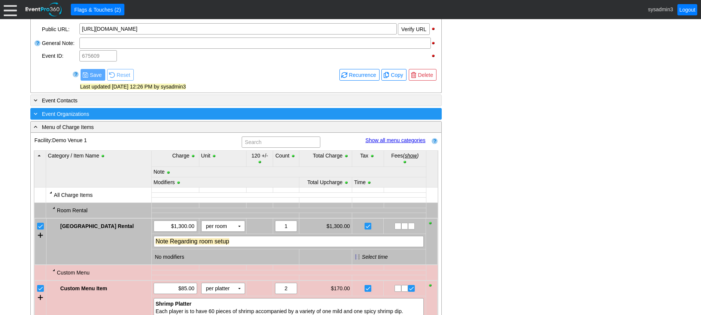
scroll to position [351, 0]
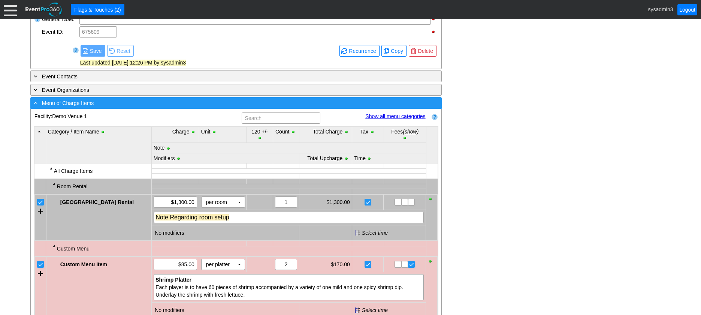
click at [148, 107] on div "- Menu of Charge Items" at bounding box center [220, 102] width 377 height 9
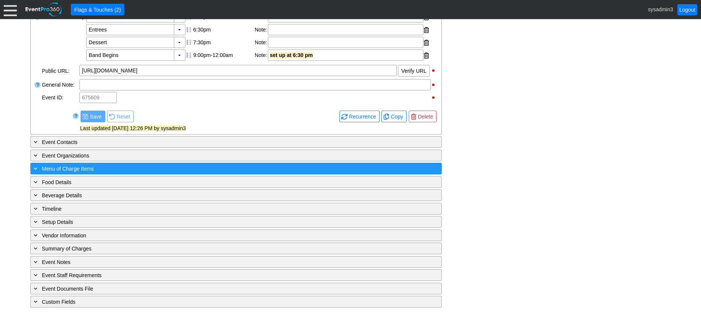
scroll to position [299, 0]
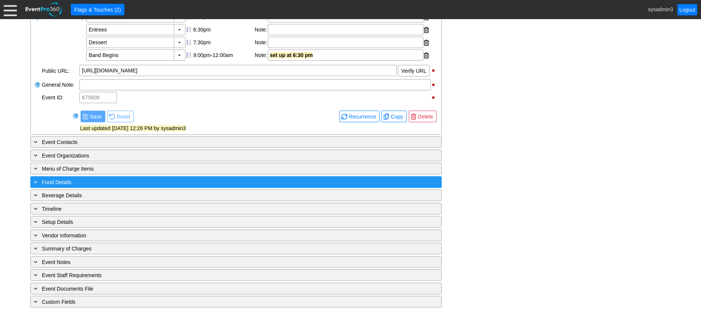
click at [109, 179] on div "+ Food Details" at bounding box center [220, 181] width 377 height 9
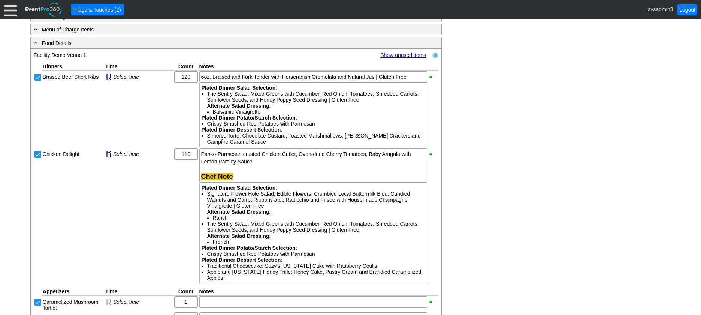
scroll to position [412, 0]
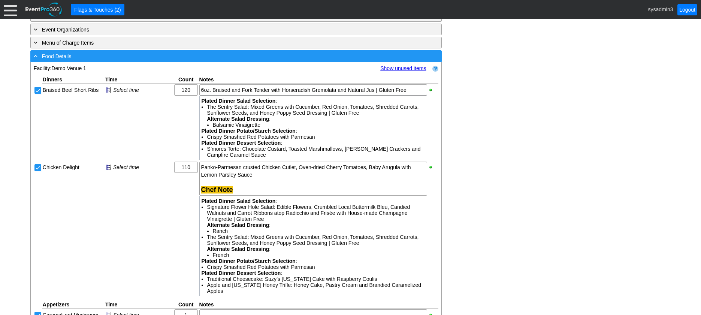
click at [163, 60] on div "- Food Details" at bounding box center [220, 56] width 377 height 9
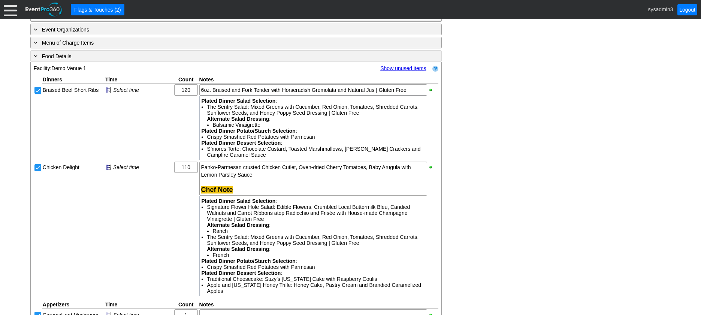
scroll to position [299, 0]
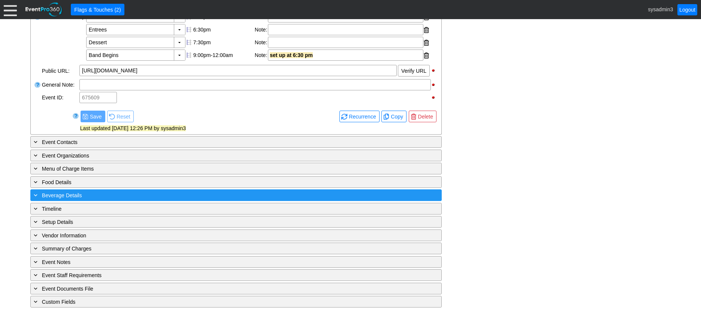
click at [134, 192] on div "+ Beverage Details" at bounding box center [220, 195] width 377 height 9
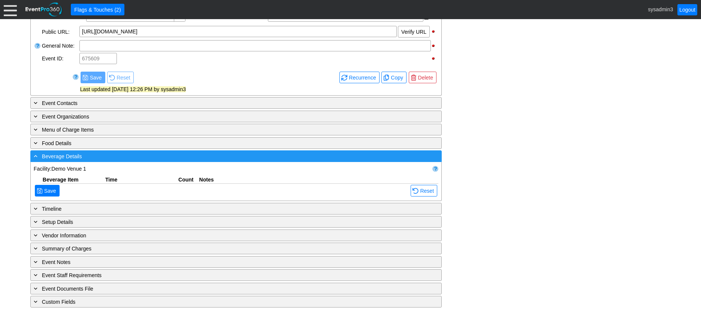
scroll to position [412, 0]
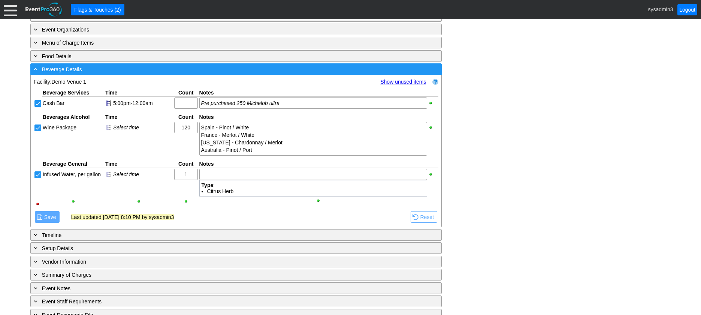
click at [175, 73] on div "- Beverage Details" at bounding box center [220, 69] width 377 height 9
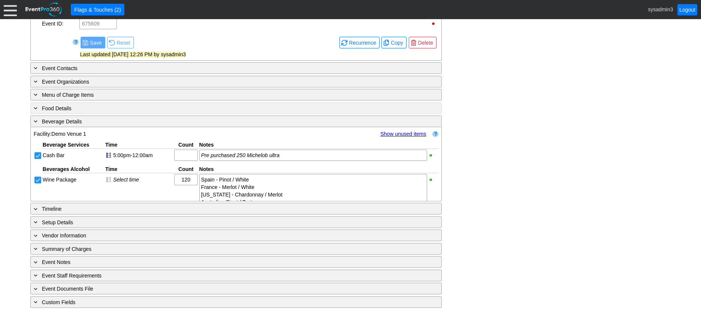
scroll to position [299, 0]
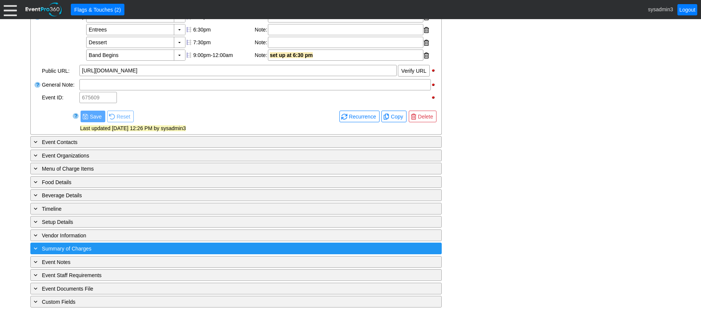
click at [170, 252] on div "+ Summary of Charges" at bounding box center [220, 248] width 377 height 9
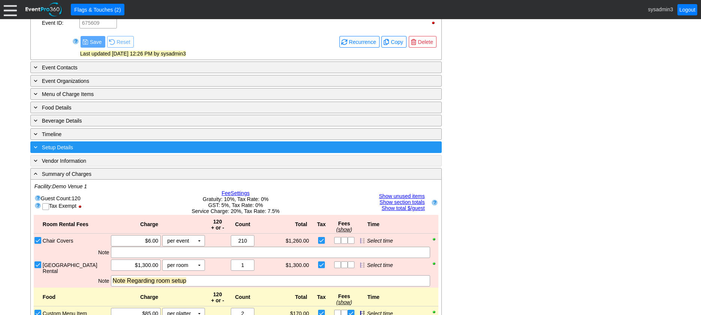
scroll to position [347, 0]
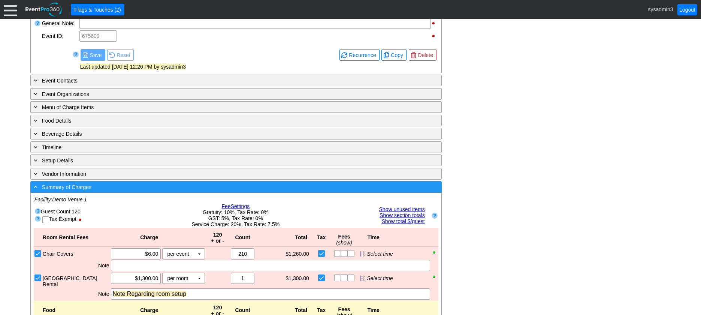
click at [185, 191] on div "- Summary of Charges" at bounding box center [220, 186] width 377 height 9
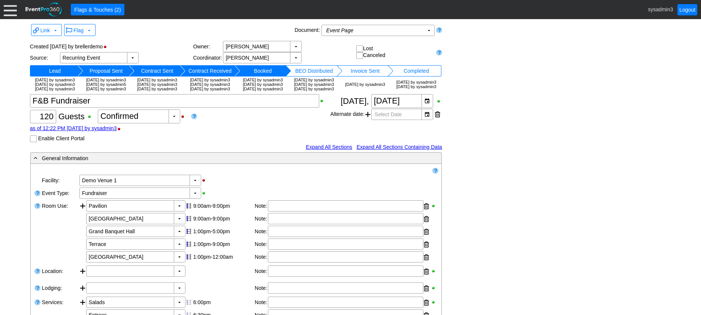
scroll to position [0, 0]
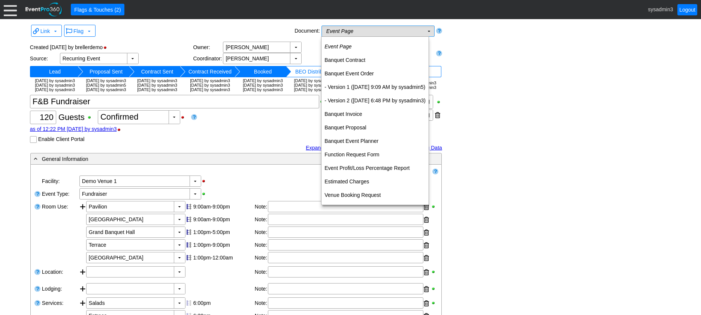
click at [418, 30] on td "Event Page Χ" at bounding box center [373, 31] width 102 height 10
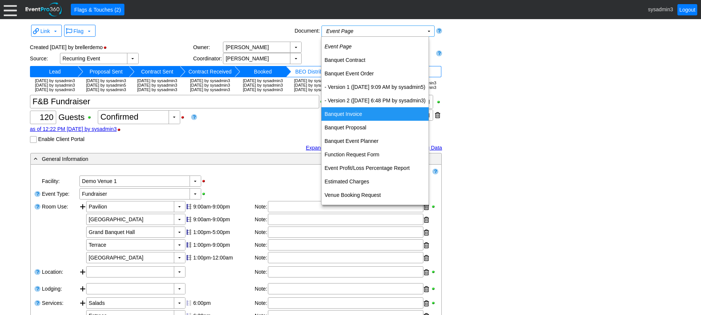
click at [349, 112] on td "Banquet Invoice" at bounding box center [374, 113] width 107 height 13
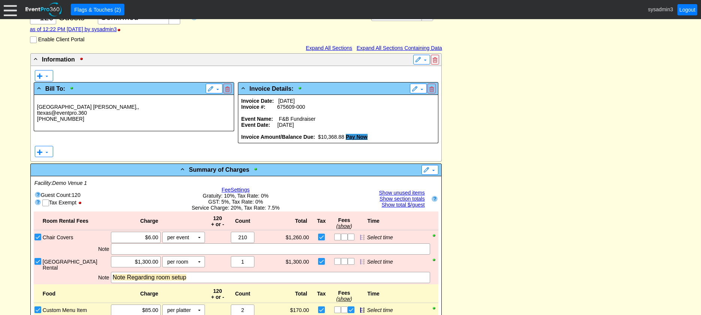
scroll to position [187, 0]
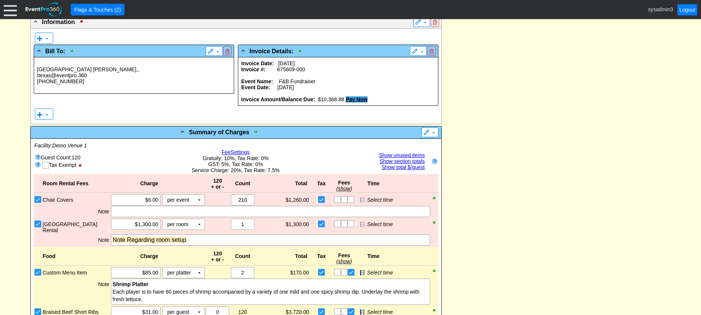
click at [105, 78] on p "ttexas@eventpro.360" at bounding box center [134, 75] width 194 height 6
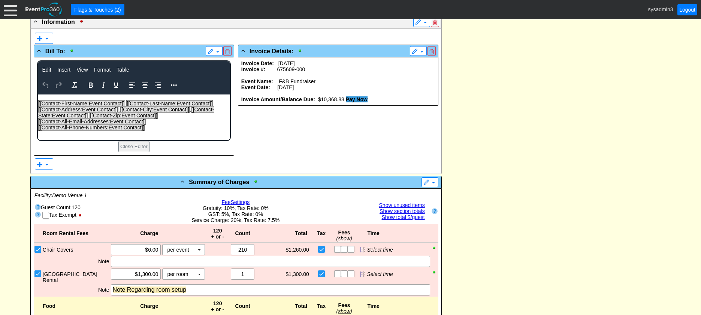
scroll to position [0, 0]
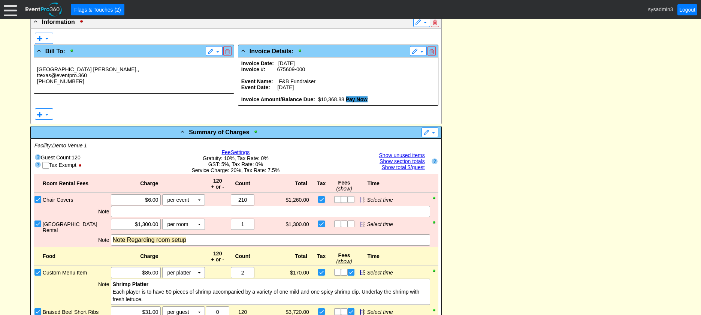
click at [304, 78] on p at bounding box center [338, 75] width 194 height 6
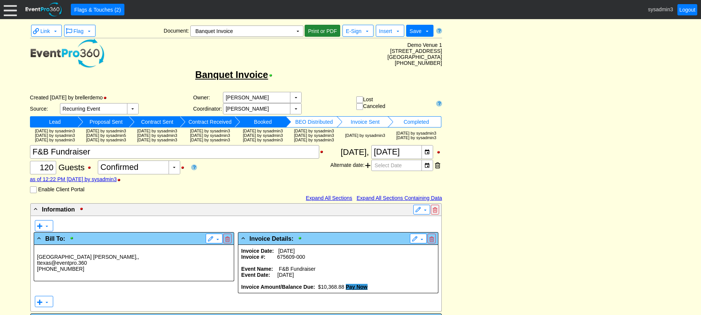
click at [321, 30] on span "Print or PDF" at bounding box center [322, 30] width 32 height 7
click at [297, 31] on td "▼" at bounding box center [297, 31] width 10 height 10
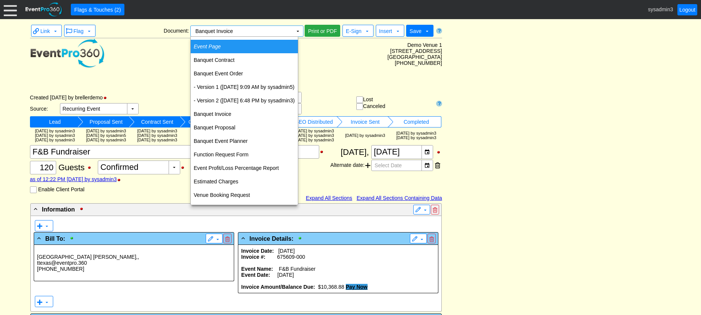
click at [223, 46] on td "Event Page" at bounding box center [244, 46] width 107 height 13
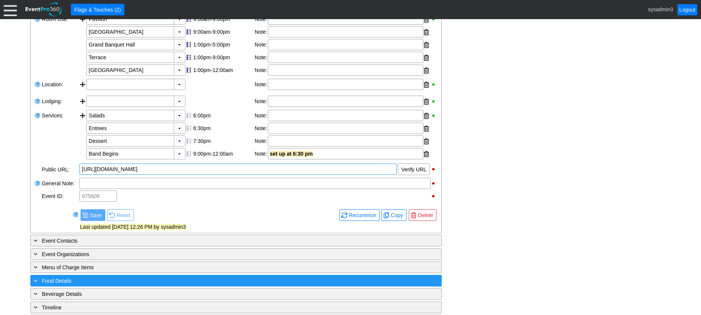
scroll to position [299, 0]
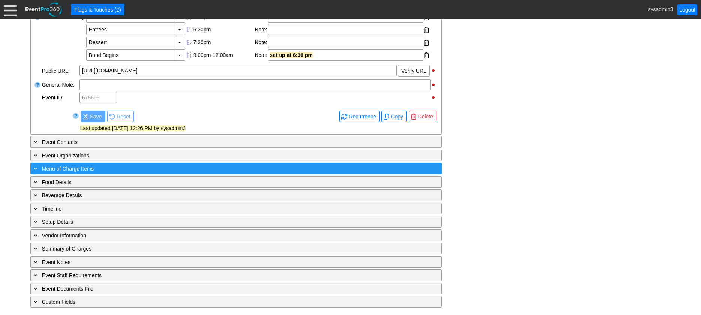
click at [112, 168] on div "+ Menu of Charge Items" at bounding box center [220, 168] width 377 height 9
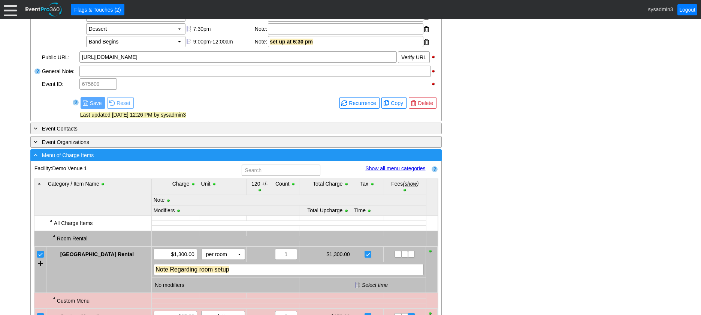
scroll to position [337, 0]
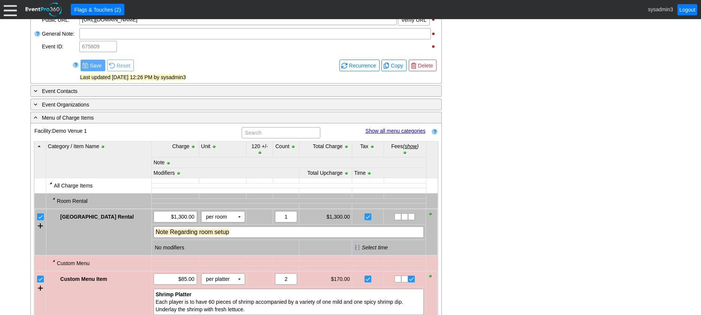
click at [383, 134] on link "Show all menu categories" at bounding box center [395, 131] width 60 height 6
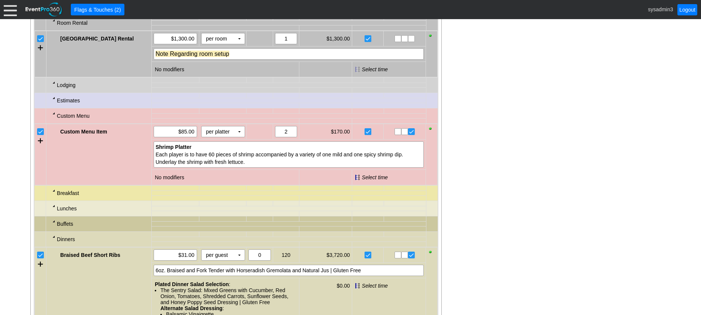
scroll to position [524, 0]
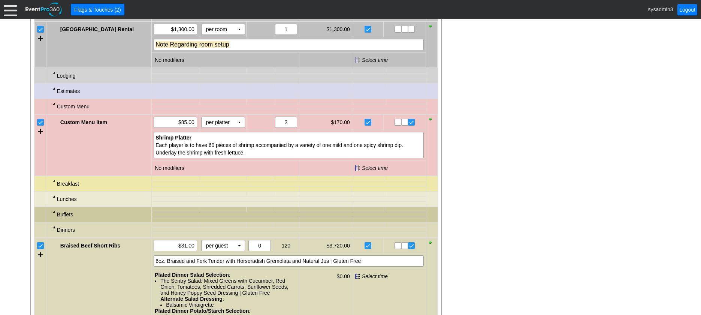
click at [55, 91] on div at bounding box center [54, 88] width 6 height 6
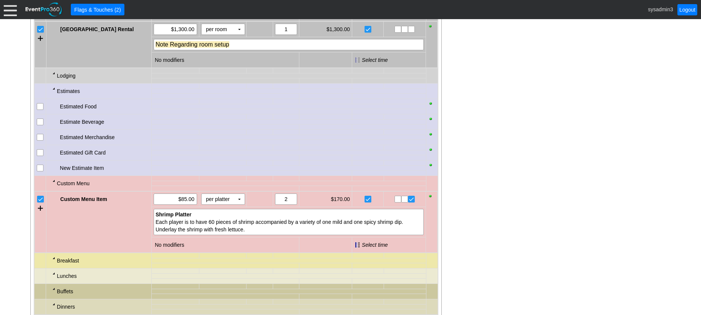
click at [52, 91] on div at bounding box center [54, 88] width 6 height 6
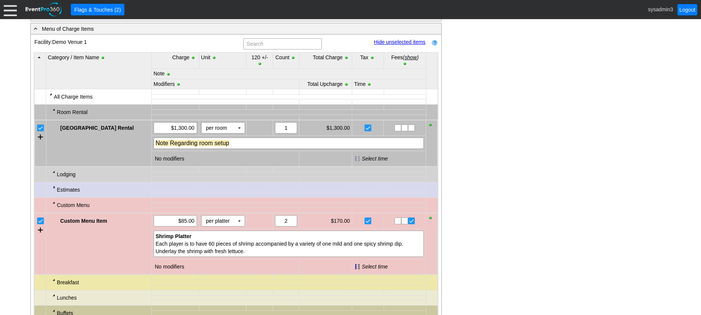
scroll to position [412, 0]
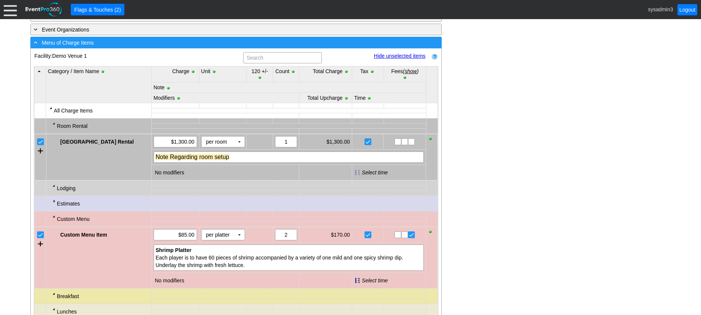
click at [154, 47] on div "- Menu of Charge Items" at bounding box center [220, 42] width 377 height 9
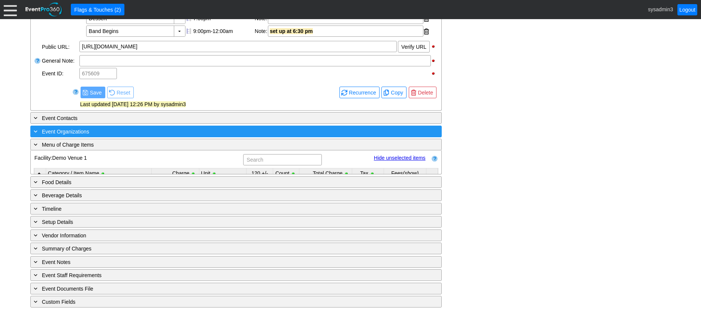
scroll to position [299, 0]
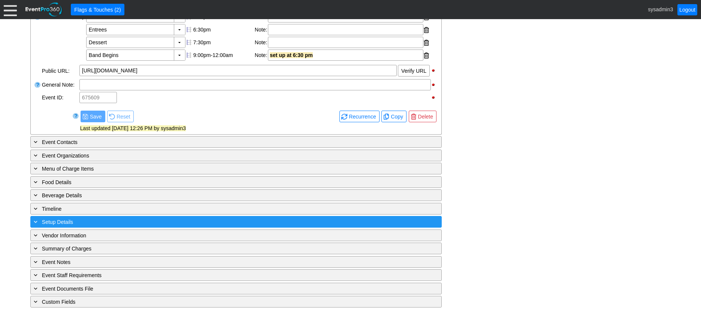
click at [118, 218] on div "+ Setup Details" at bounding box center [220, 221] width 377 height 9
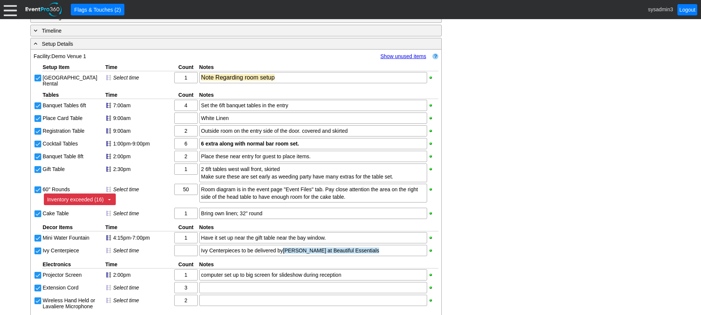
scroll to position [450, 0]
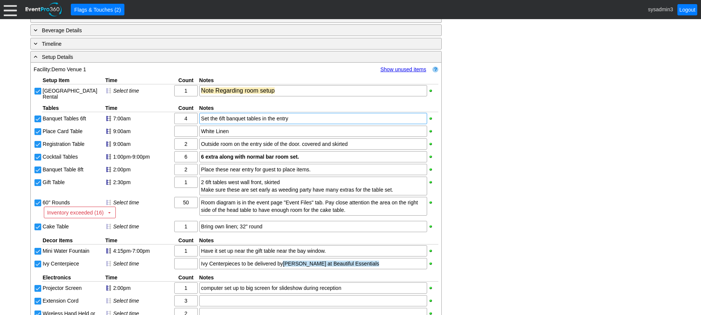
click at [256, 122] on div "Set the 6ft banquet tables in the entry" at bounding box center [313, 118] width 224 height 7
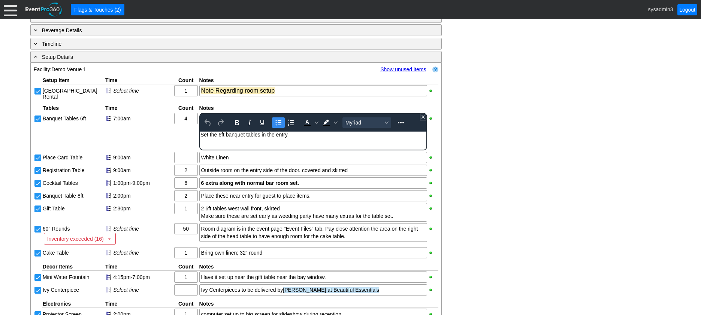
scroll to position [0, 0]
click at [290, 133] on div "Set the 6ft banquet tables in the entry" at bounding box center [312, 134] width 225 height 6
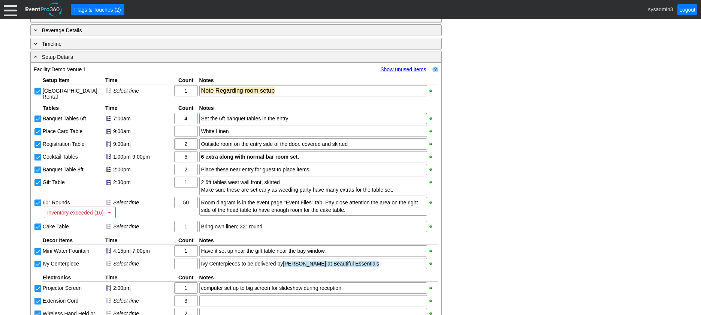
click at [543, 134] on div "- General Information ▼ Loading.... Remove all highlights Facility: ▼ Χ Demo Ve…" at bounding box center [350, 110] width 644 height 816
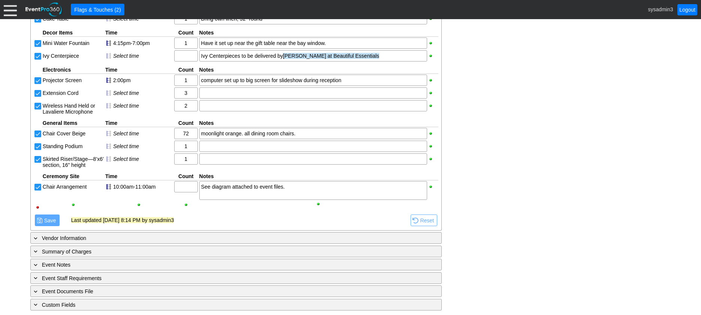
scroll to position [671, 0]
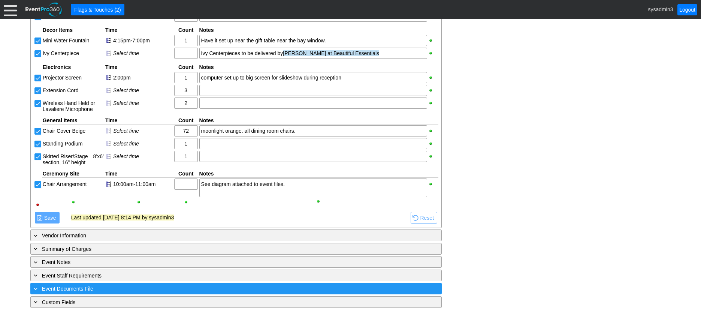
click at [134, 286] on div "+ Event Documents File" at bounding box center [220, 288] width 377 height 9
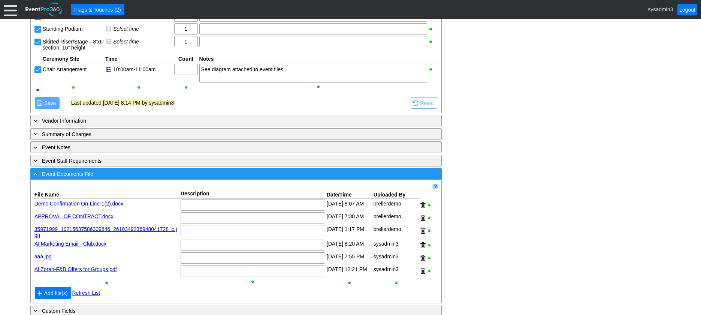
scroll to position [796, 0]
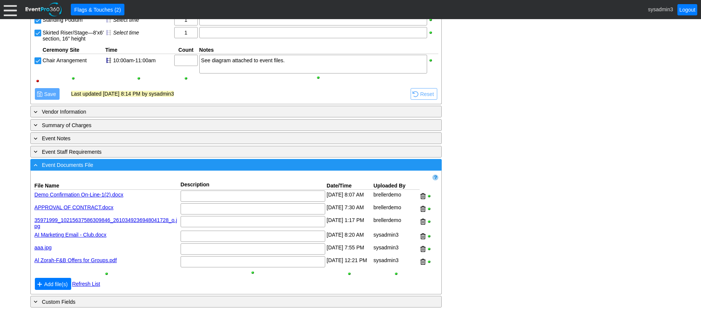
click at [188, 167] on div "- Event Documents File" at bounding box center [220, 164] width 377 height 9
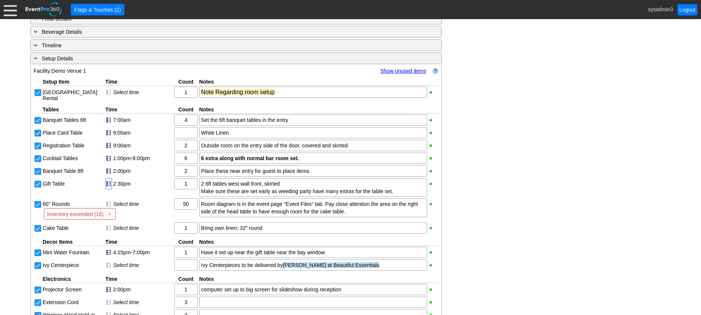
scroll to position [409, 0]
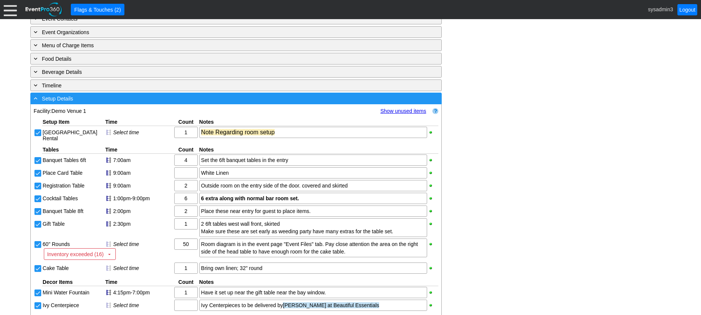
click at [135, 103] on div "- Setup Details" at bounding box center [220, 98] width 377 height 9
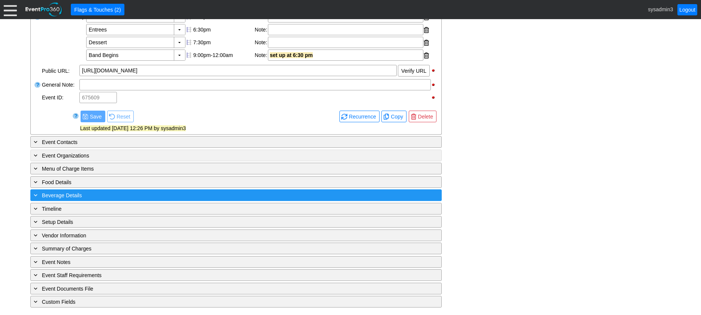
scroll to position [299, 0]
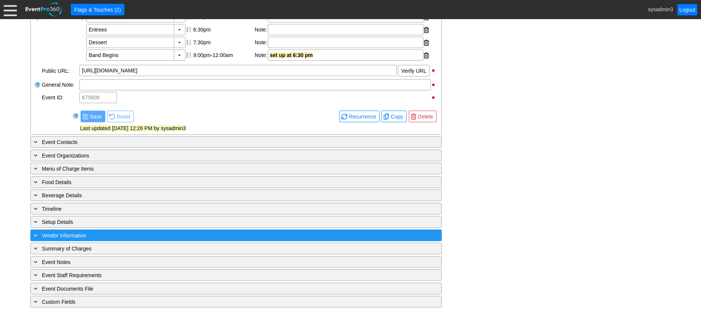
click at [122, 234] on div "+ Vendor Information" at bounding box center [220, 235] width 377 height 9
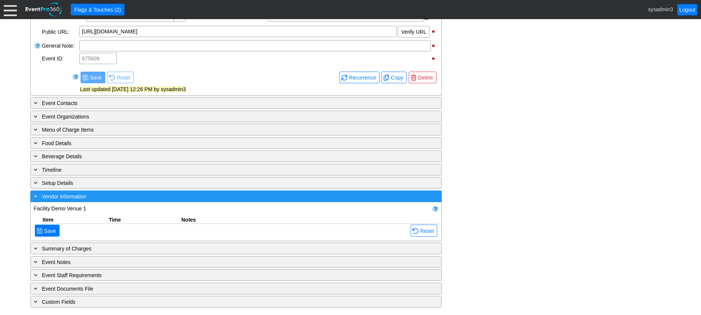
scroll to position [409, 0]
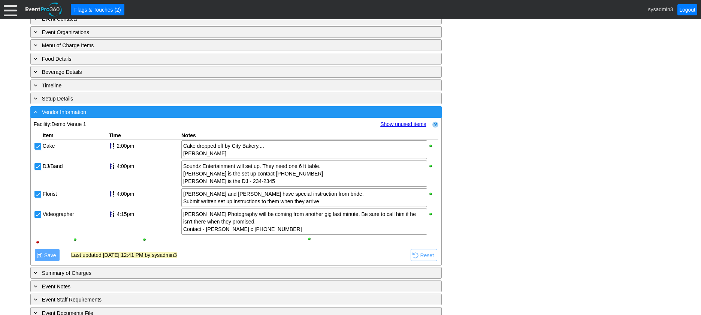
click at [132, 116] on div "- Vendor Information" at bounding box center [220, 111] width 377 height 9
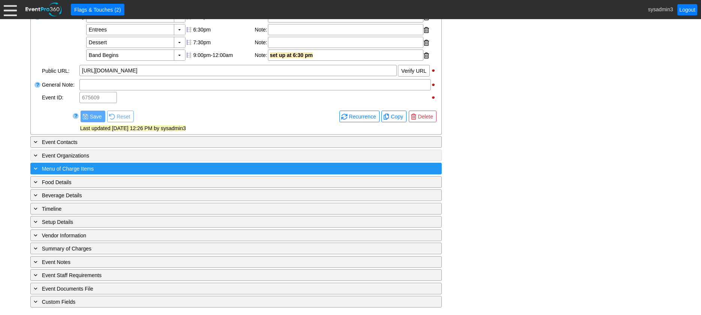
scroll to position [299, 0]
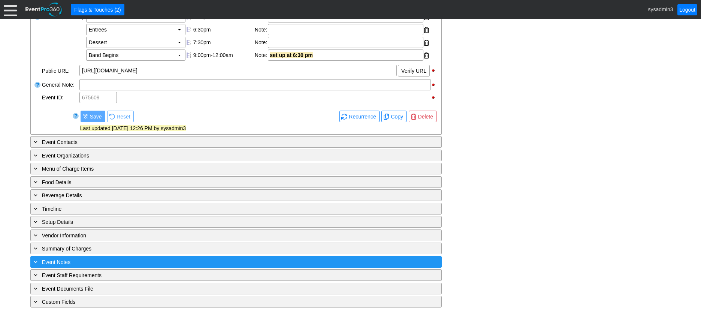
click at [119, 259] on div "+ Event Notes" at bounding box center [220, 261] width 377 height 9
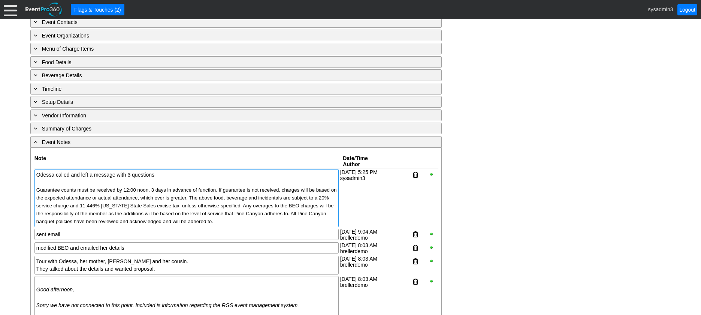
scroll to position [368, 0]
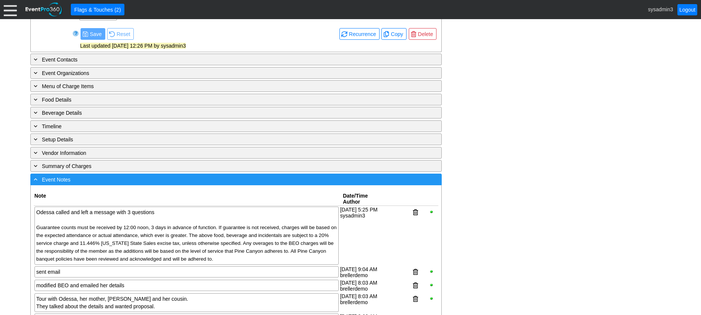
click at [144, 183] on div "- Event Notes" at bounding box center [220, 179] width 377 height 9
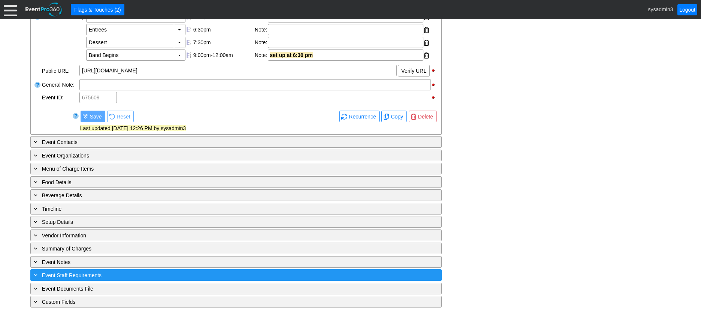
click at [135, 272] on div "+ Event Staff Requirements" at bounding box center [220, 274] width 377 height 9
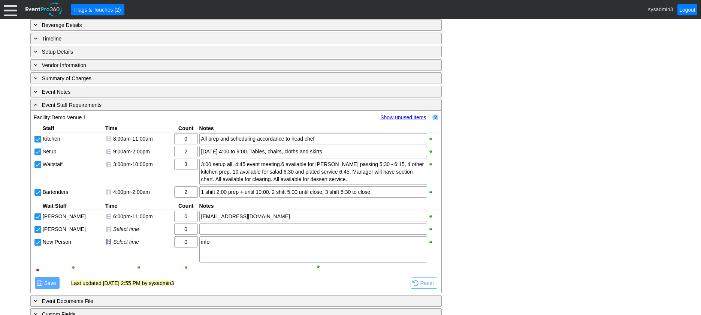
scroll to position [407, 0]
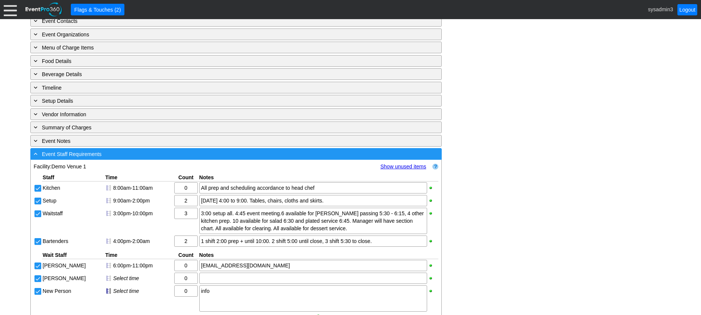
click at [156, 158] on div "- Event Staff Requirements" at bounding box center [220, 153] width 377 height 9
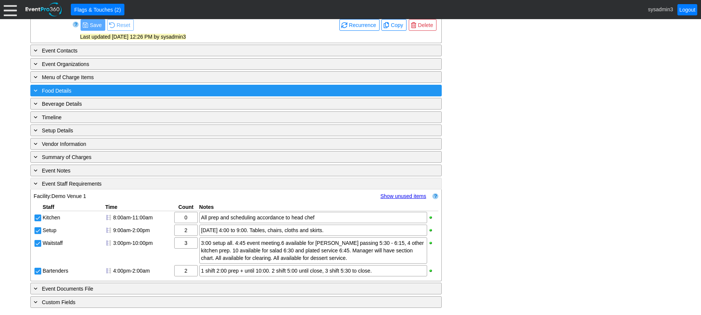
scroll to position [299, 0]
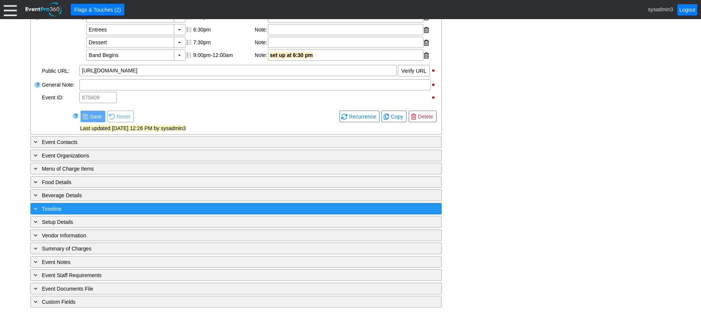
click at [101, 207] on div "+ Timeline" at bounding box center [220, 208] width 377 height 9
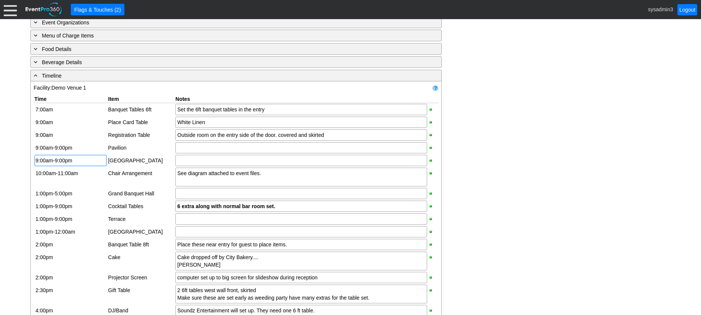
scroll to position [407, 0]
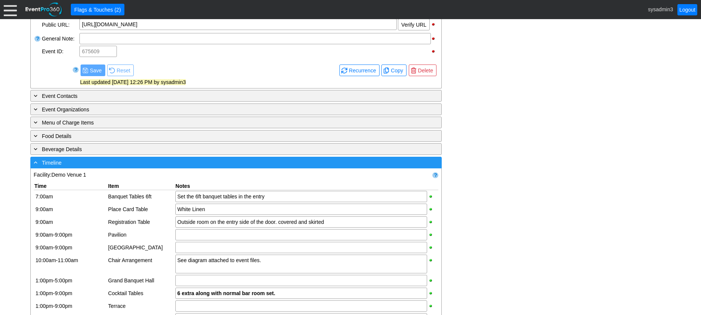
click at [159, 167] on div "- Timeline" at bounding box center [220, 162] width 377 height 9
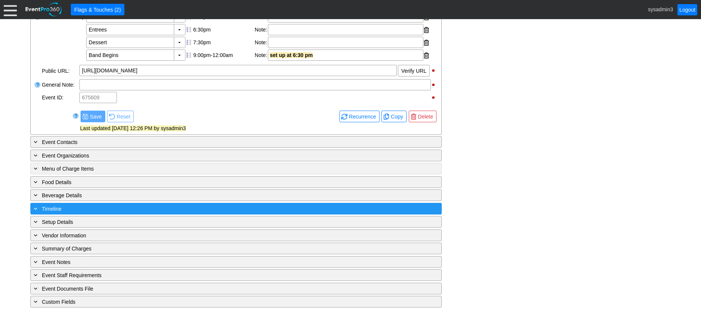
scroll to position [299, 0]
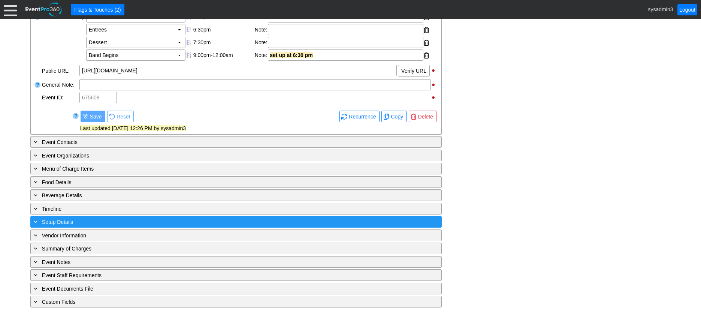
click at [134, 221] on div "+ Setup Details" at bounding box center [220, 221] width 377 height 9
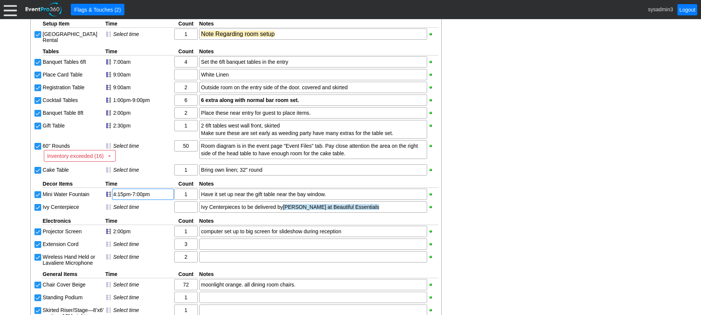
scroll to position [519, 0]
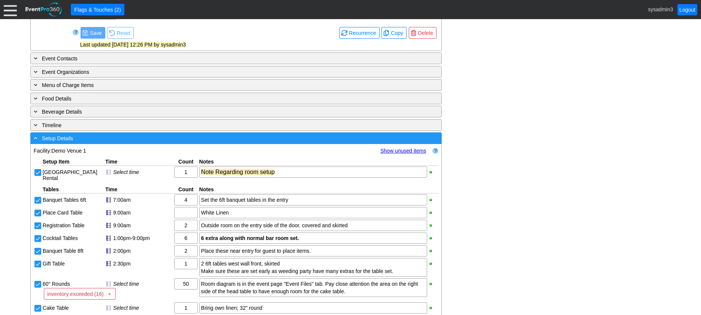
click at [139, 142] on div "- Setup Details" at bounding box center [220, 138] width 377 height 9
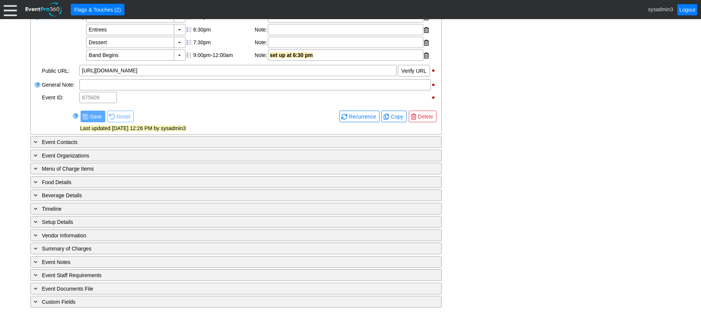
scroll to position [299, 0]
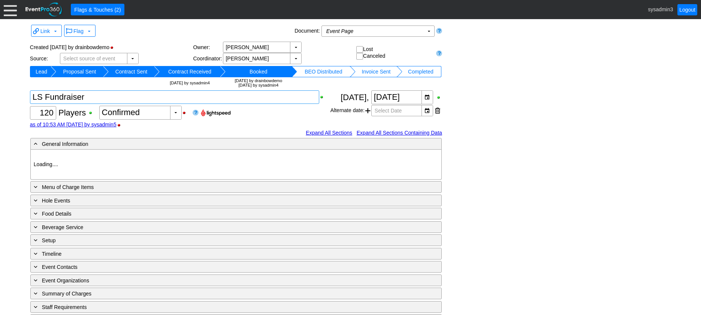
type input "Demo Course 2"
type input "Golf Outing"
type input "Individual"
type input "Single Tee"
type input "Red"
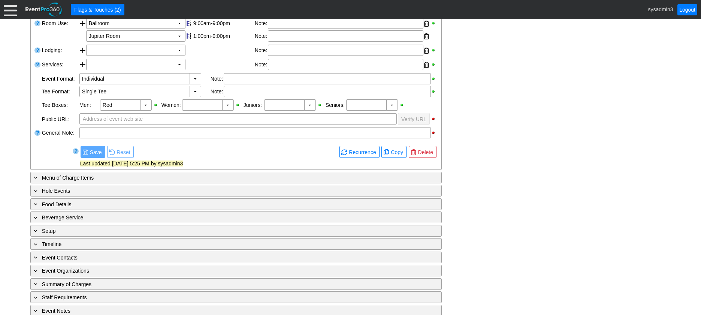
scroll to position [217, 0]
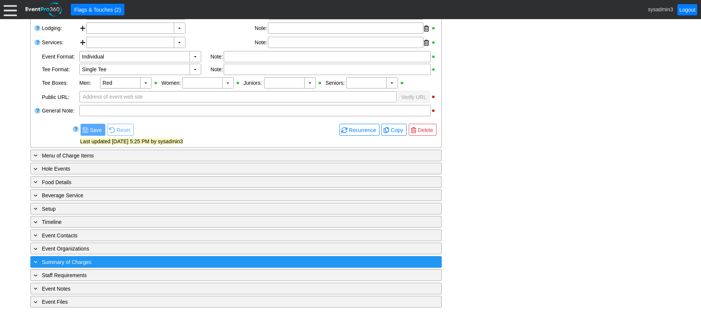
click at [155, 260] on div "+ Summary of Charges" at bounding box center [220, 261] width 377 height 9
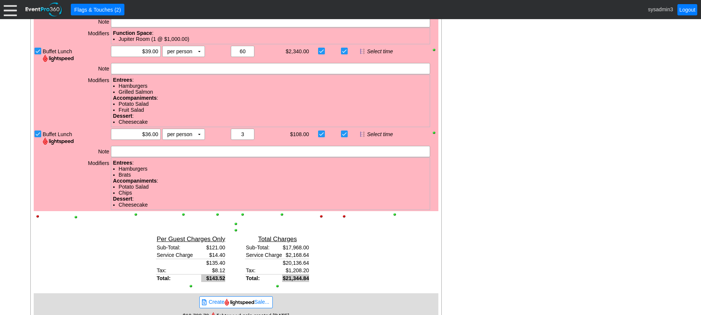
scroll to position [698, 0]
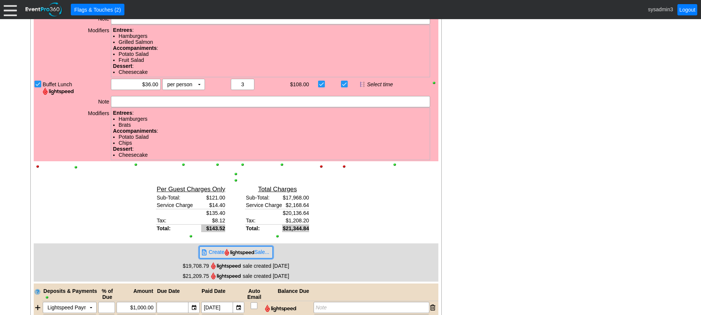
click at [234, 253] on img at bounding box center [239, 251] width 30 height 7
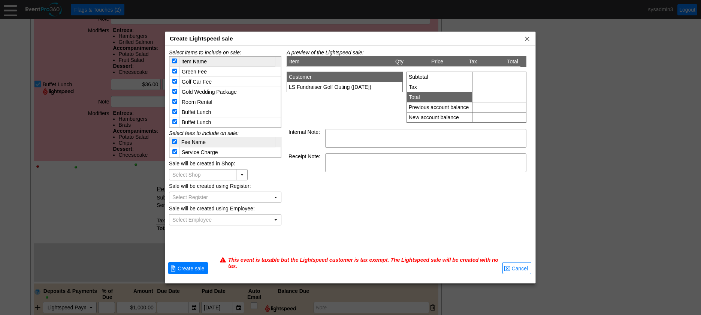
type input "EP360 EventPro 360"
type input "Demo Golf Club"
type input "Register 1"
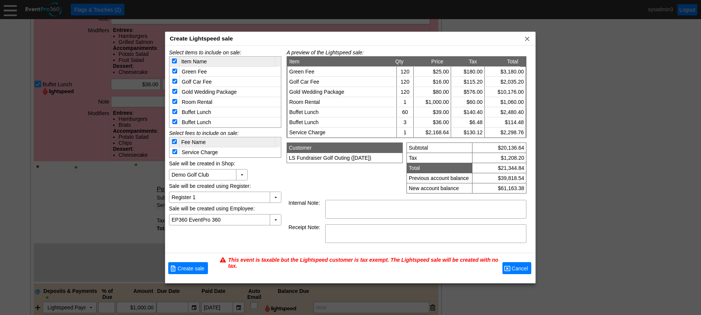
click at [520, 268] on span "Cancel" at bounding box center [519, 267] width 19 height 7
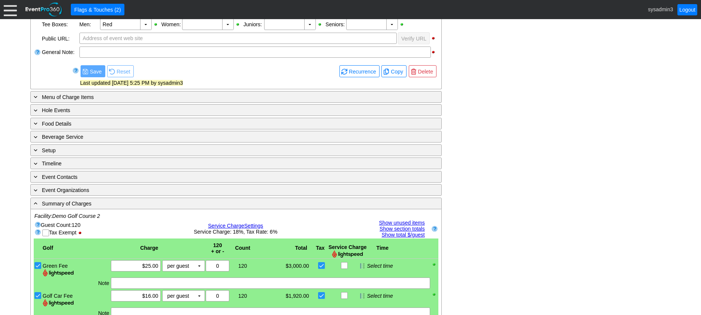
scroll to position [286, 0]
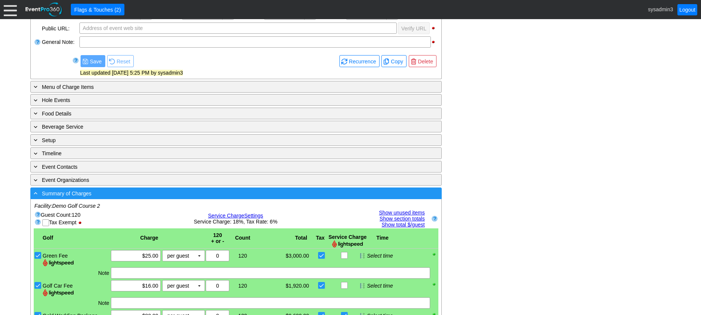
click at [257, 194] on div "- Summary of Charges" at bounding box center [220, 193] width 377 height 9
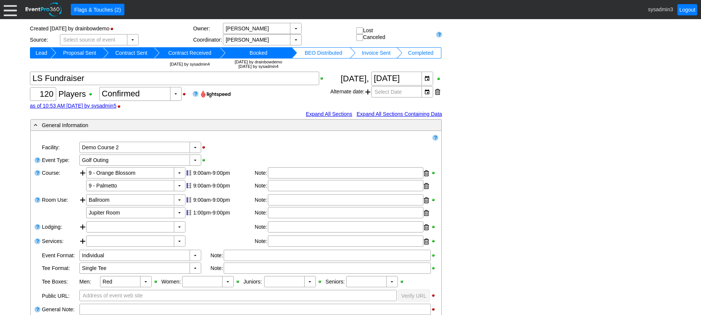
scroll to position [0, 0]
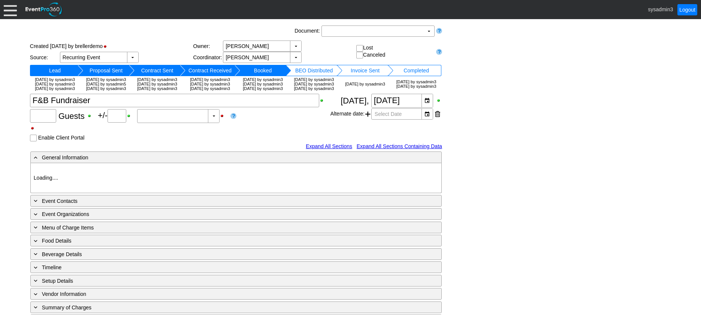
type input "Demo Venue 1"
type input "Fundraiser"
type input "[URL][DOMAIN_NAME]"
type input "675609"
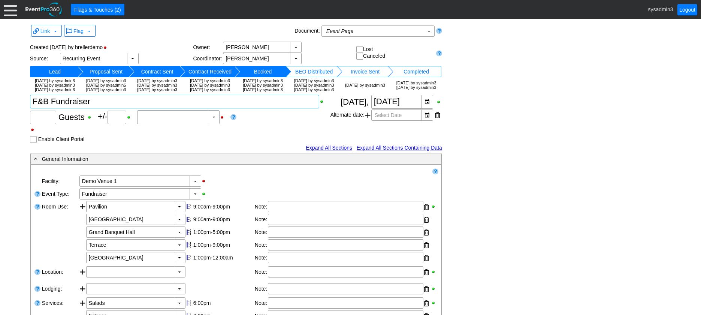
type input "120"
type input "Confirmed"
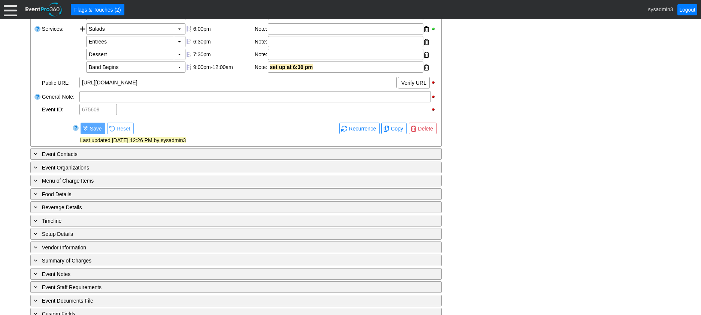
scroll to position [299, 0]
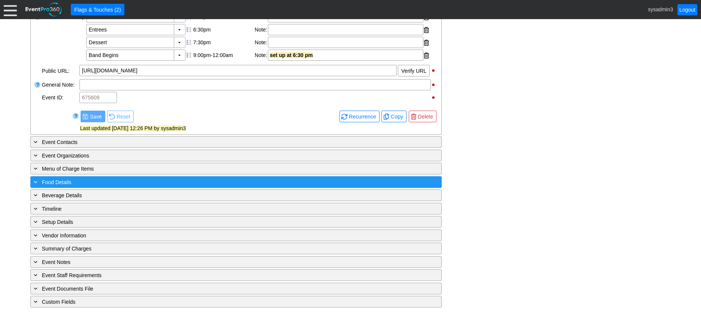
click at [104, 180] on div "+ Food Details" at bounding box center [220, 181] width 377 height 9
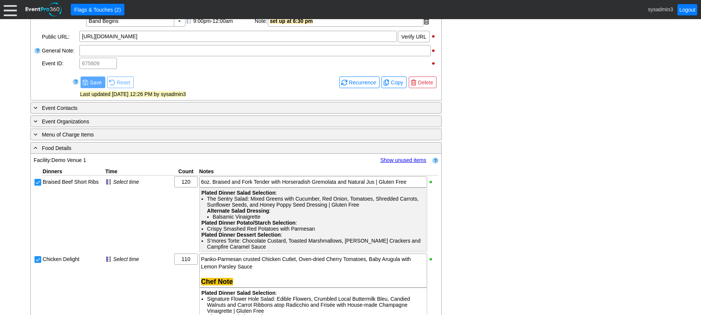
scroll to position [337, 0]
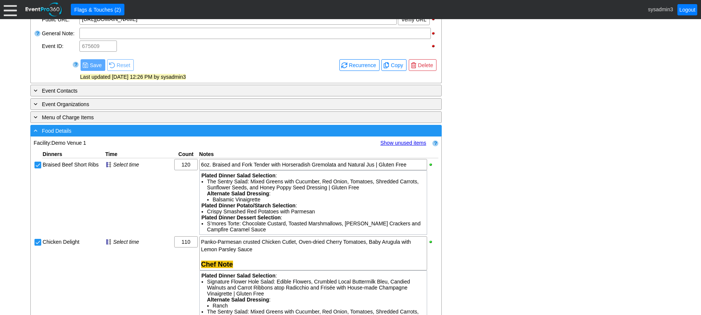
click at [240, 135] on div "- Food Details" at bounding box center [220, 130] width 377 height 9
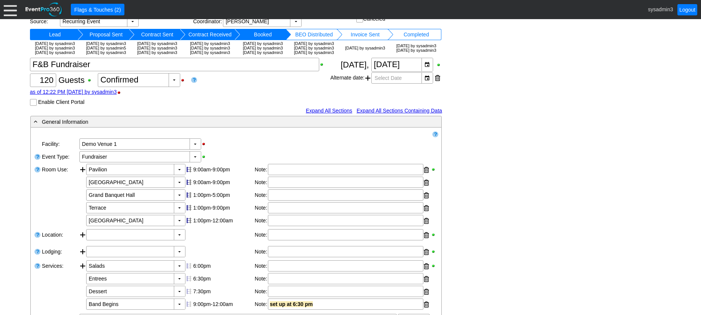
scroll to position [0, 0]
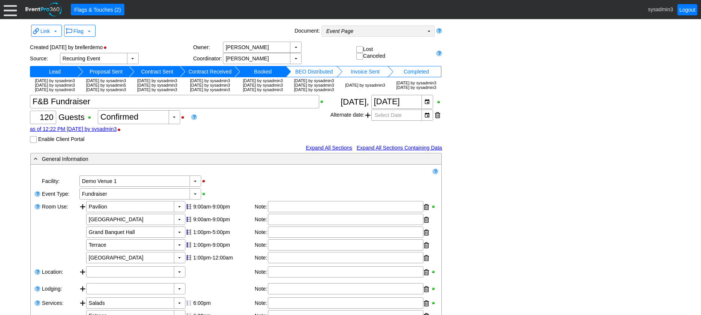
click at [376, 30] on td "Event Page Χ" at bounding box center [373, 31] width 102 height 10
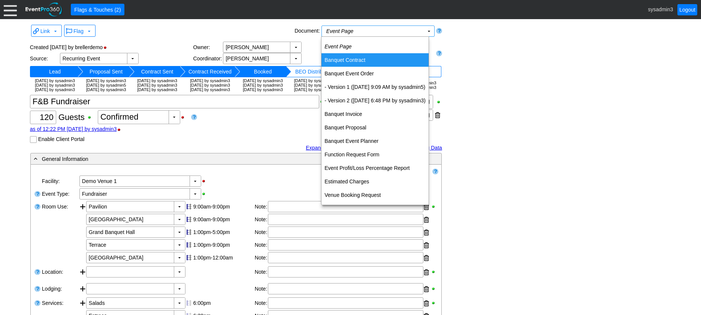
click at [351, 57] on td "Banquet Contract" at bounding box center [374, 59] width 107 height 13
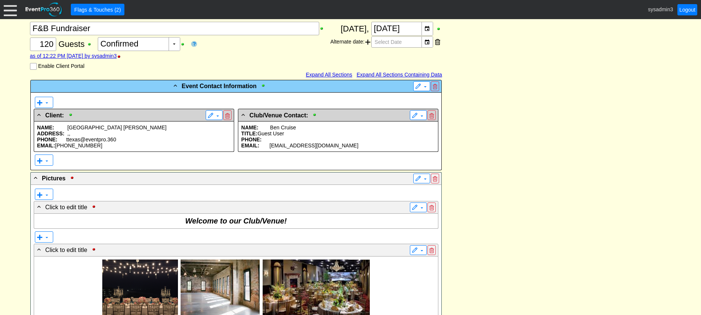
scroll to position [150, 0]
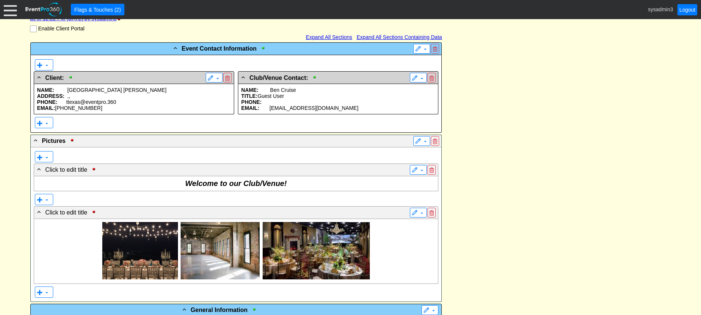
click at [124, 93] on p "NAME: [PERSON_NAME]" at bounding box center [134, 90] width 194 height 6
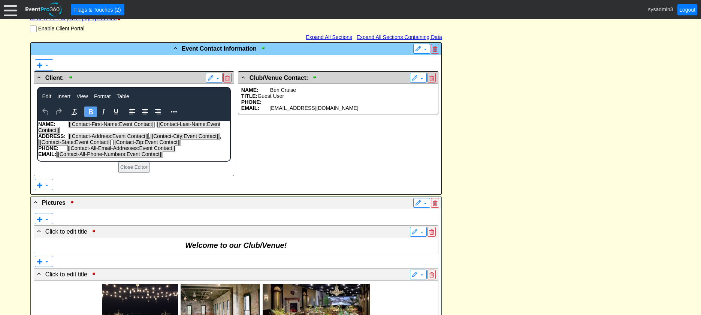
scroll to position [0, 0]
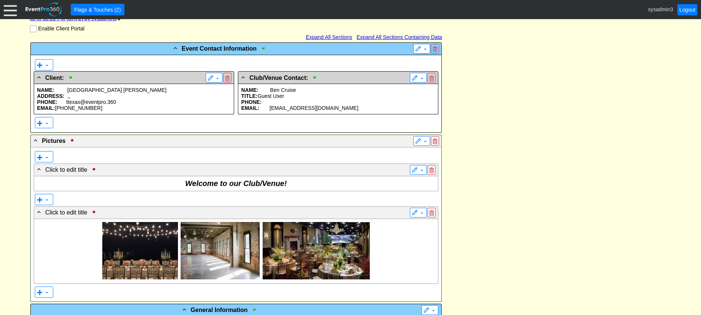
click at [341, 105] on p "PHONE:" at bounding box center [338, 102] width 194 height 6
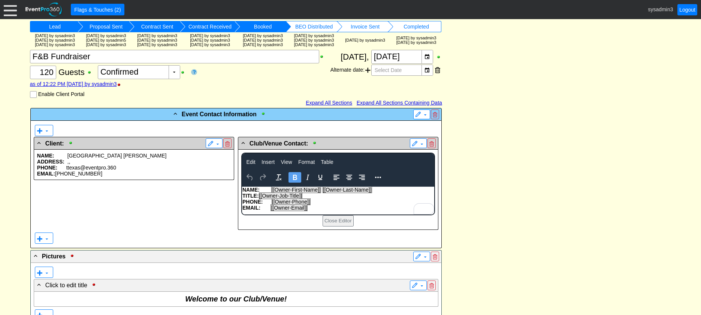
scroll to position [150, 0]
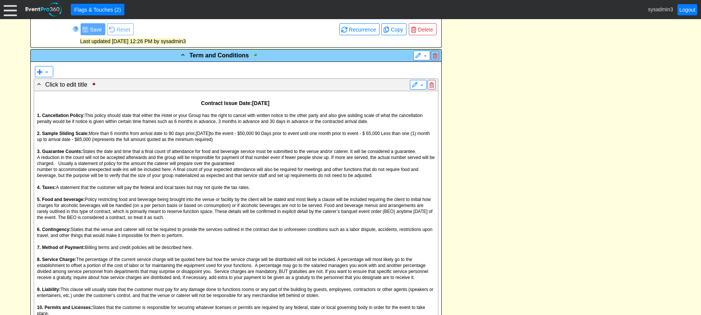
scroll to position [711, 0]
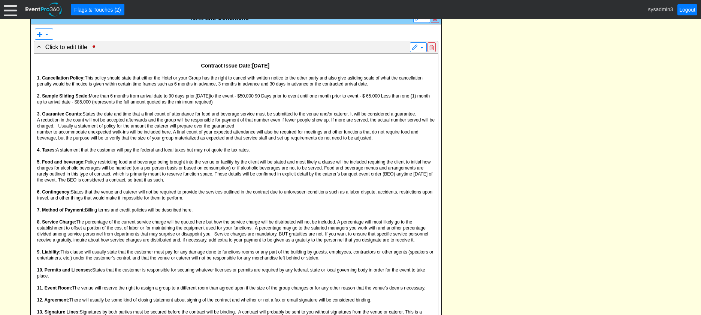
click at [214, 140] on span "number to accommodate unexpected walk-ins will be included here. A final count …" at bounding box center [227, 134] width 381 height 11
drag, startPoint x: 507, startPoint y: 122, endPoint x: 504, endPoint y: 121, distance: 3.8
click at [508, 121] on div "- Event Contact Information ▼ ▼ - Client: ▼ NAME: Odessa Jones ADDRESS: , , PHO…" at bounding box center [350, 138] width 644 height 1317
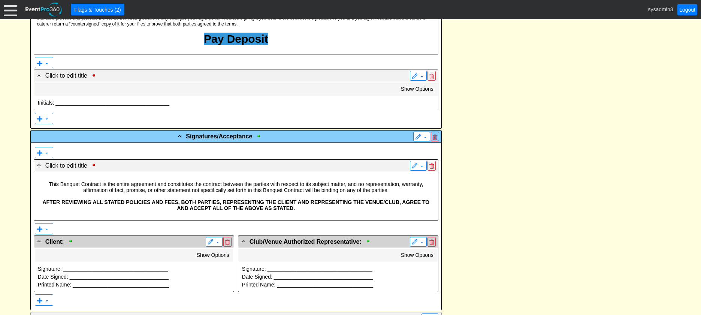
scroll to position [1037, 0]
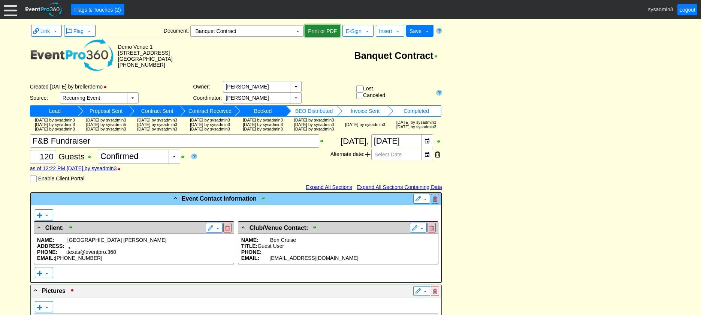
click at [317, 29] on span "Print or PDF" at bounding box center [322, 30] width 32 height 7
click at [356, 33] on span "E-Sign" at bounding box center [354, 31] width 16 height 6
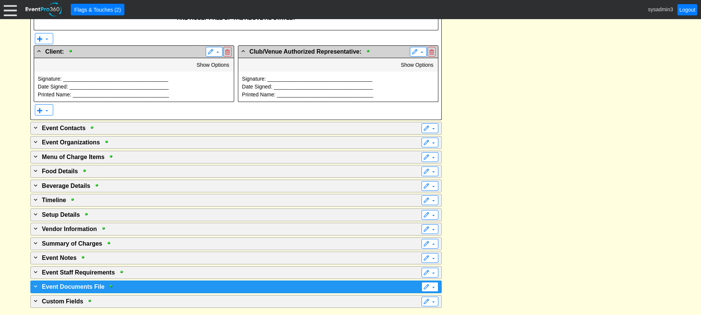
click at [124, 289] on div "+ Event Documents File" at bounding box center [220, 286] width 377 height 9
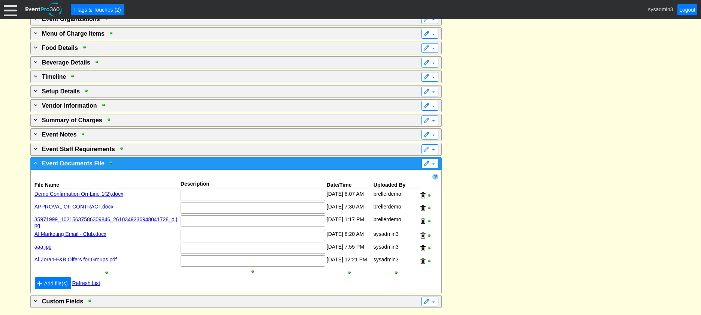
click at [307, 162] on div "- Event Documents File" at bounding box center [220, 162] width 377 height 9
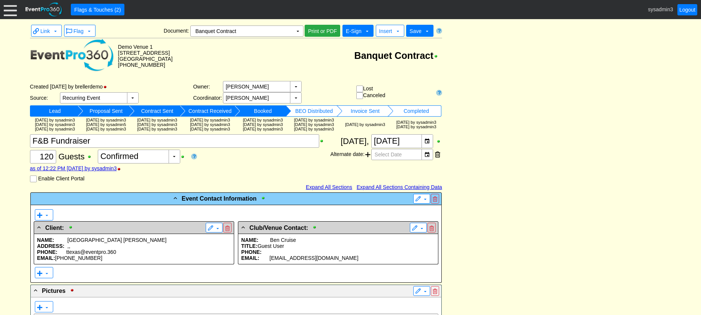
click at [357, 31] on span "E-Sign" at bounding box center [354, 31] width 16 height 6
click at [313, 56] on td "Banquet Contract" at bounding box center [307, 55] width 269 height 35
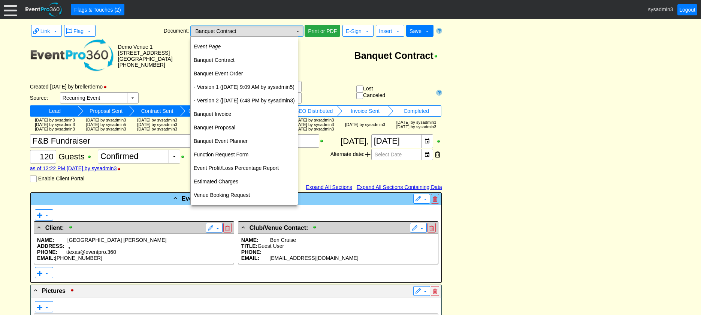
click at [297, 32] on td "▼" at bounding box center [297, 31] width 10 height 10
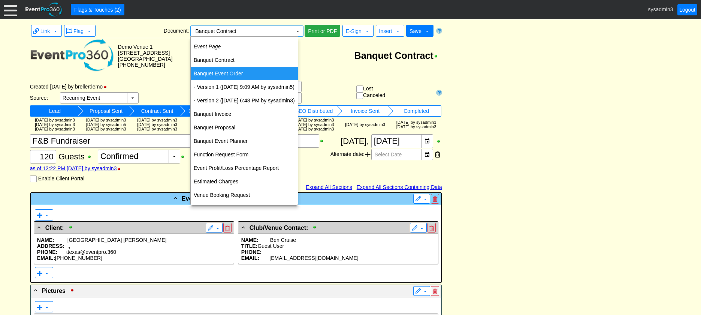
click at [219, 71] on td "Banquet Event Order" at bounding box center [244, 73] width 107 height 13
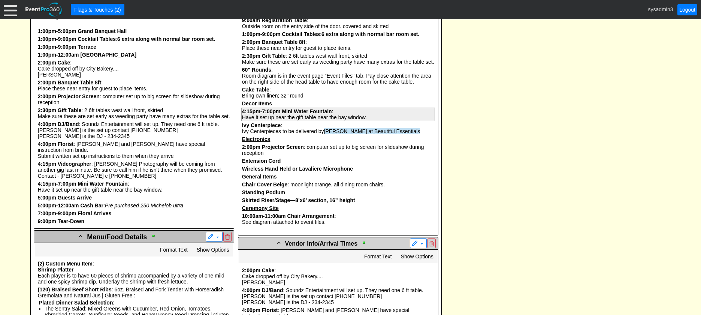
click at [290, 114] on b "Mini Water Fountain" at bounding box center [307, 111] width 50 height 6
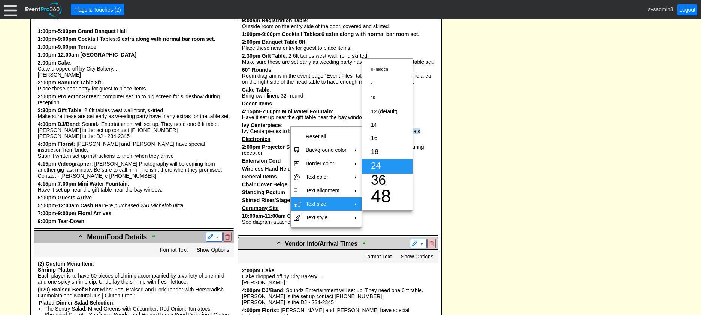
click at [379, 166] on span "24" at bounding box center [376, 165] width 10 height 10
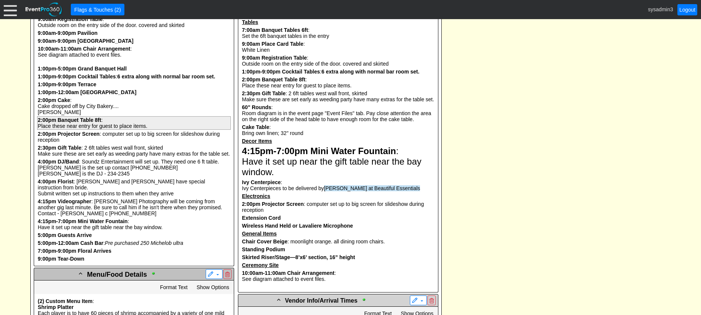
click at [100, 129] on div "Place these near entry for guest to place items." at bounding box center [134, 126] width 192 height 6
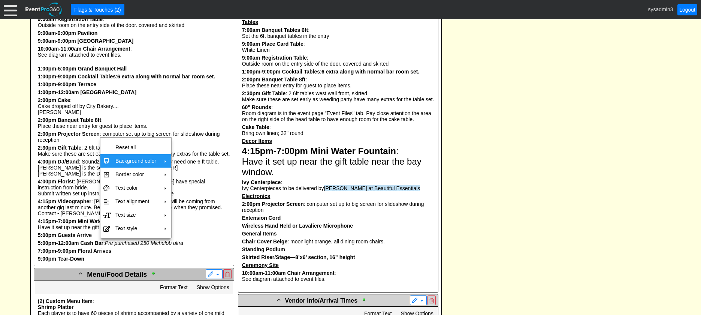
click at [145, 160] on td "Background color" at bounding box center [135, 160] width 47 height 13
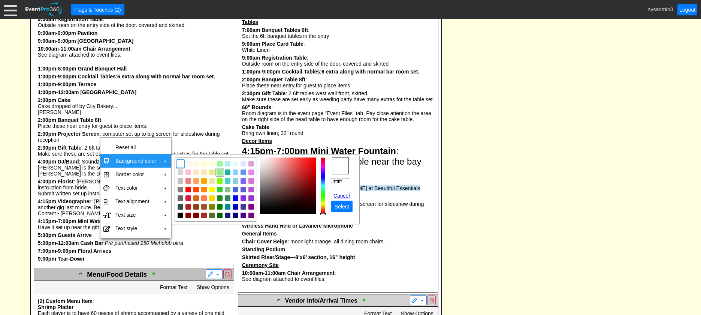
click at [219, 171] on img "focusNode" at bounding box center [219, 172] width 7 height 7
type input "#90ee90"
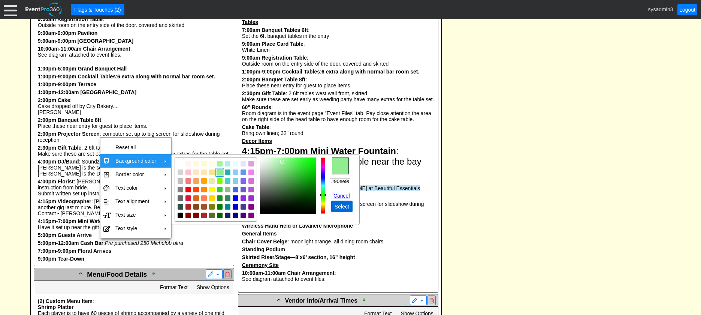
click at [346, 201] on span "● Select" at bounding box center [341, 206] width 21 height 12
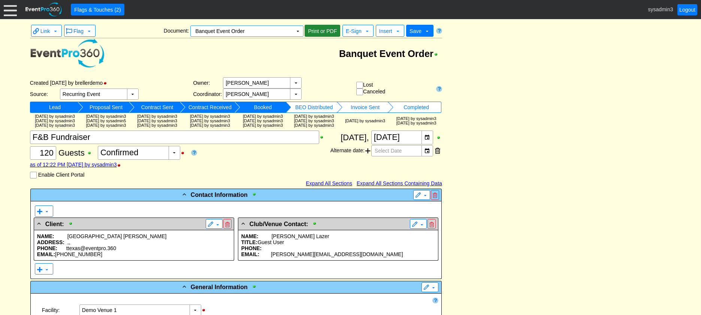
click at [322, 30] on span "Print or PDF" at bounding box center [322, 30] width 32 height 7
click at [297, 31] on td "▼" at bounding box center [297, 31] width 10 height 10
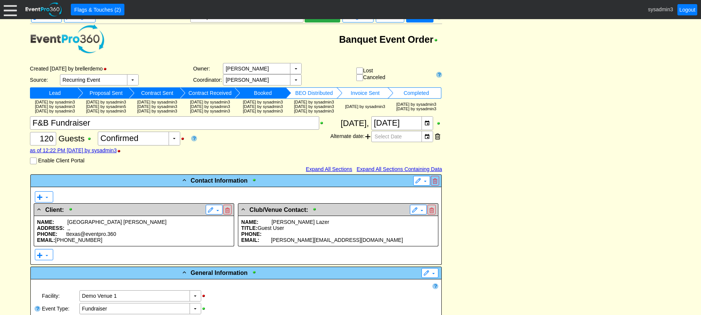
scroll to position [0, 0]
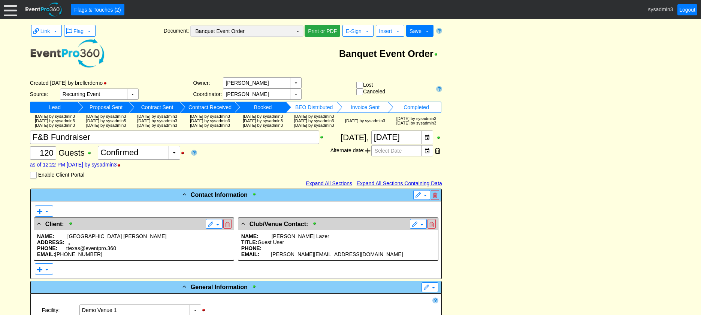
click at [297, 32] on td "▼" at bounding box center [297, 31] width 10 height 10
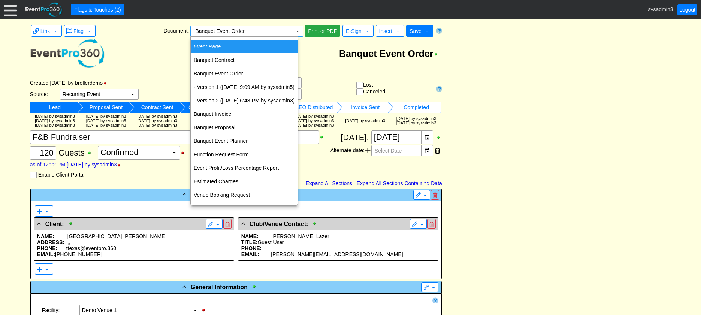
click at [225, 47] on td "Event Page" at bounding box center [244, 46] width 107 height 13
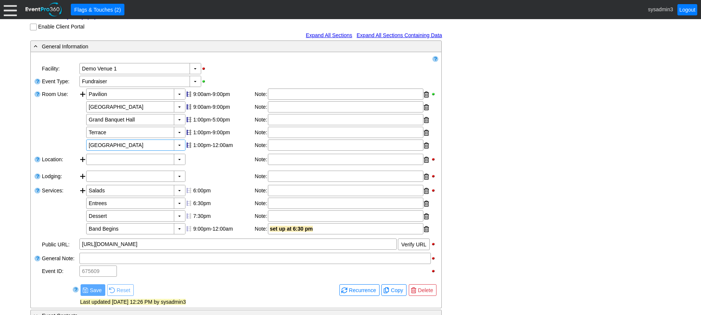
scroll to position [40, 0]
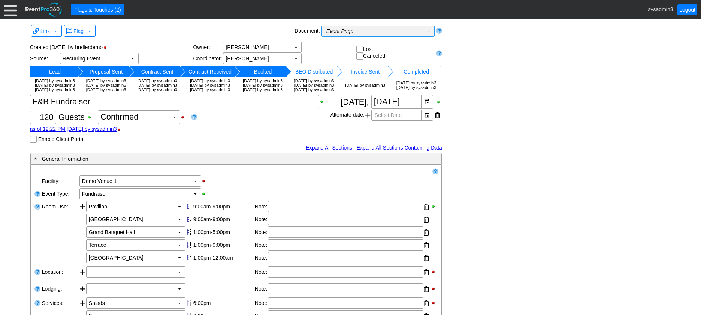
click at [358, 33] on td "Event Page Χ" at bounding box center [373, 31] width 102 height 10
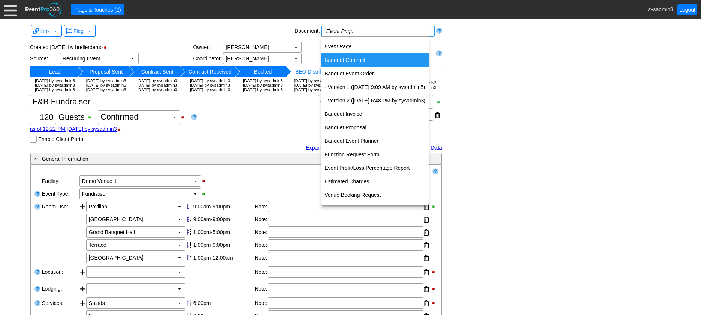
click at [487, 70] on div "Link ▼ Flag ▼ Document: Event Page Χ ▼ ● Print or PDF E-Sign ▼ Insert ▼ Save ▼ …" at bounding box center [350, 311] width 644 height 577
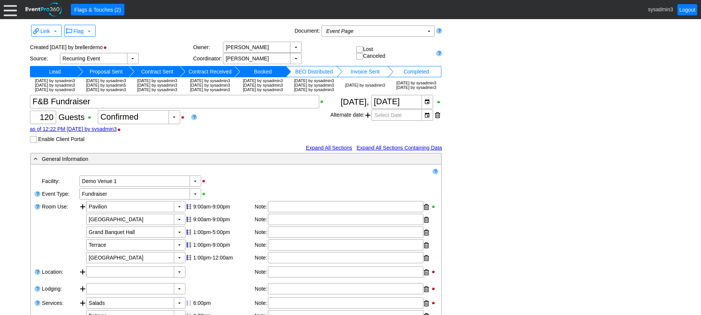
click at [10, 9] on div at bounding box center [10, 9] width 13 height 13
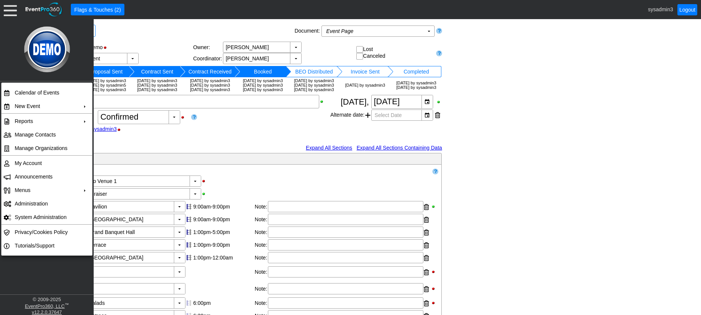
drag, startPoint x: 473, startPoint y: 109, endPoint x: 379, endPoint y: 47, distance: 112.1
click at [473, 109] on div "Link ▼ Flag ▼ Document: Event Page Χ ▼ ● Print or PDF E-Sign ▼ Insert ▼ Save ▼ …" at bounding box center [350, 311] width 644 height 577
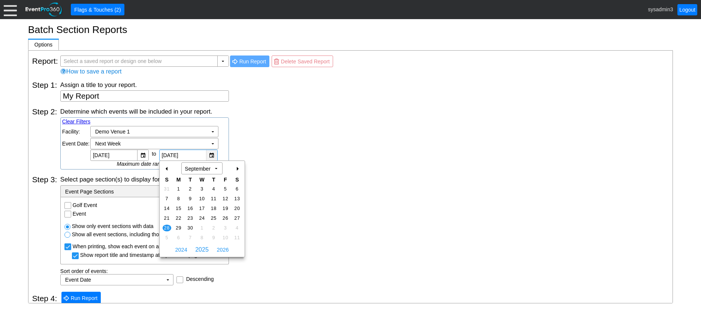
click at [212, 155] on div "▼" at bounding box center [211, 155] width 11 height 10
click at [177, 236] on span "6" at bounding box center [178, 237] width 9 height 7
type input "[DATE]"
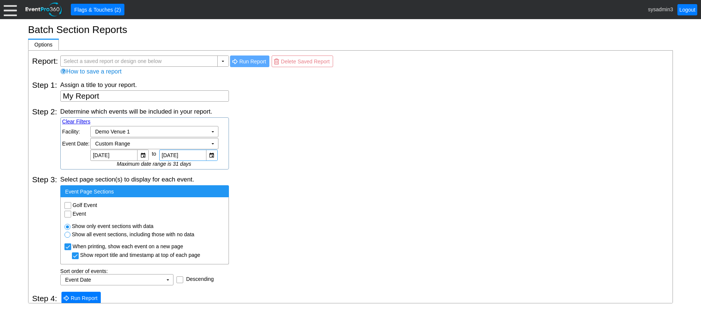
scroll to position [6, 0]
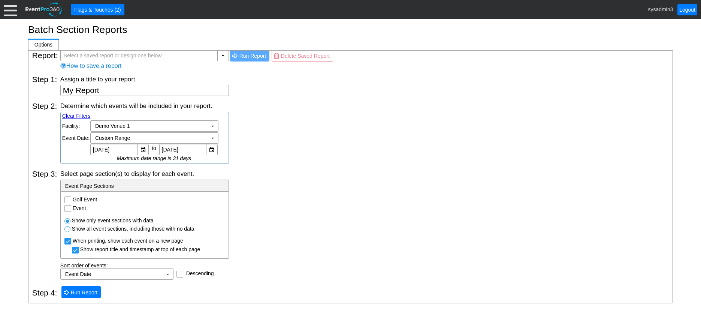
click at [69, 199] on input "Golf Event" at bounding box center [68, 200] width 7 height 7
checkbox input "true"
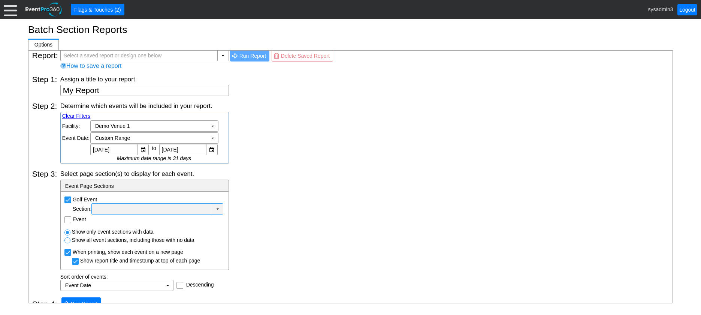
click at [210, 208] on div at bounding box center [151, 208] width 117 height 7
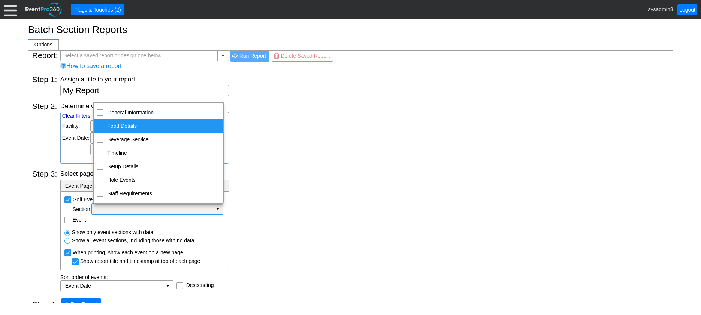
click at [102, 126] on input "Food Details" at bounding box center [100, 125] width 5 height 5
checkbox input "true"
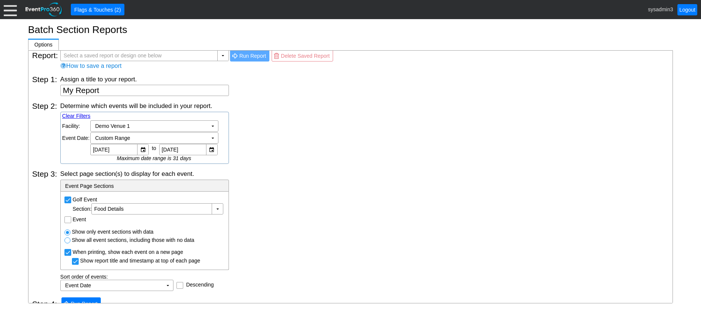
click at [254, 124] on div "Determine which events will be included in your report. Clear Filters Region: Χ…" at bounding box center [364, 132] width 608 height 62
click at [70, 218] on input "Event" at bounding box center [68, 219] width 7 height 7
checkbox input "true"
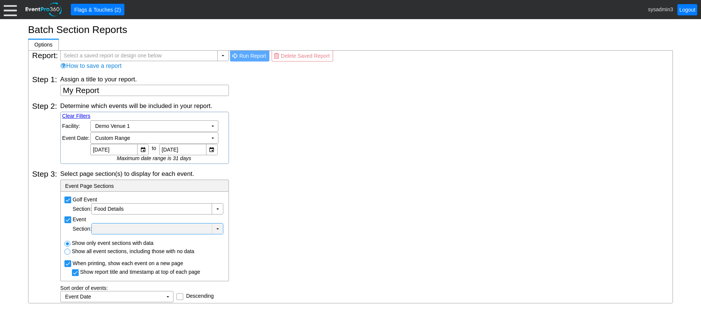
click at [218, 229] on td "▼" at bounding box center [217, 228] width 11 height 10
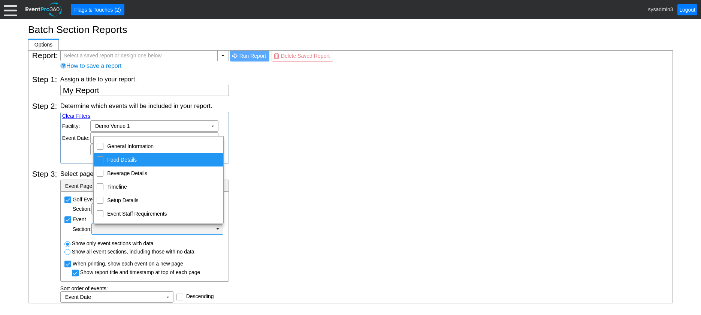
click at [103, 161] on div "Food Details" at bounding box center [100, 159] width 7 height 7
checkbox input "true"
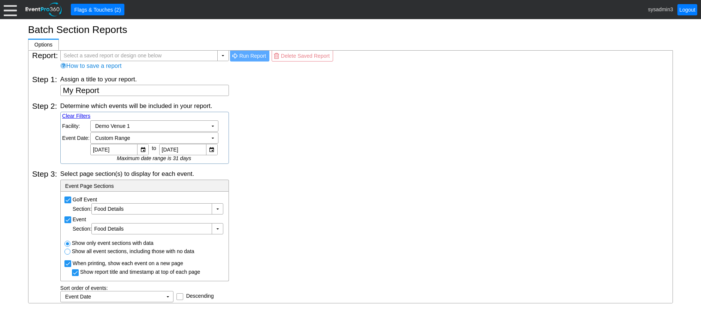
click at [252, 163] on div "Determine which events will be included in your report. Clear Filters Region: Χ…" at bounding box center [364, 132] width 608 height 62
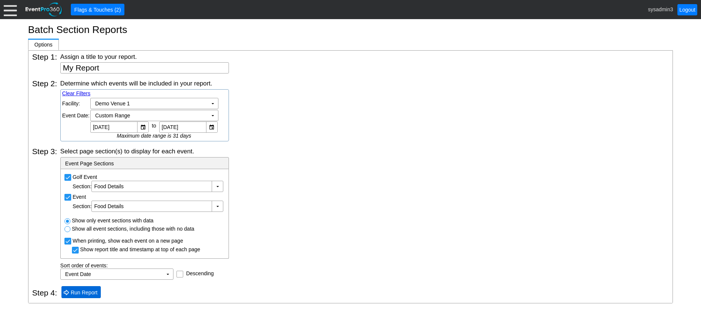
click at [86, 296] on span "Run Report" at bounding box center [84, 291] width 30 height 7
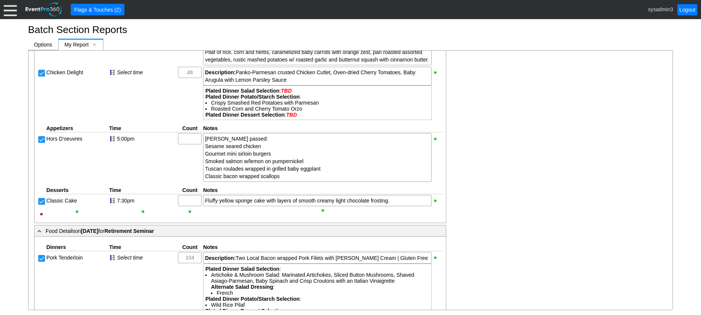
scroll to position [899, 0]
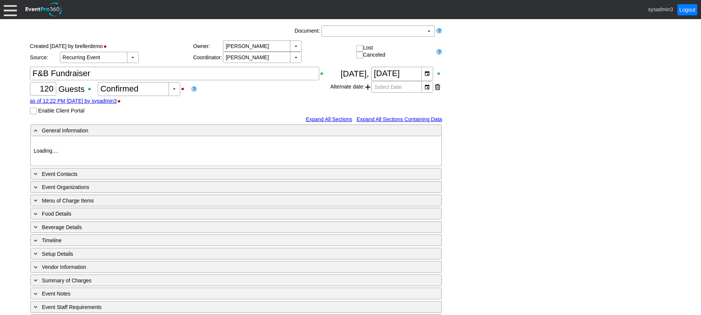
type input "Demo Venue 1"
type input "Fundraiser"
type input "[URL][DOMAIN_NAME]"
type input "675609"
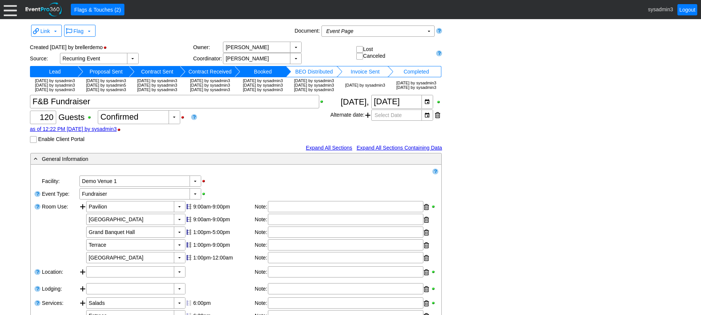
click at [34, 144] on input "Enable Client Portal" at bounding box center [33, 139] width 7 height 7
checkbox input "true"
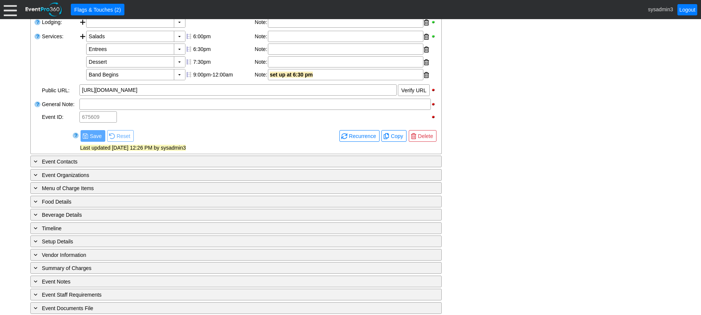
scroll to position [333, 0]
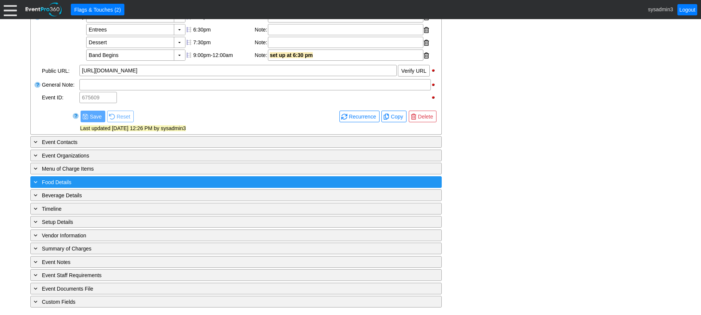
click at [166, 182] on div "+ Food Details" at bounding box center [220, 181] width 377 height 9
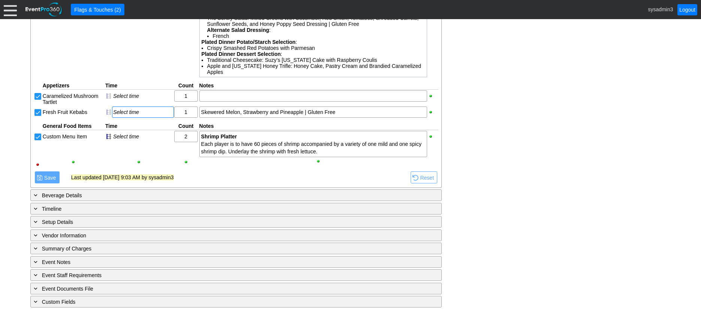
scroll to position [677, 0]
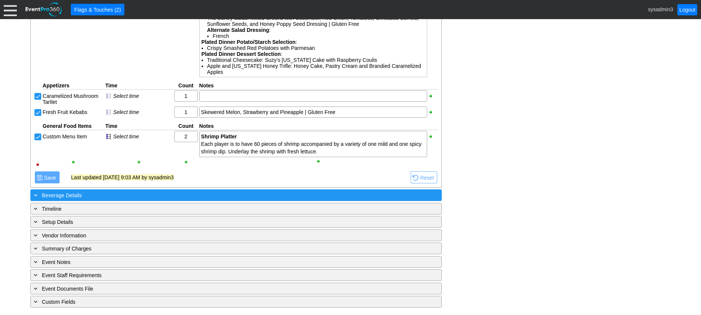
click at [179, 195] on div "+ Beverage Details" at bounding box center [220, 195] width 377 height 9
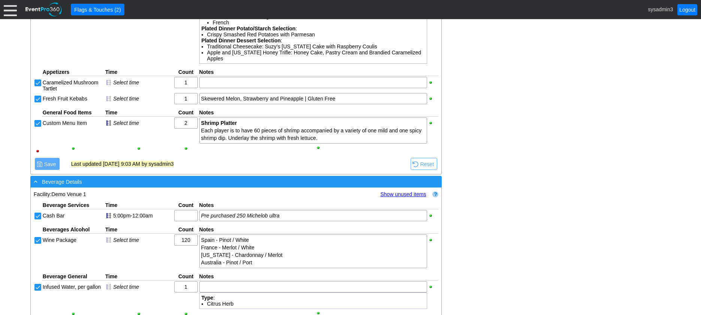
click at [199, 186] on div "- Beverage Details" at bounding box center [220, 181] width 377 height 9
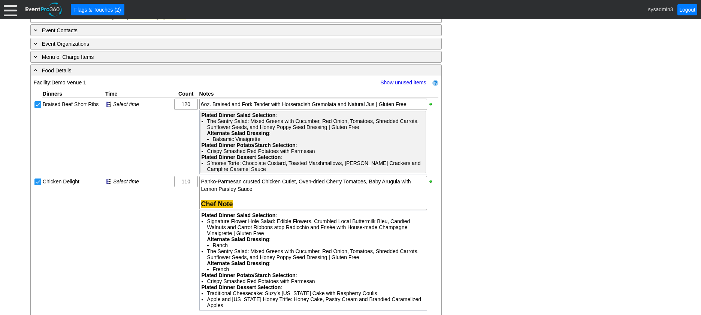
scroll to position [415, 0]
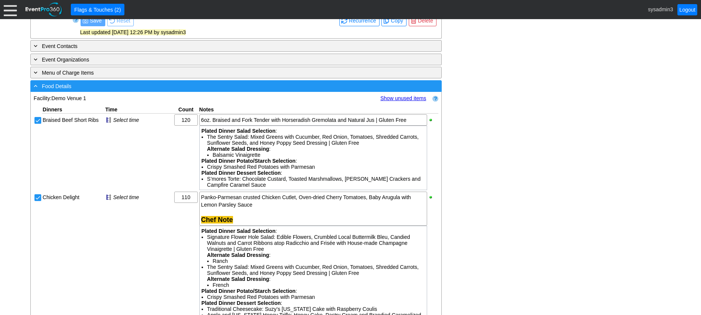
click at [232, 90] on div "- Food Details" at bounding box center [220, 86] width 377 height 9
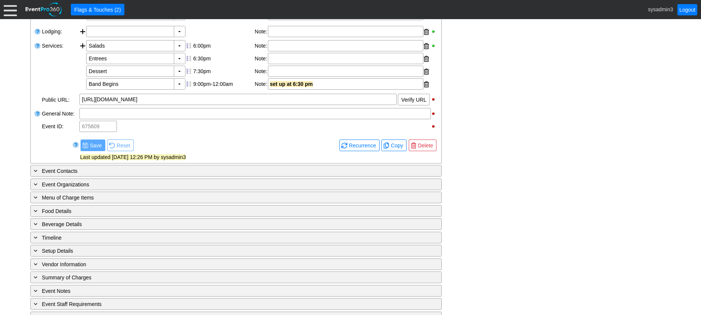
scroll to position [333, 0]
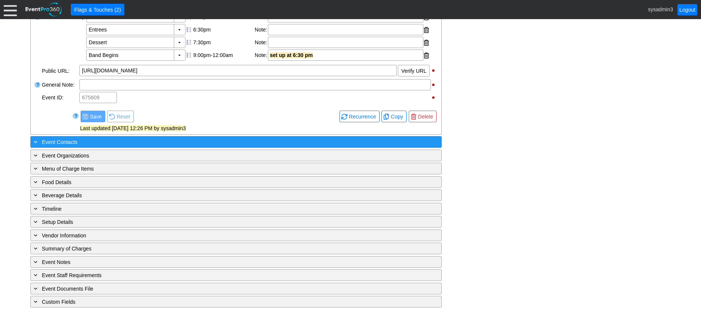
click at [128, 141] on div "+ Event Contacts" at bounding box center [220, 141] width 377 height 9
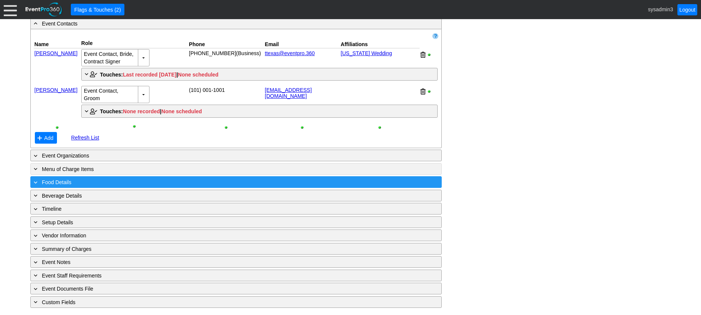
scroll to position [445, 0]
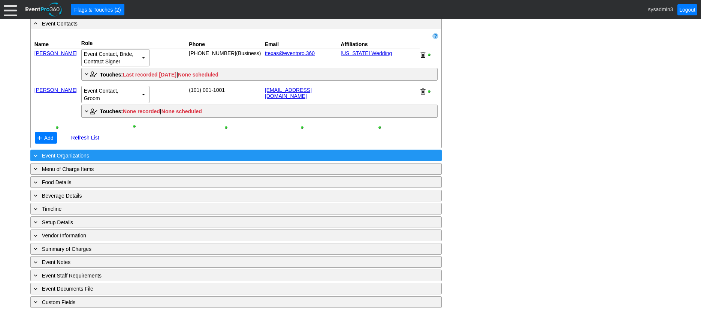
click at [165, 157] on div "+ Event Organizations ▼" at bounding box center [235, 155] width 411 height 12
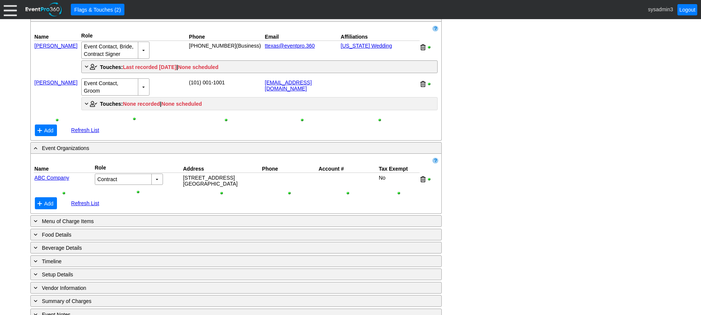
scroll to position [407, 0]
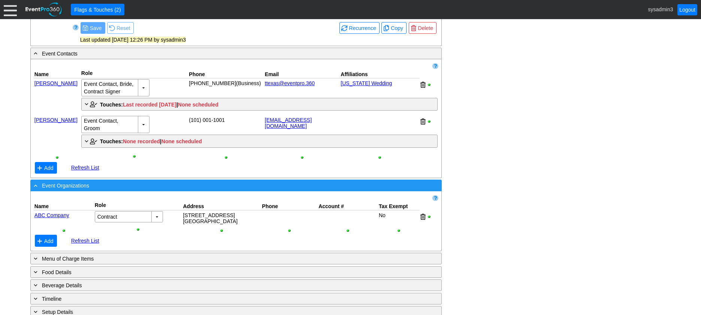
click at [147, 189] on div "- Event Organizations" at bounding box center [220, 185] width 377 height 9
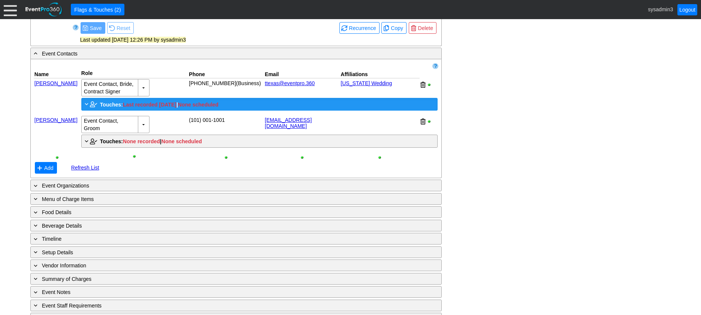
click at [106, 107] on span "Touches:" at bounding box center [111, 104] width 23 height 6
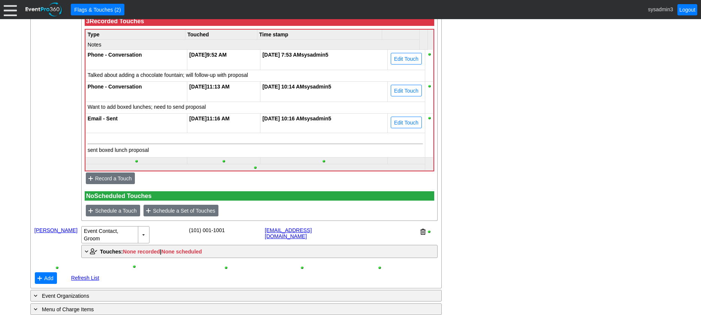
scroll to position [520, 0]
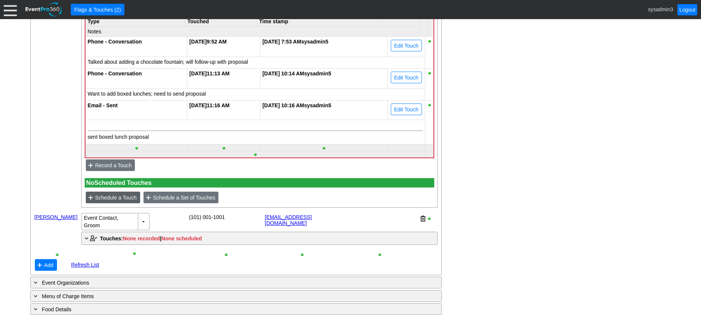
click at [114, 201] on span "Schedule a Touch" at bounding box center [116, 197] width 45 height 7
type input "[DATE]"
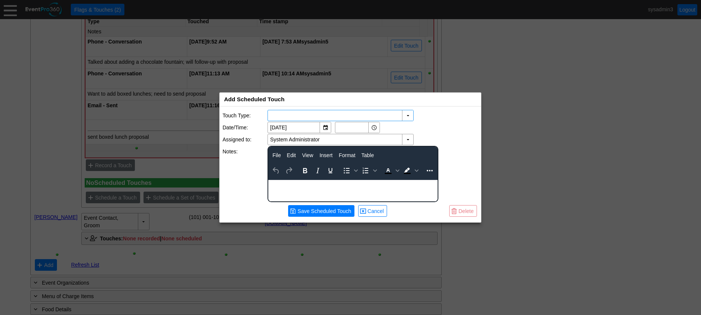
scroll to position [0, 0]
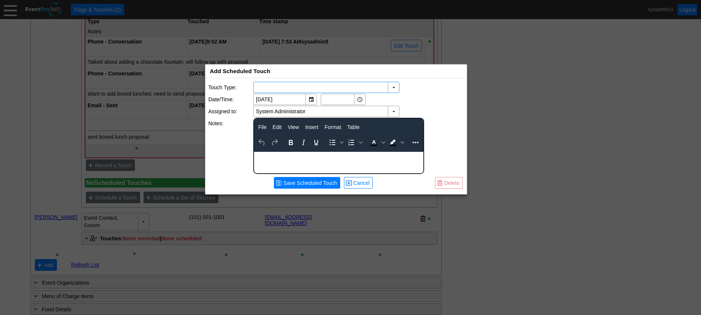
click at [276, 71] on div "Add Scheduled Touch x" at bounding box center [335, 71] width 261 height 14
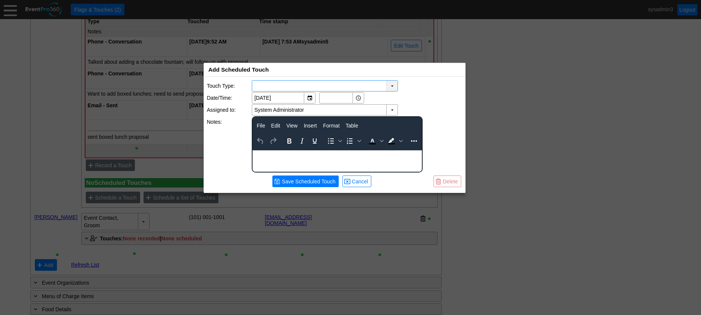
click at [392, 85] on div "▼" at bounding box center [391, 86] width 11 height 10
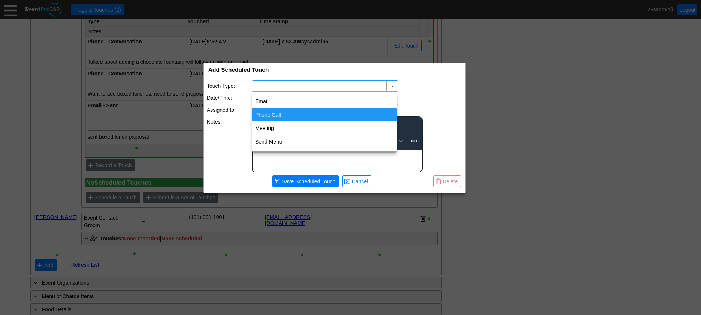
click at [283, 113] on div "Phone Call" at bounding box center [324, 114] width 145 height 13
type input "Phone Call"
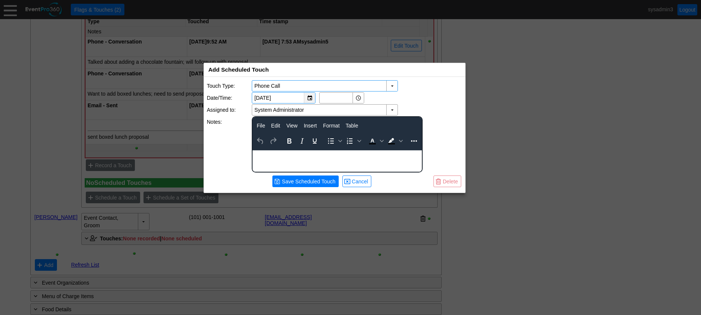
click at [309, 97] on div "▼" at bounding box center [309, 97] width 11 height 10
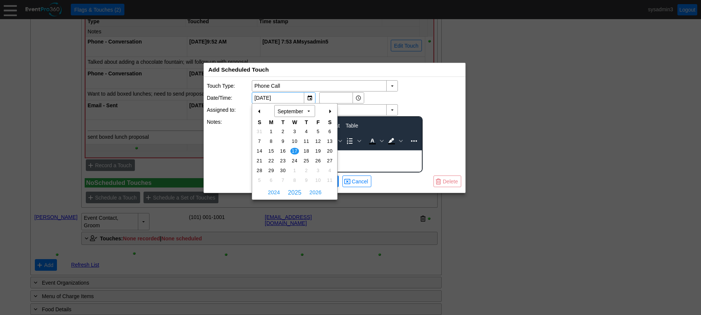
click at [328, 107] on div "+" at bounding box center [330, 111] width 12 height 13
click at [283, 140] on span "9" at bounding box center [283, 141] width 9 height 7
type input "[DATE]"
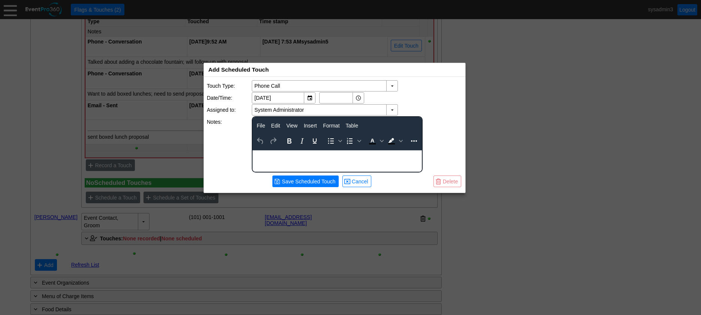
click at [276, 156] on body "Rich Text Area. Press ALT-0 for help." at bounding box center [336, 155] width 169 height 10
click at [269, 154] on div "guest cunt confirm" at bounding box center [337, 153] width 169 height 6
click at [328, 160] on html "guest count confirm" at bounding box center [336, 155] width 169 height 10
click at [294, 180] on span "Save Scheduled Touch" at bounding box center [308, 180] width 57 height 7
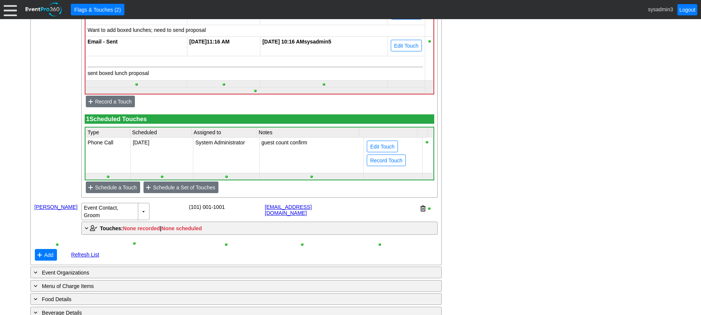
scroll to position [595, 0]
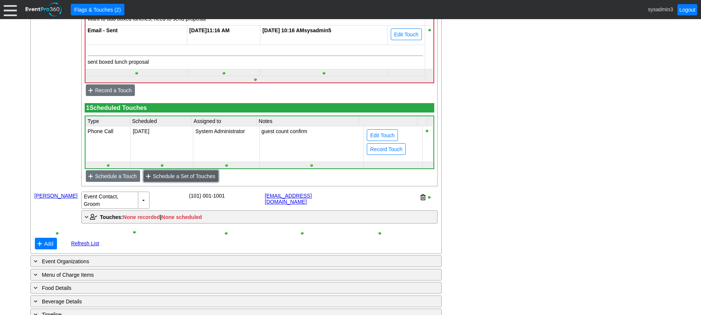
click at [188, 180] on span "Schedule a Set of Touches" at bounding box center [183, 175] width 65 height 7
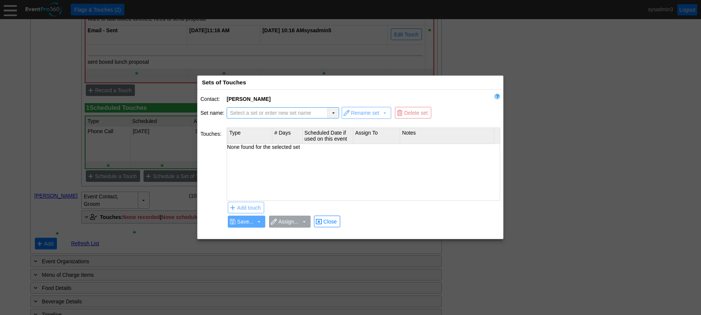
click at [333, 109] on div "▼" at bounding box center [332, 112] width 11 height 10
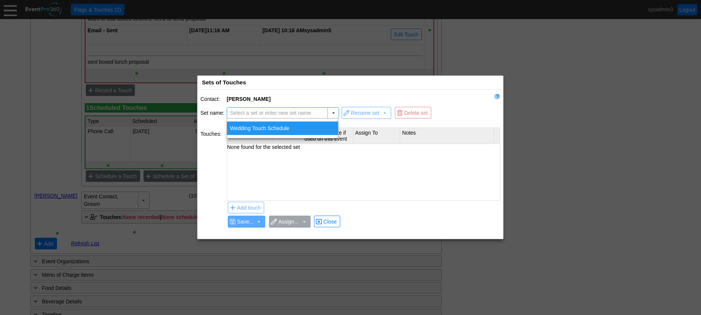
click at [265, 128] on div "Wedding Touch Schedule" at bounding box center [282, 127] width 111 height 13
type input "Wedding Touch Schedule"
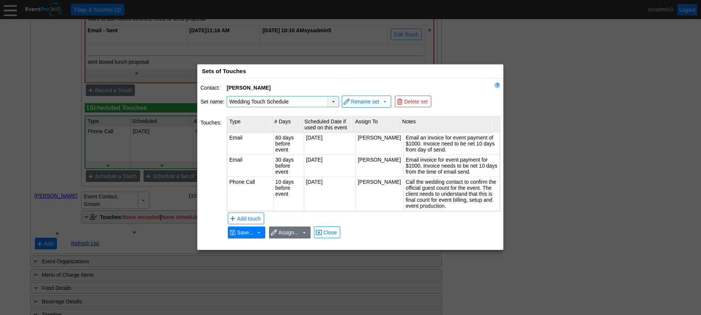
click at [330, 99] on div "▼" at bounding box center [332, 101] width 11 height 10
click at [462, 90] on div "Contact: [PERSON_NAME] Set name: ▼ Χ Wedding Touch Schedule Select a set or ent…" at bounding box center [350, 163] width 306 height 171
click at [333, 231] on span "Close" at bounding box center [330, 231] width 16 height 7
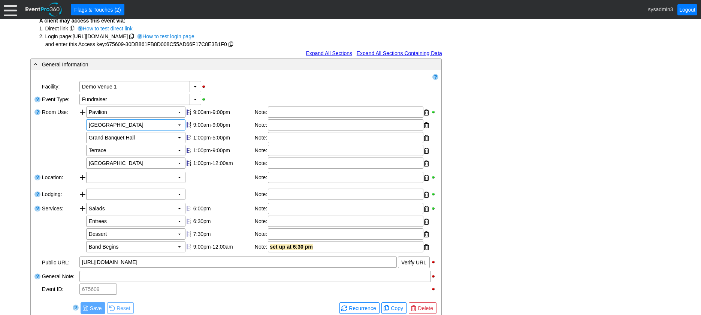
scroll to position [0, 0]
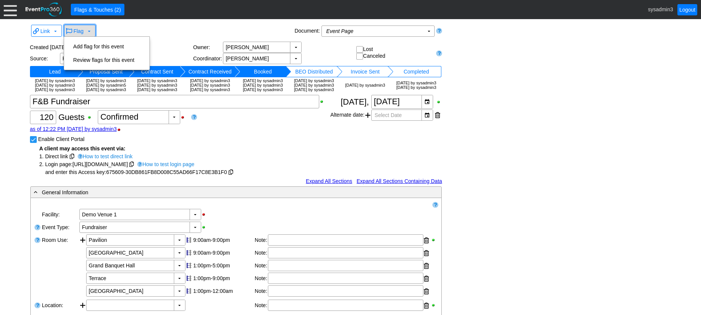
click at [80, 29] on span "Flag" at bounding box center [78, 31] width 10 height 6
click at [88, 44] on td "Add flag for this event" at bounding box center [103, 46] width 67 height 13
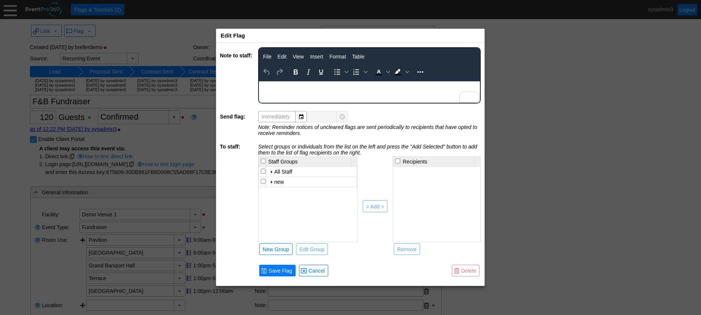
click at [261, 173] on input "checkbox" at bounding box center [263, 171] width 5 height 5
click at [371, 206] on div "> Add >" at bounding box center [375, 206] width 18 height 7
checkbox input "false"
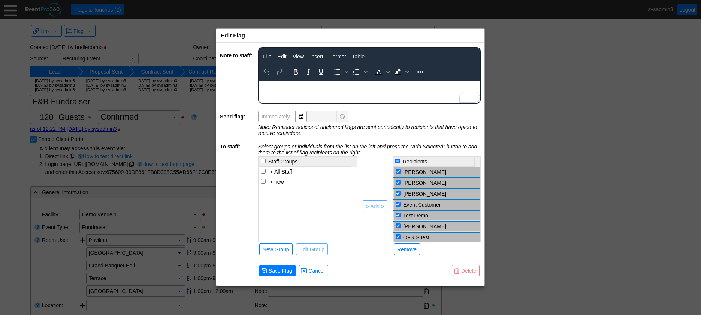
scroll to position [175, 0]
click at [320, 269] on span "Cancel" at bounding box center [316, 270] width 19 height 7
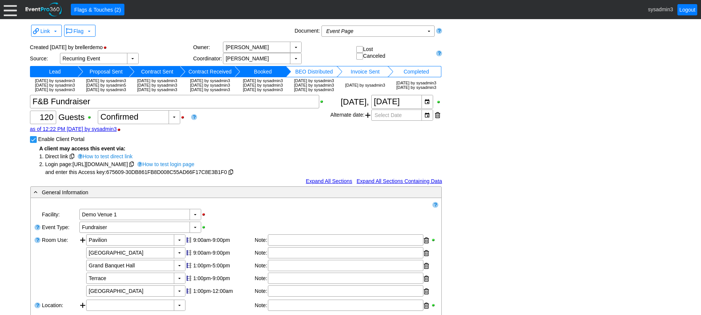
click at [12, 8] on div at bounding box center [10, 9] width 13 height 13
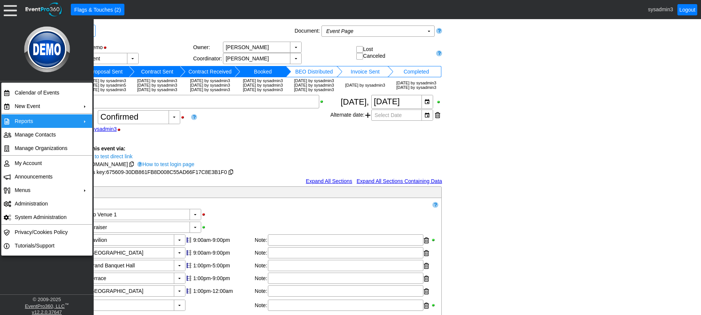
click at [48, 118] on td "Reports" at bounding box center [45, 120] width 67 height 13
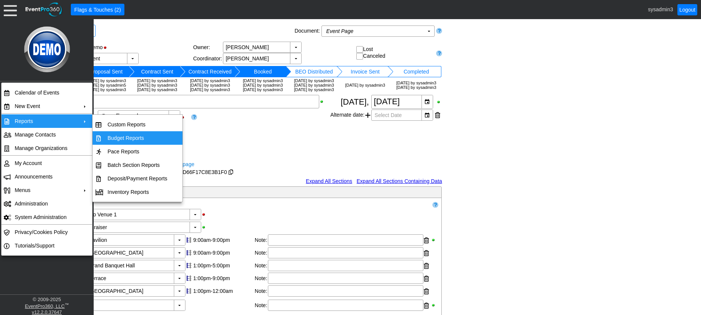
click at [221, 139] on div "Χ 120 Guests +/- Χ 0 ▼ Χ Confirmed as of 12:22 PM [DATE] by sysadmin3 Enable Cl…" at bounding box center [180, 135] width 300 height 81
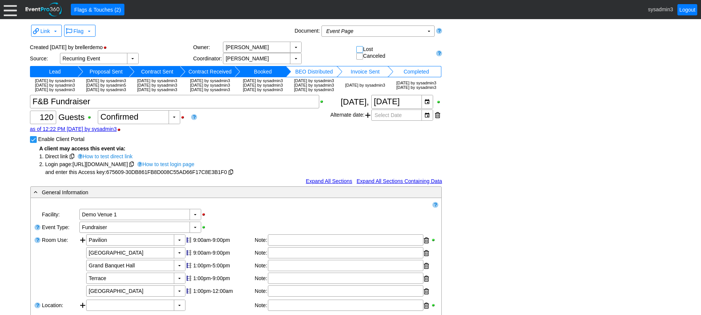
click at [358, 48] on input "checkbox" at bounding box center [359, 49] width 7 height 7
checkbox input "true"
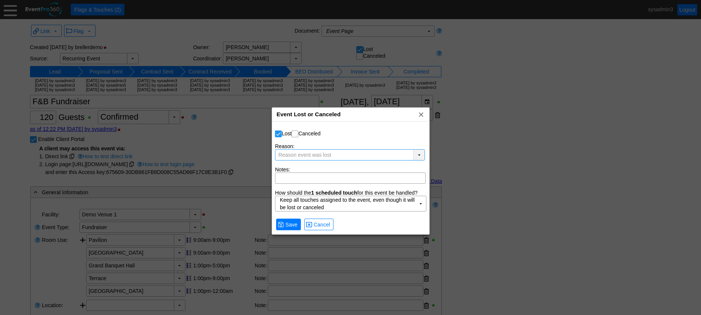
click at [422, 155] on div "▼" at bounding box center [418, 154] width 11 height 10
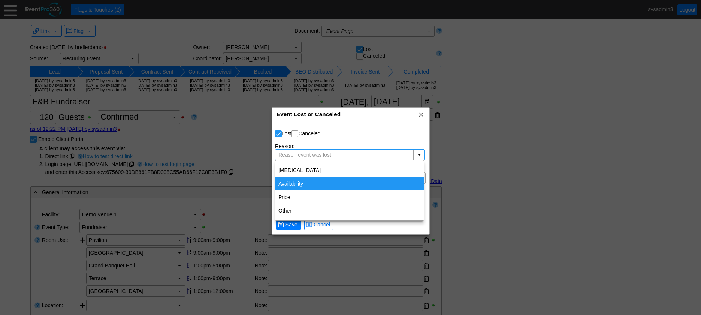
click at [300, 182] on div "Availability" at bounding box center [349, 183] width 148 height 13
type input "Availability"
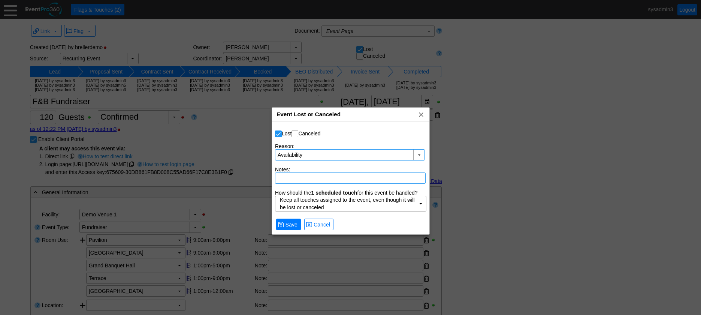
click at [292, 178] on textarea at bounding box center [350, 177] width 151 height 11
click at [278, 137] on input "checkbox" at bounding box center [278, 134] width 7 height 7
checkbox input "false"
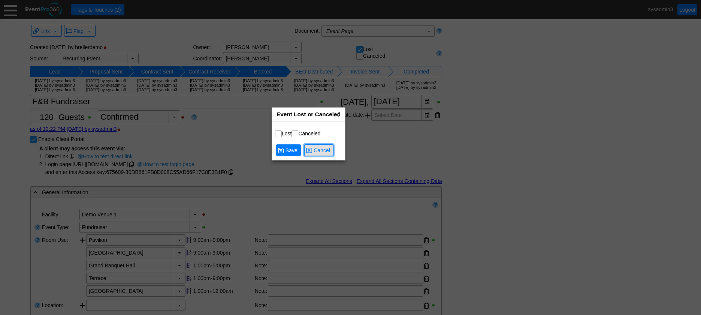
click at [325, 152] on span "Cancel" at bounding box center [321, 149] width 19 height 7
checkbox input "false"
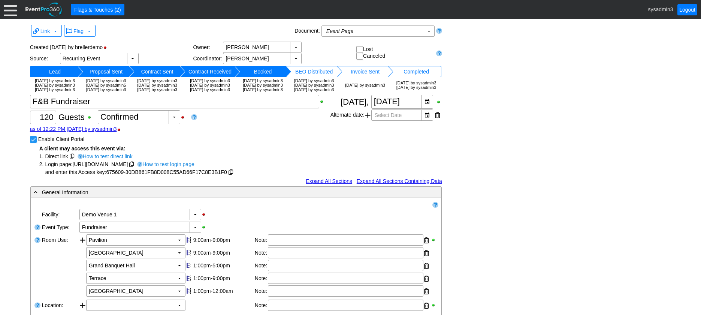
click at [11, 11] on div at bounding box center [10, 9] width 13 height 13
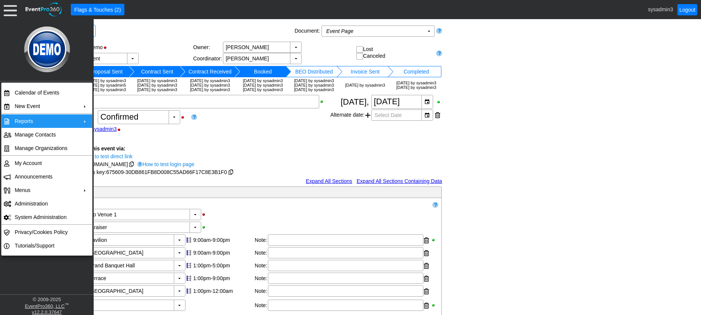
click at [50, 119] on td "Reports" at bounding box center [45, 120] width 67 height 13
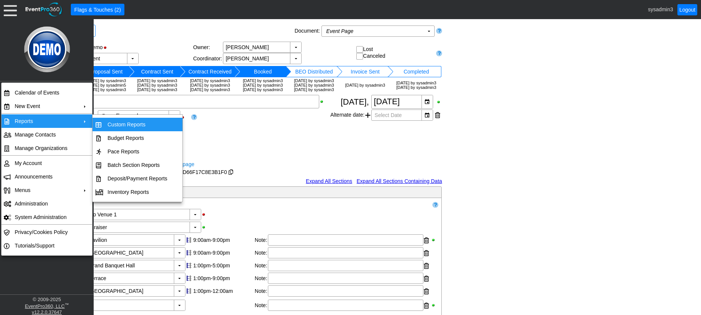
click at [129, 126] on td "Custom Reports" at bounding box center [137, 124] width 66 height 13
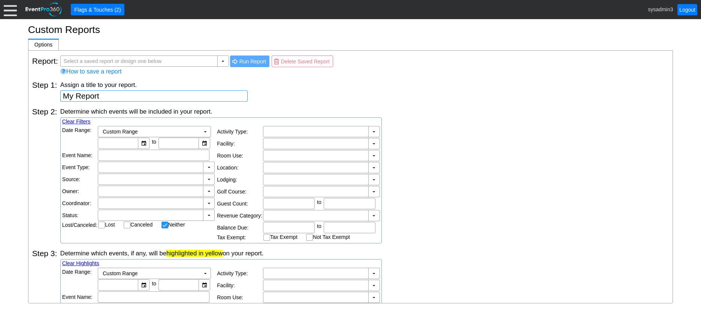
checkbox input "false"
click at [374, 157] on td "▼" at bounding box center [373, 155] width 11 height 10
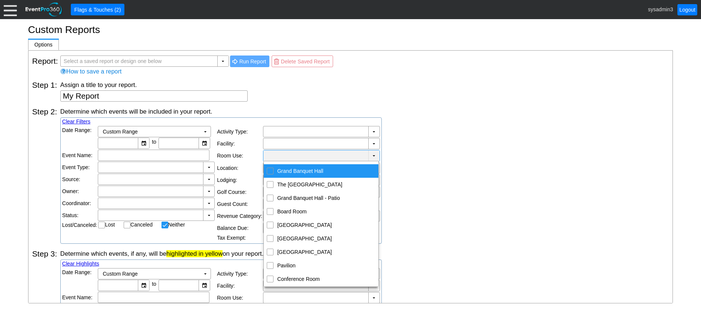
click at [409, 157] on div "Determine which events will be included in your report. Clear Filters Date Rang…" at bounding box center [364, 175] width 608 height 136
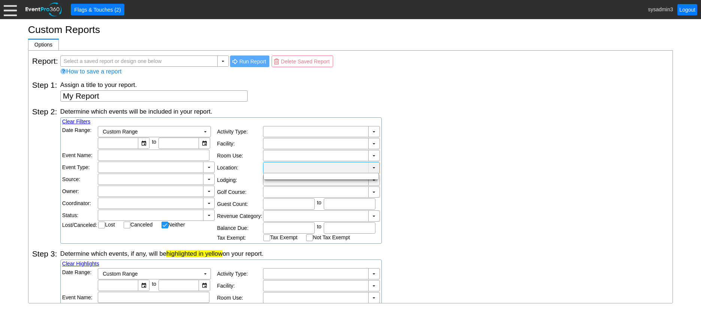
click at [370, 167] on td "▼" at bounding box center [373, 167] width 11 height 11
click at [446, 151] on div "Determine which events will be included in your report. Clear Filters Date Rang…" at bounding box center [364, 175] width 608 height 136
click at [185, 155] on input "text" at bounding box center [153, 155] width 106 height 10
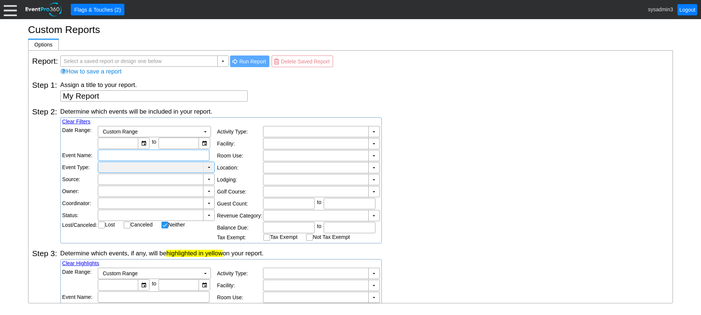
click at [209, 166] on td "▼" at bounding box center [208, 167] width 11 height 10
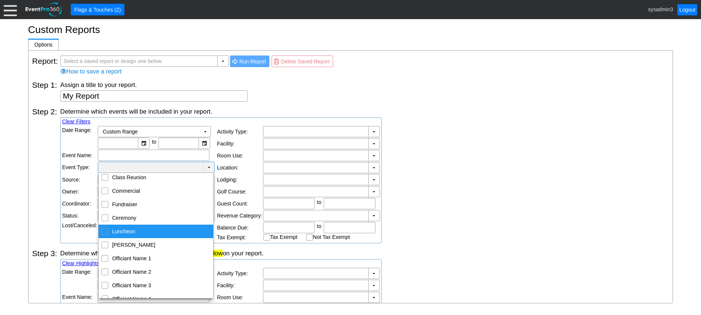
scroll to position [300, 0]
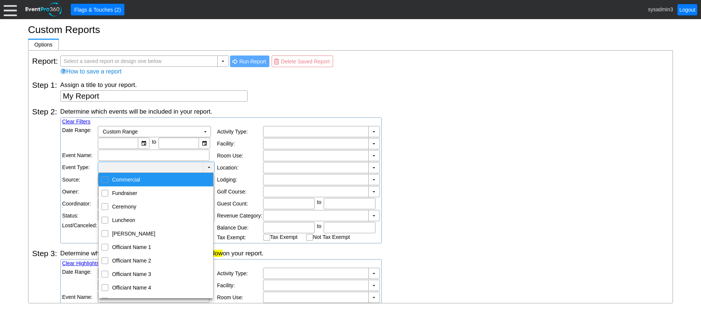
click at [347, 98] on div "Assign a title to your report. My Report" at bounding box center [364, 91] width 608 height 21
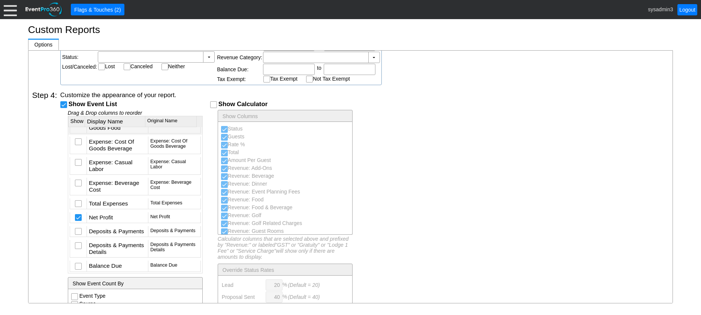
scroll to position [3174, 0]
